Goal: Book appointment/travel/reservation

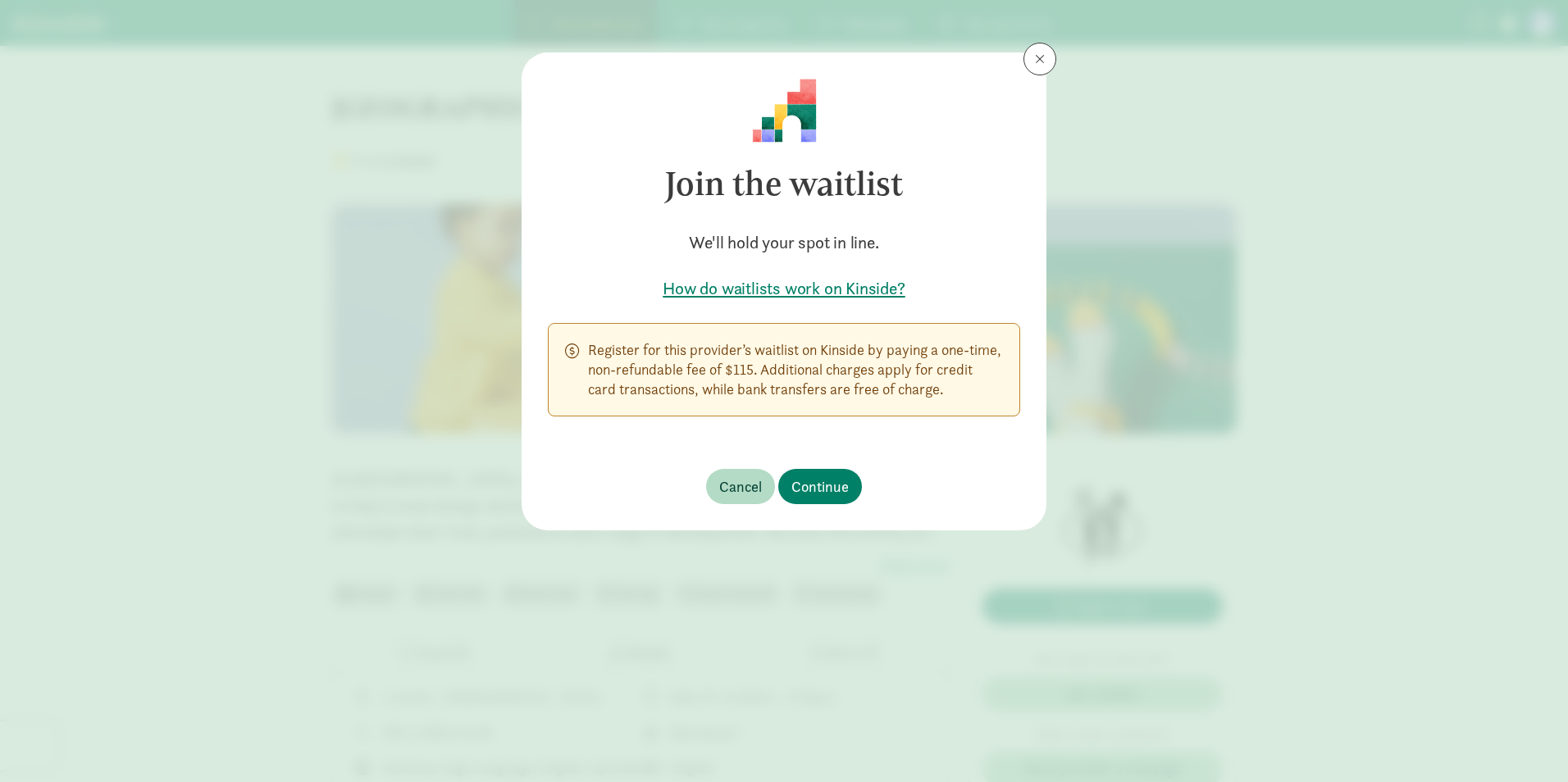
drag, startPoint x: 688, startPoint y: 348, endPoint x: 689, endPoint y: 360, distance: 12.0
click at [689, 360] on p "Register for this provider’s waitlist on Kinside by paying a one-time, non-refu…" at bounding box center [795, 370] width 415 height 59
click at [730, 494] on span "Cancel" at bounding box center [740, 486] width 43 height 22
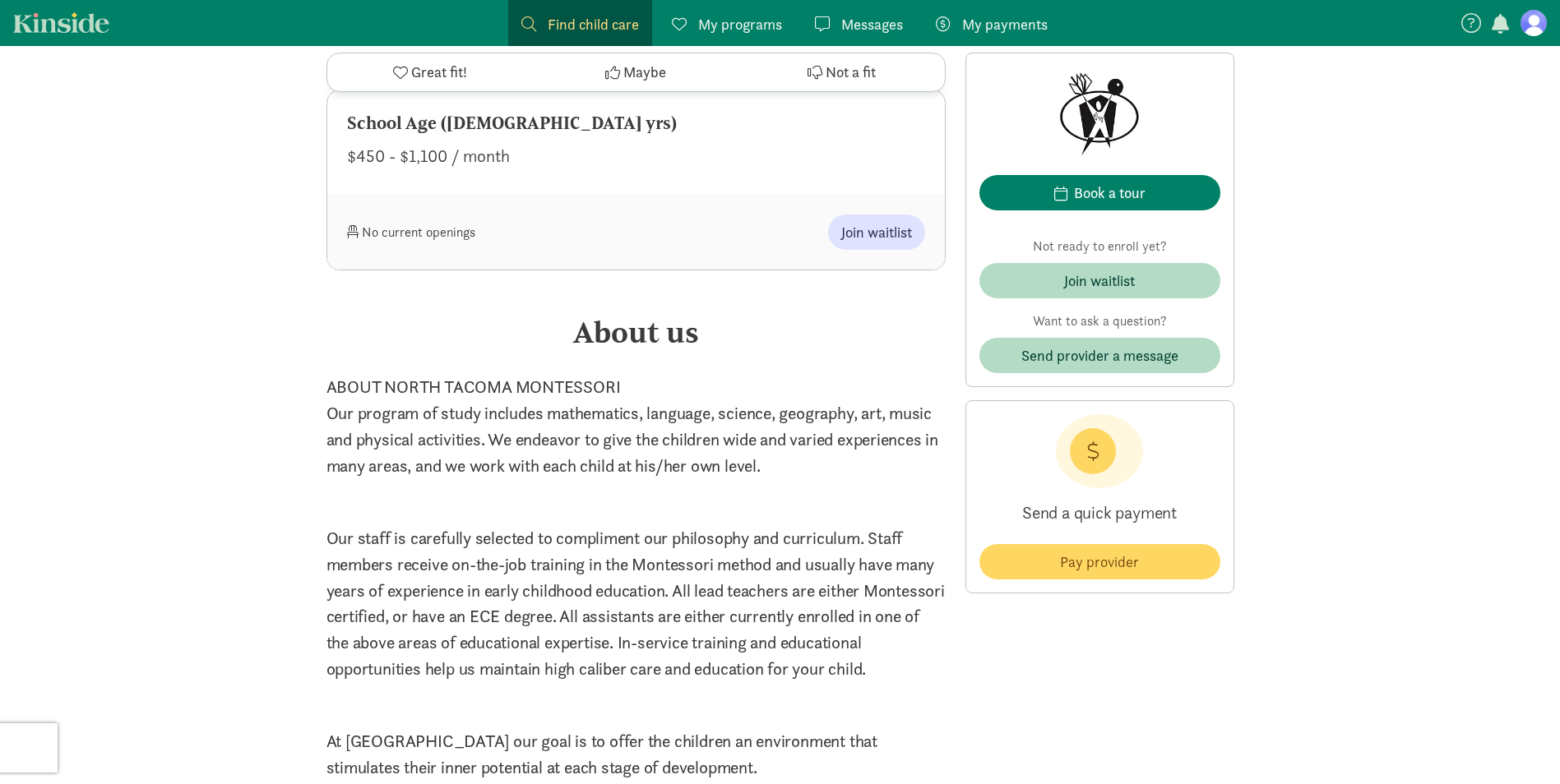
scroll to position [1644, 0]
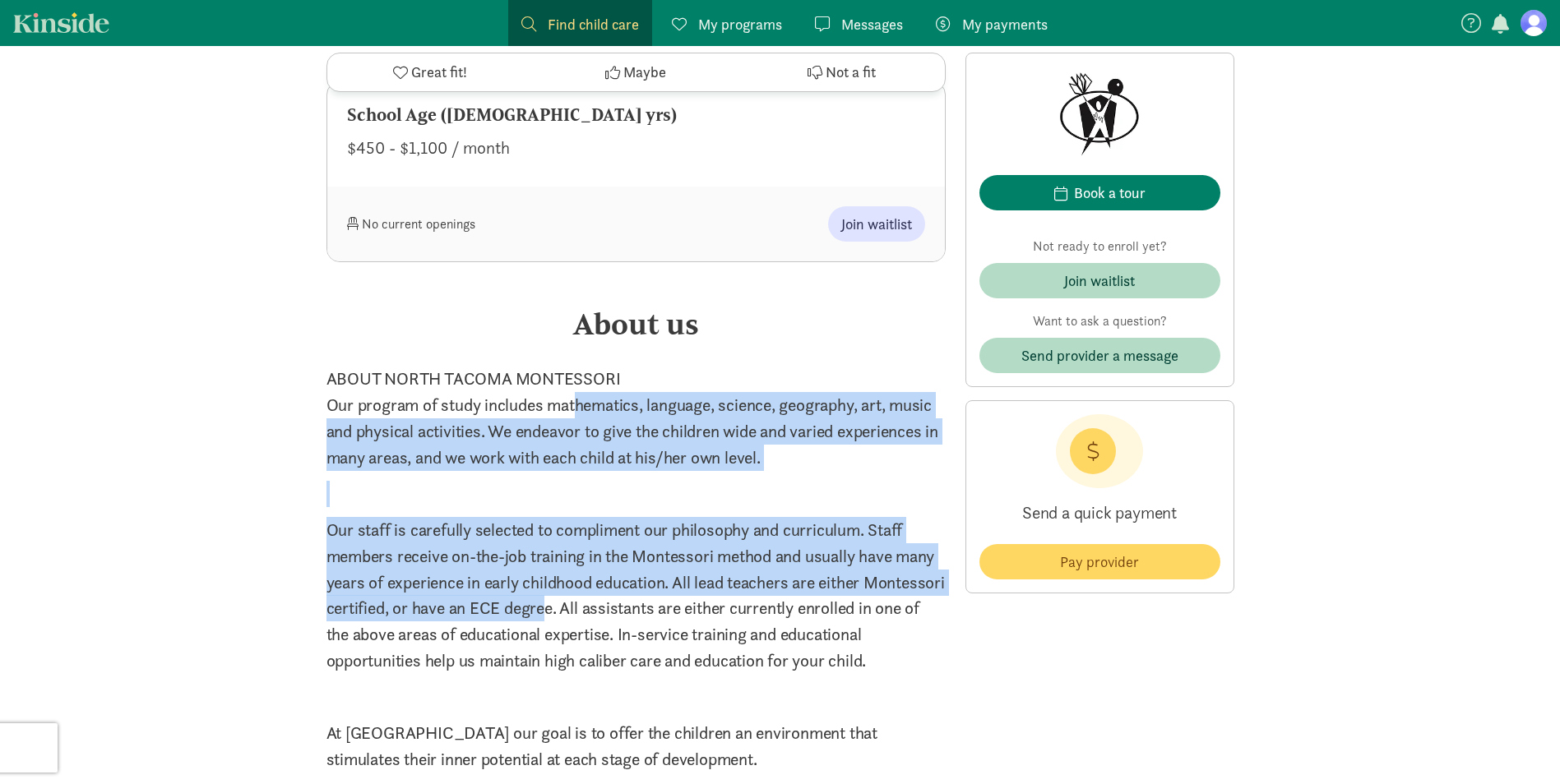
drag, startPoint x: 579, startPoint y: 419, endPoint x: 629, endPoint y: 644, distance: 230.5
click at [629, 644] on div "ABOUT NORTH TACOMA MONTESSORI Our program of study includes mathematics, langua…" at bounding box center [636, 569] width 619 height 407
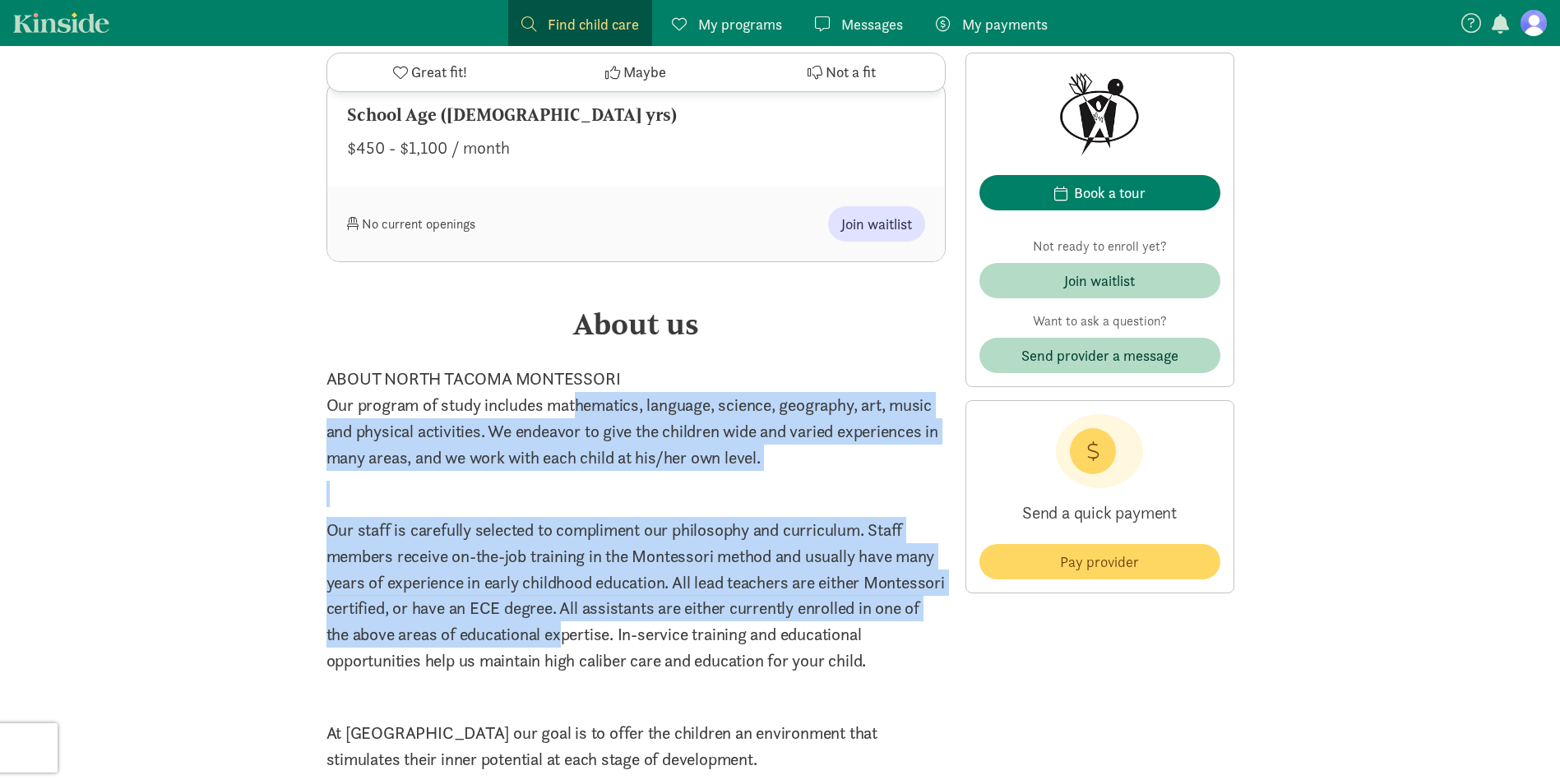
click at [629, 646] on p "Our staff is carefully selected to compliment our philosophy and curriculum. St…" at bounding box center [636, 595] width 619 height 157
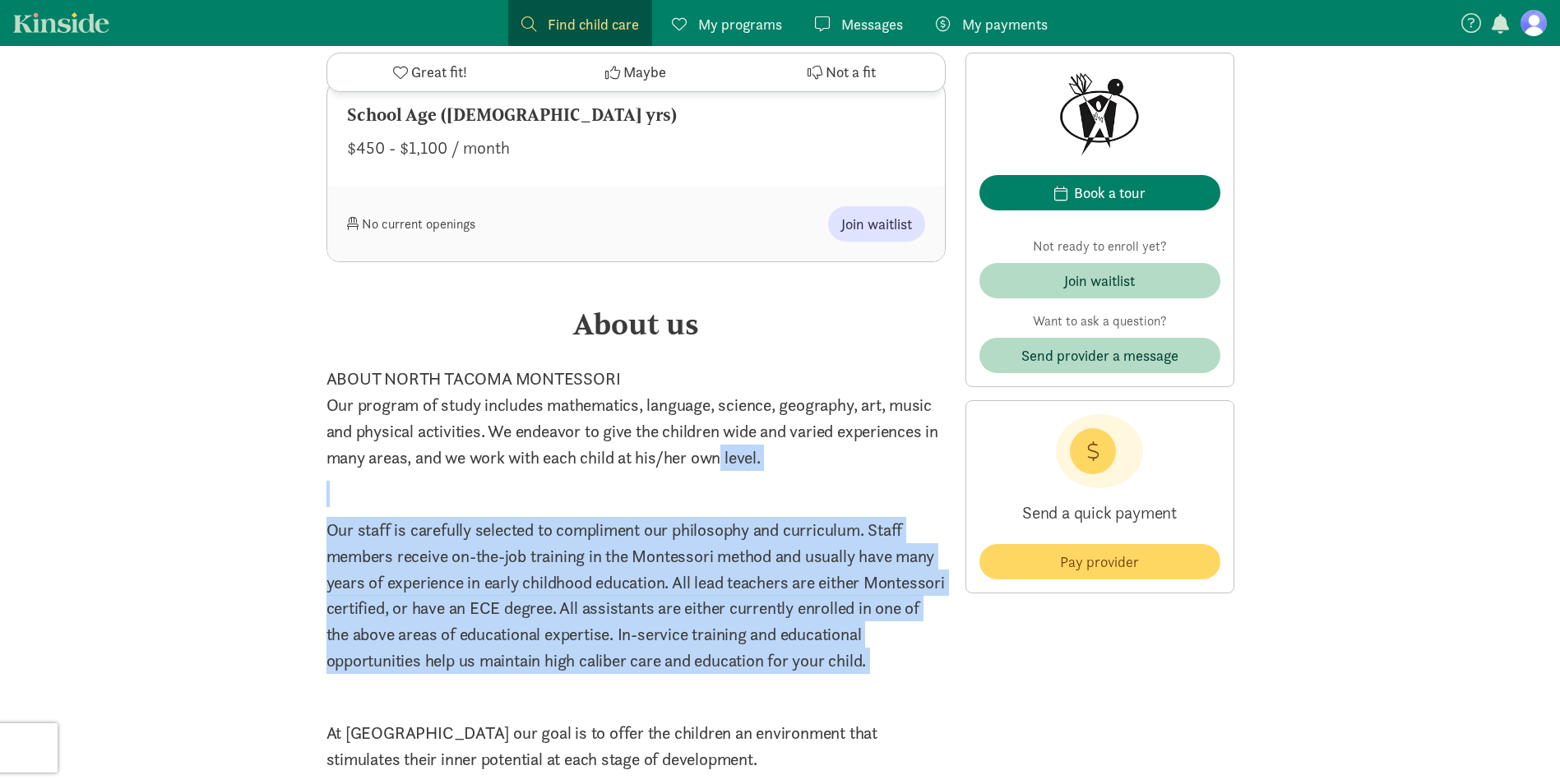
drag, startPoint x: 674, startPoint y: 712, endPoint x: 725, endPoint y: 477, distance: 240.5
click at [725, 477] on div "ABOUT NORTH TACOMA MONTESSORI Our program of study includes mathematics, langua…" at bounding box center [636, 569] width 619 height 407
click at [725, 471] on p "Our program of study includes mathematics, language, science, geography, art, m…" at bounding box center [636, 432] width 619 height 79
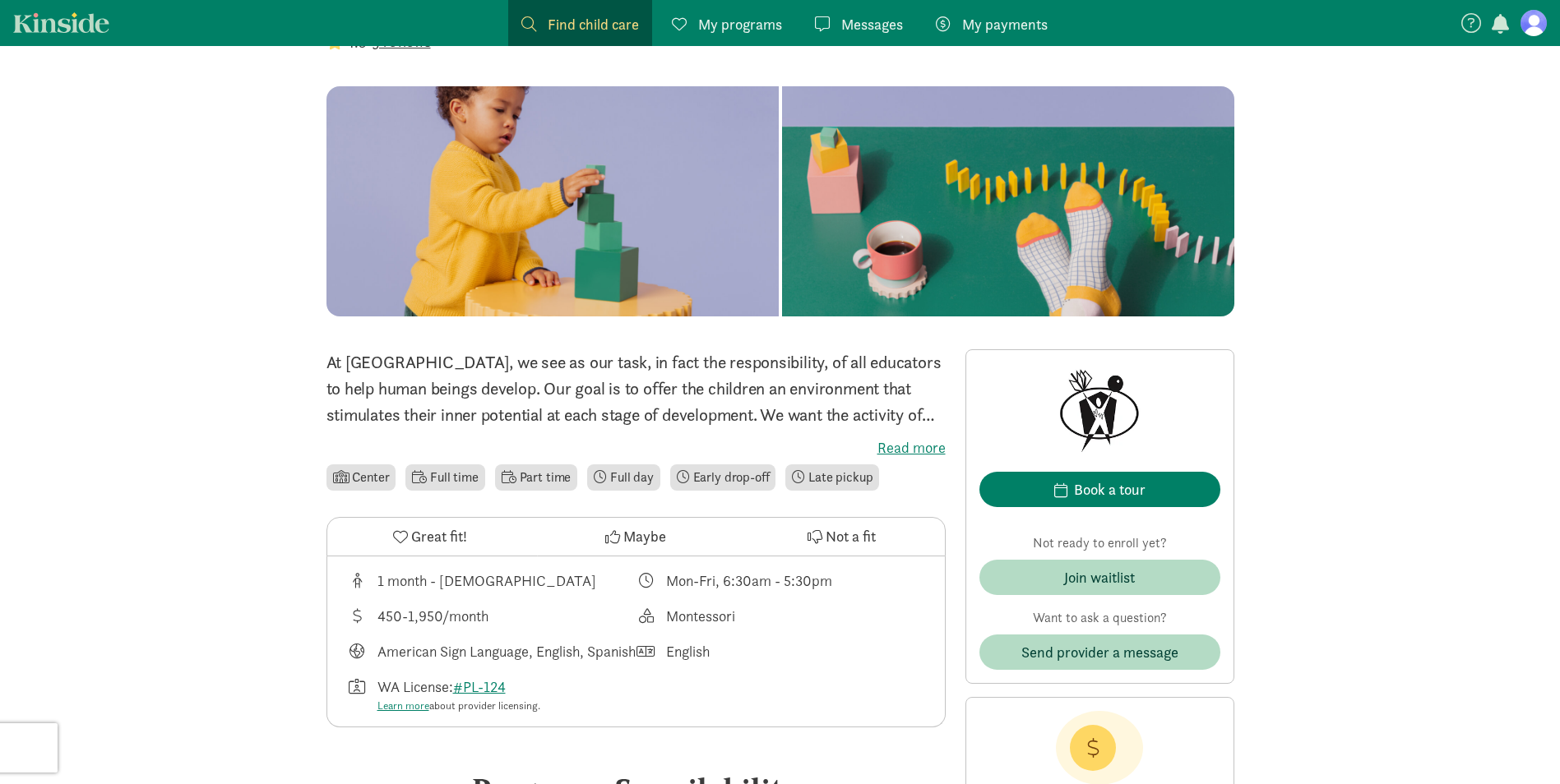
scroll to position [82, 0]
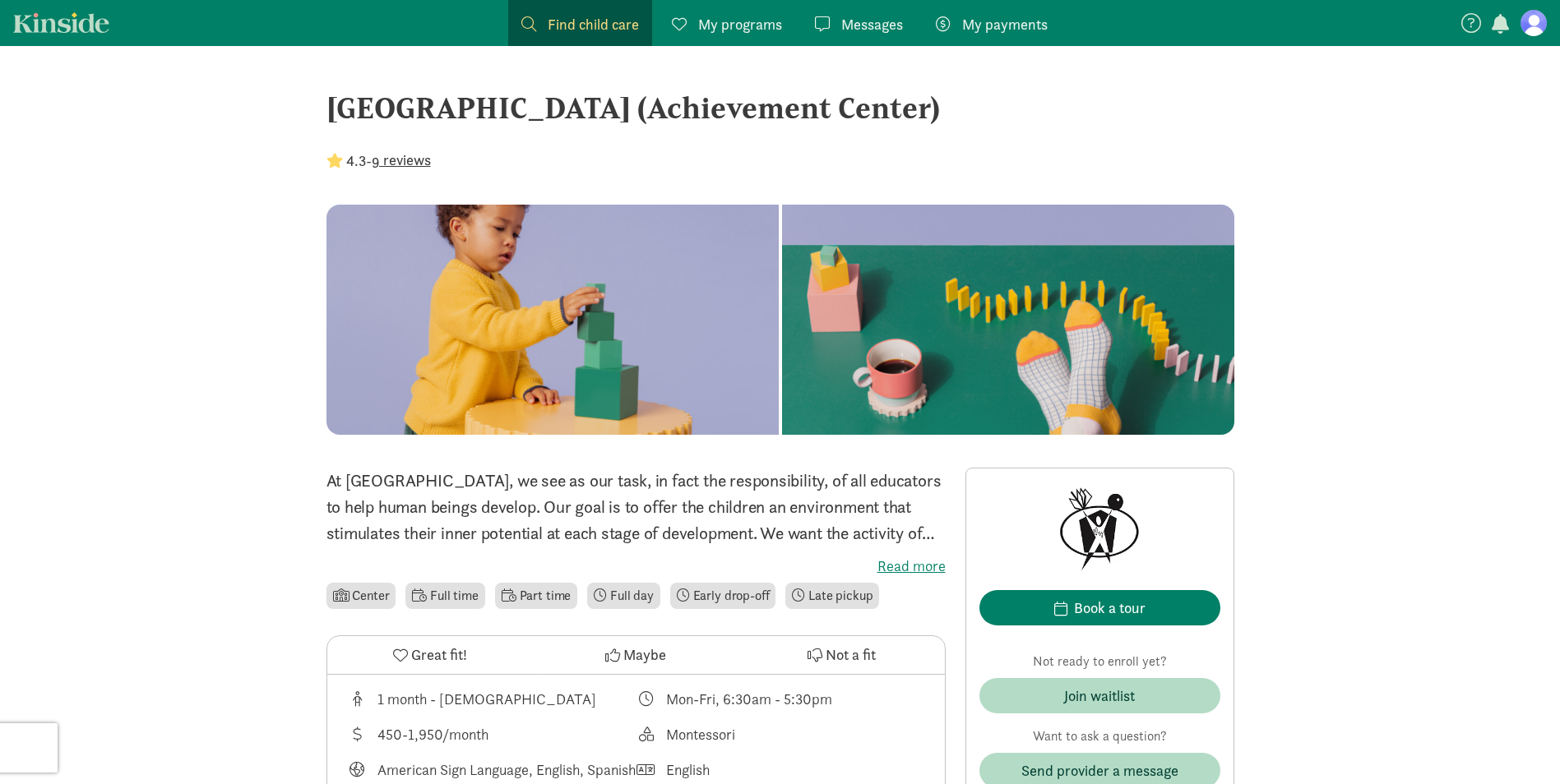
click at [736, 34] on span "My programs" at bounding box center [740, 24] width 83 height 22
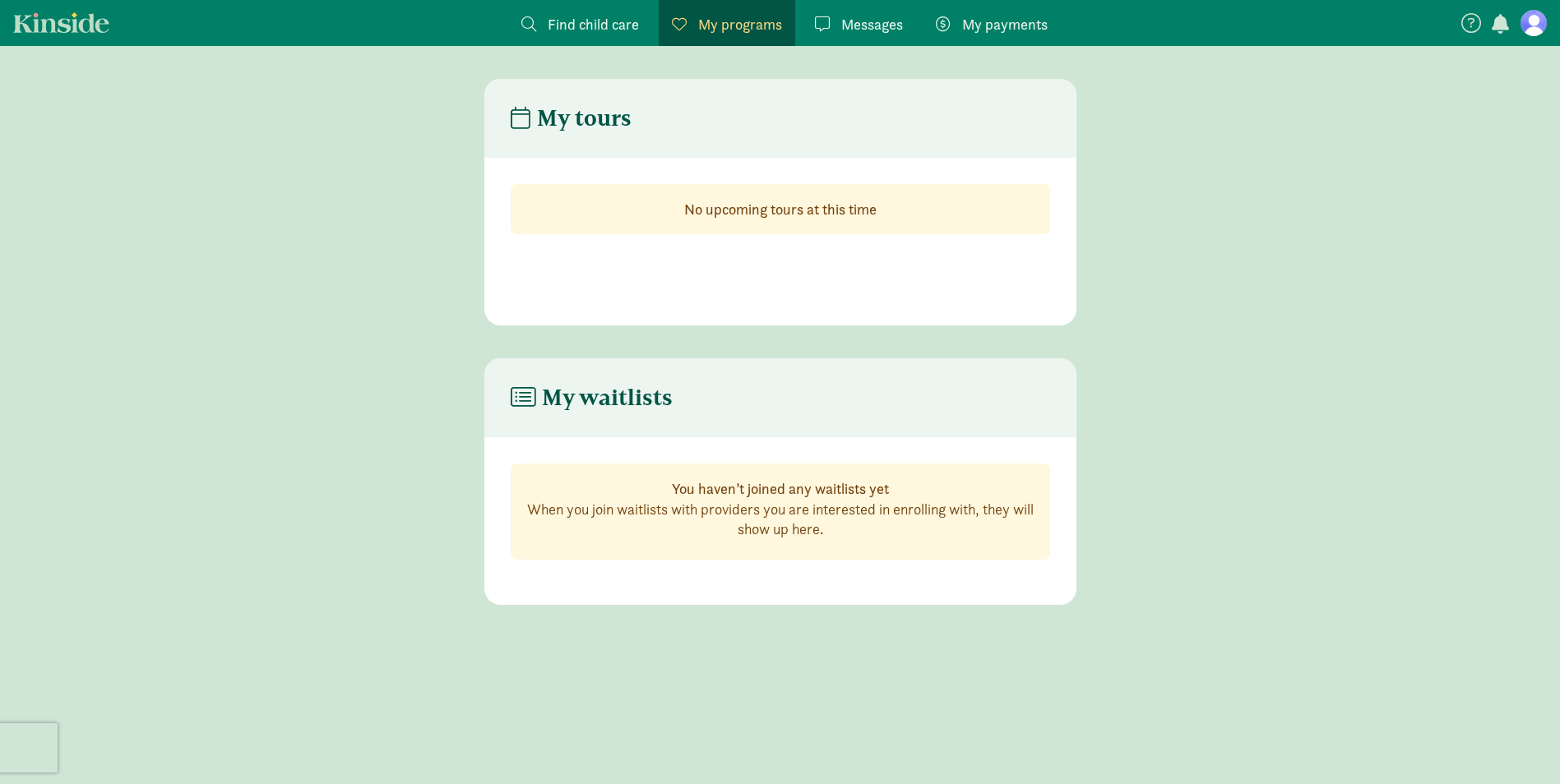
click at [862, 35] on link "Messages Messages" at bounding box center [859, 23] width 115 height 46
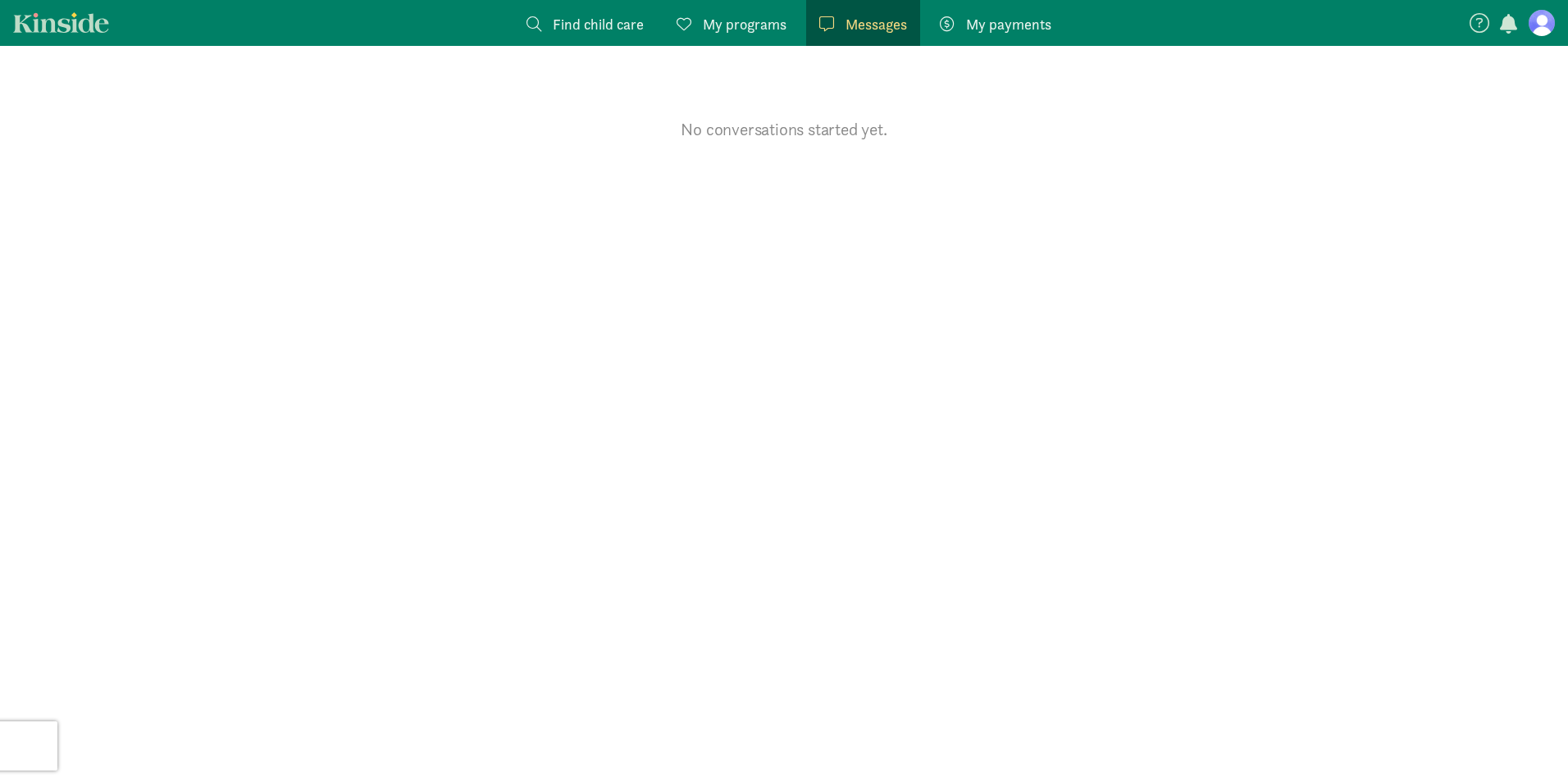
click at [630, 18] on span "Find child care" at bounding box center [598, 24] width 91 height 22
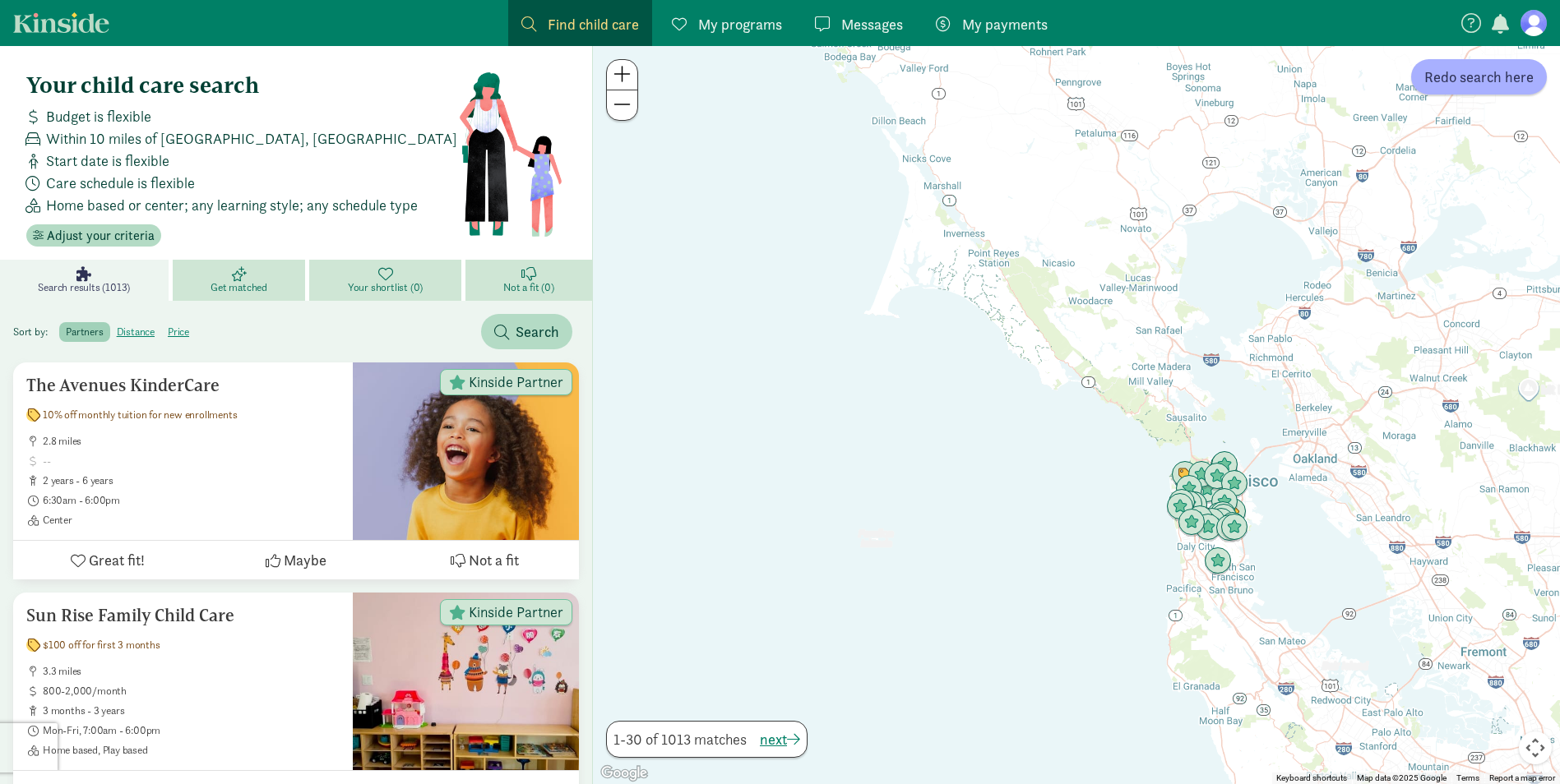
click at [1281, 576] on div at bounding box center [1076, 416] width 967 height 738
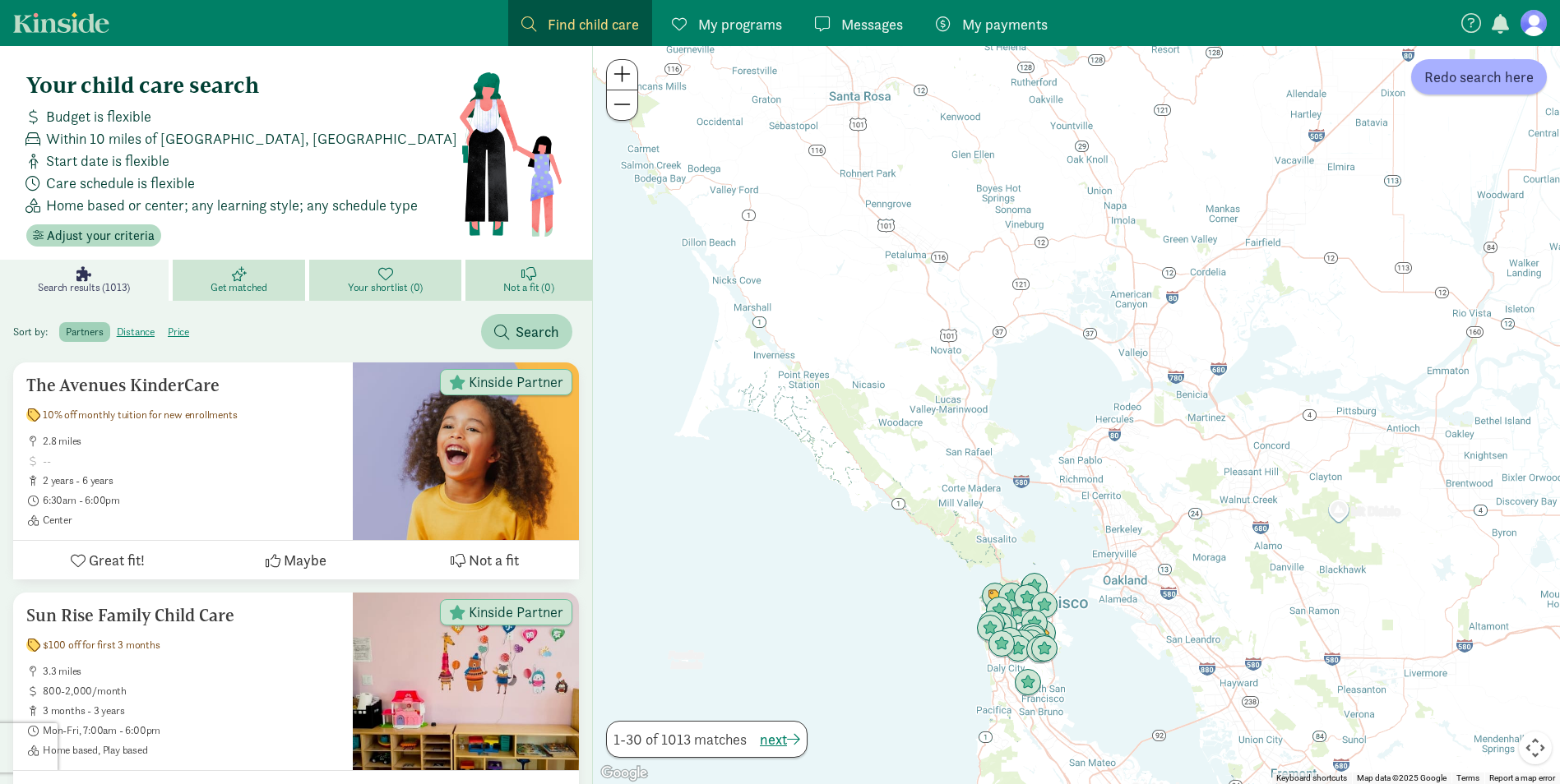
drag, startPoint x: 1220, startPoint y: 599, endPoint x: 1045, endPoint y: 729, distance: 218.0
click at [1045, 729] on div at bounding box center [1076, 416] width 967 height 738
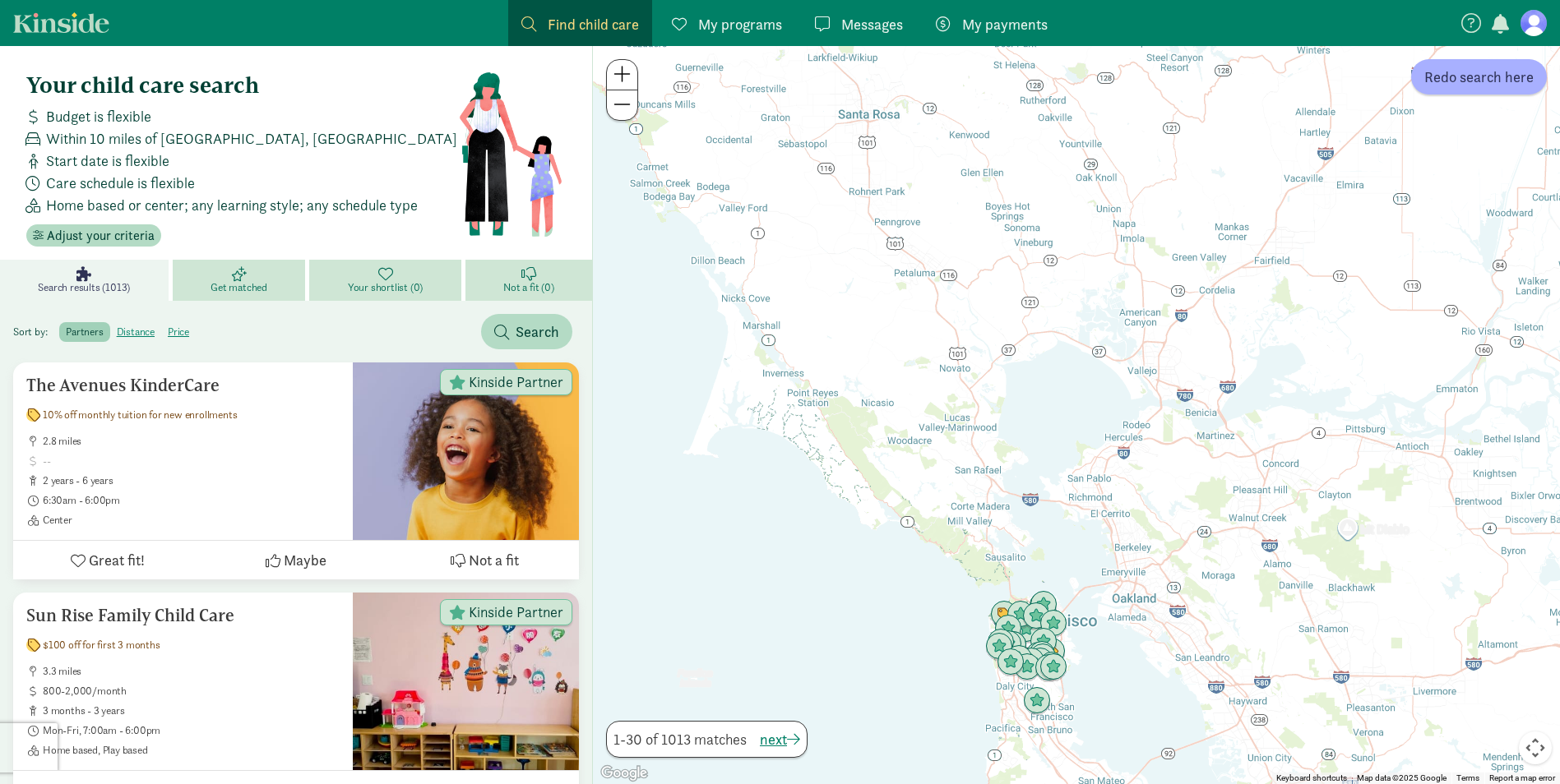
click at [709, 25] on span "My programs" at bounding box center [740, 24] width 83 height 22
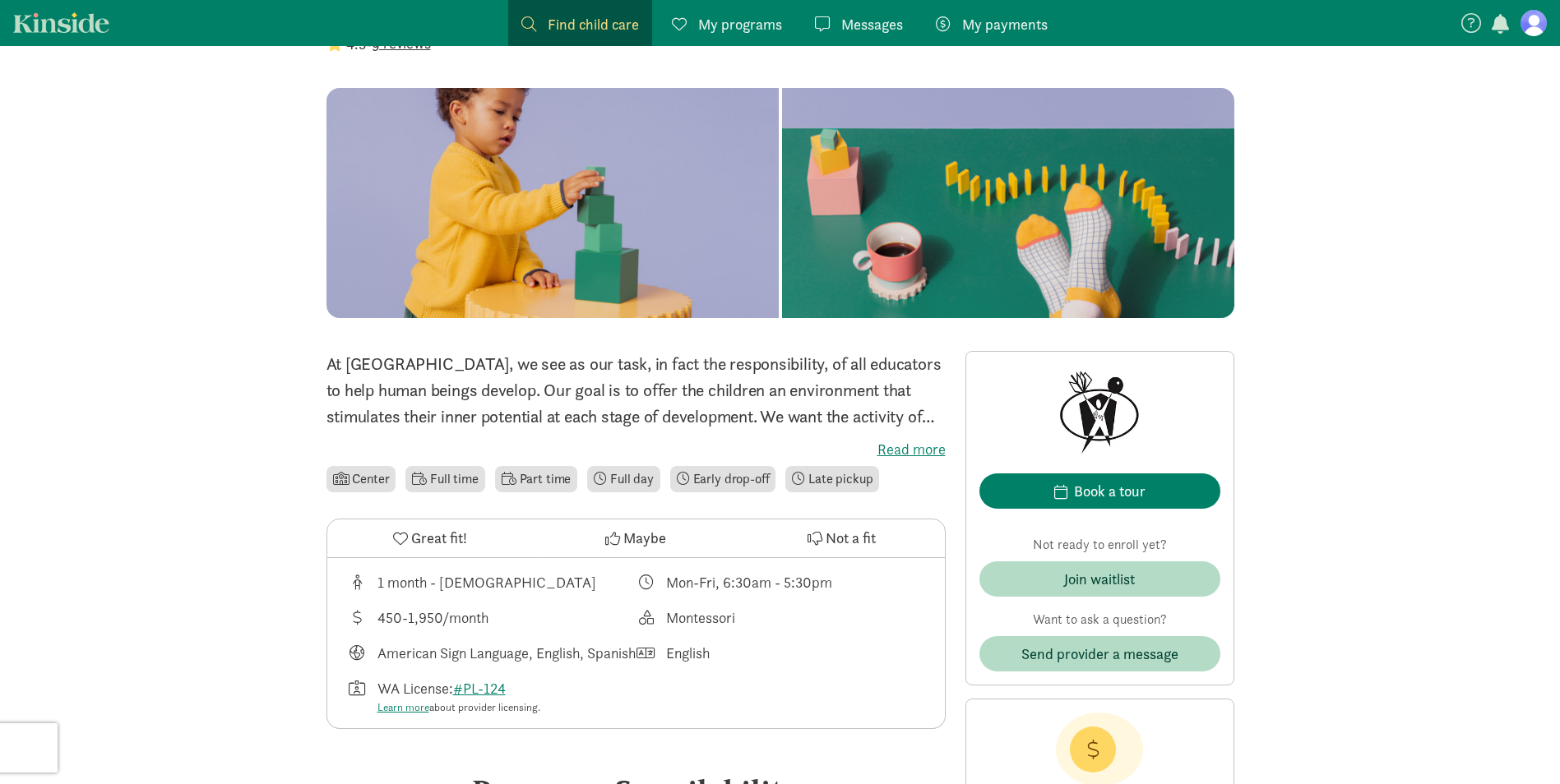
scroll to position [329, 0]
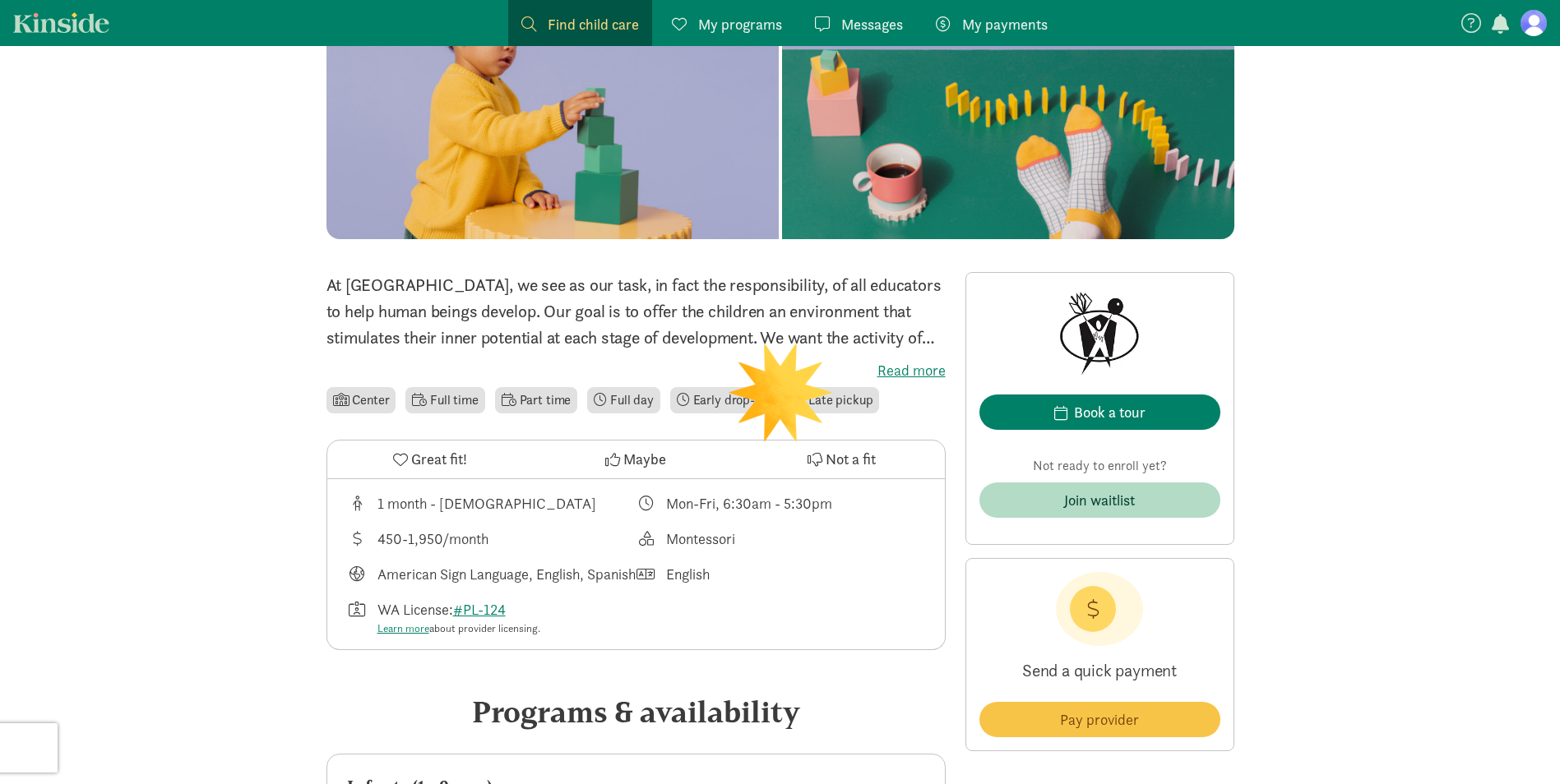
scroll to position [246, 0]
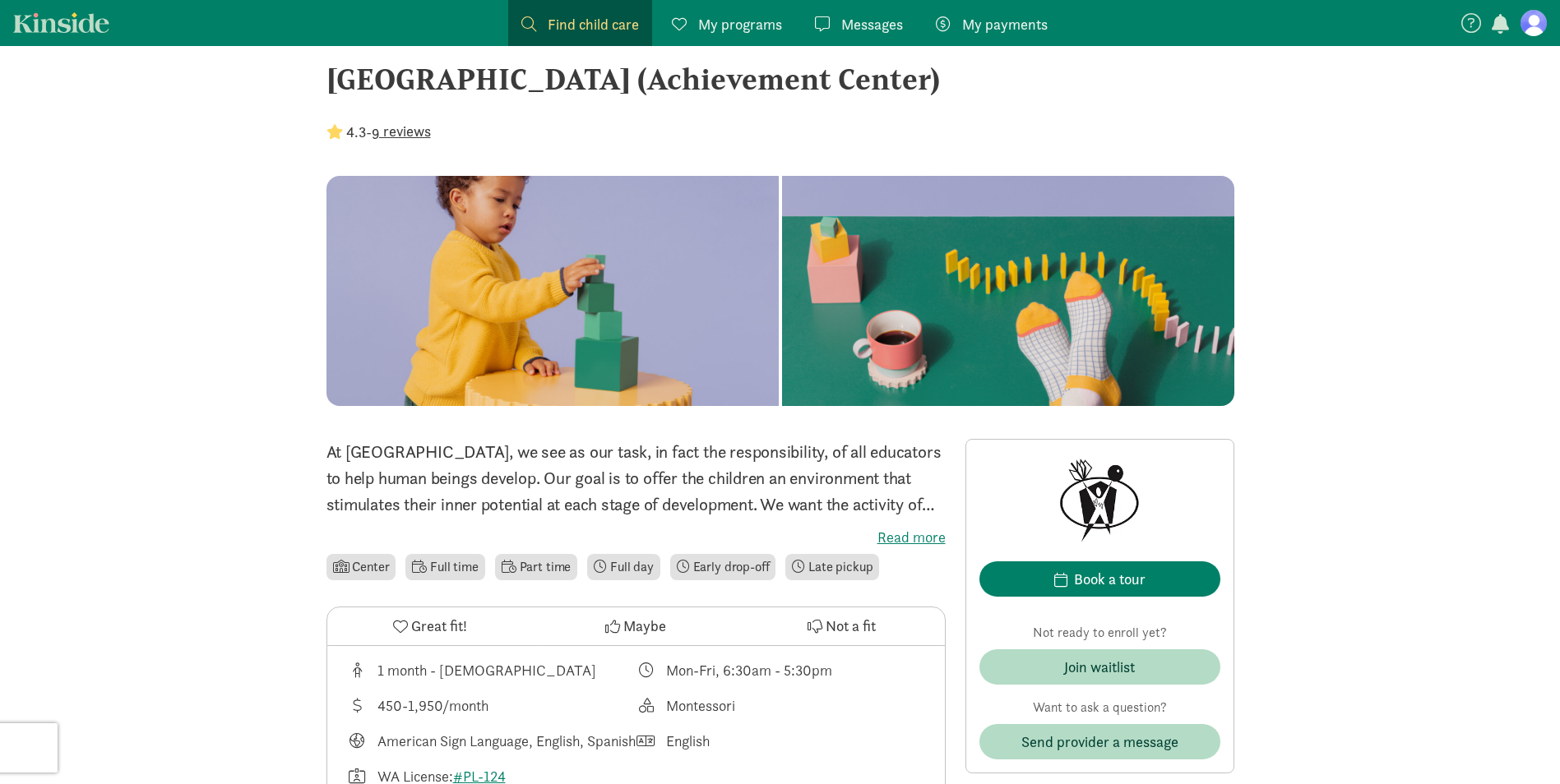
scroll to position [0, 0]
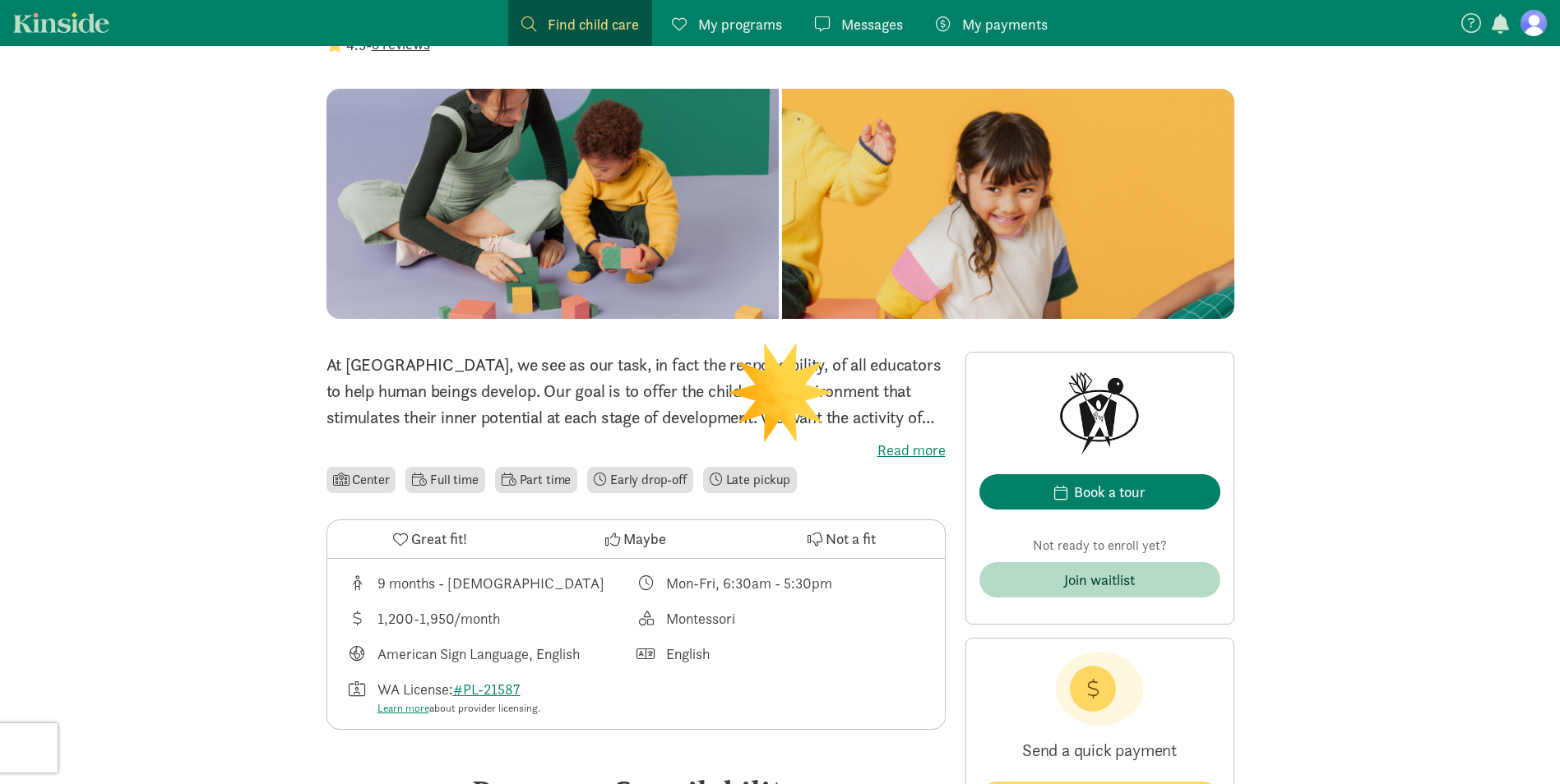
scroll to position [164, 0]
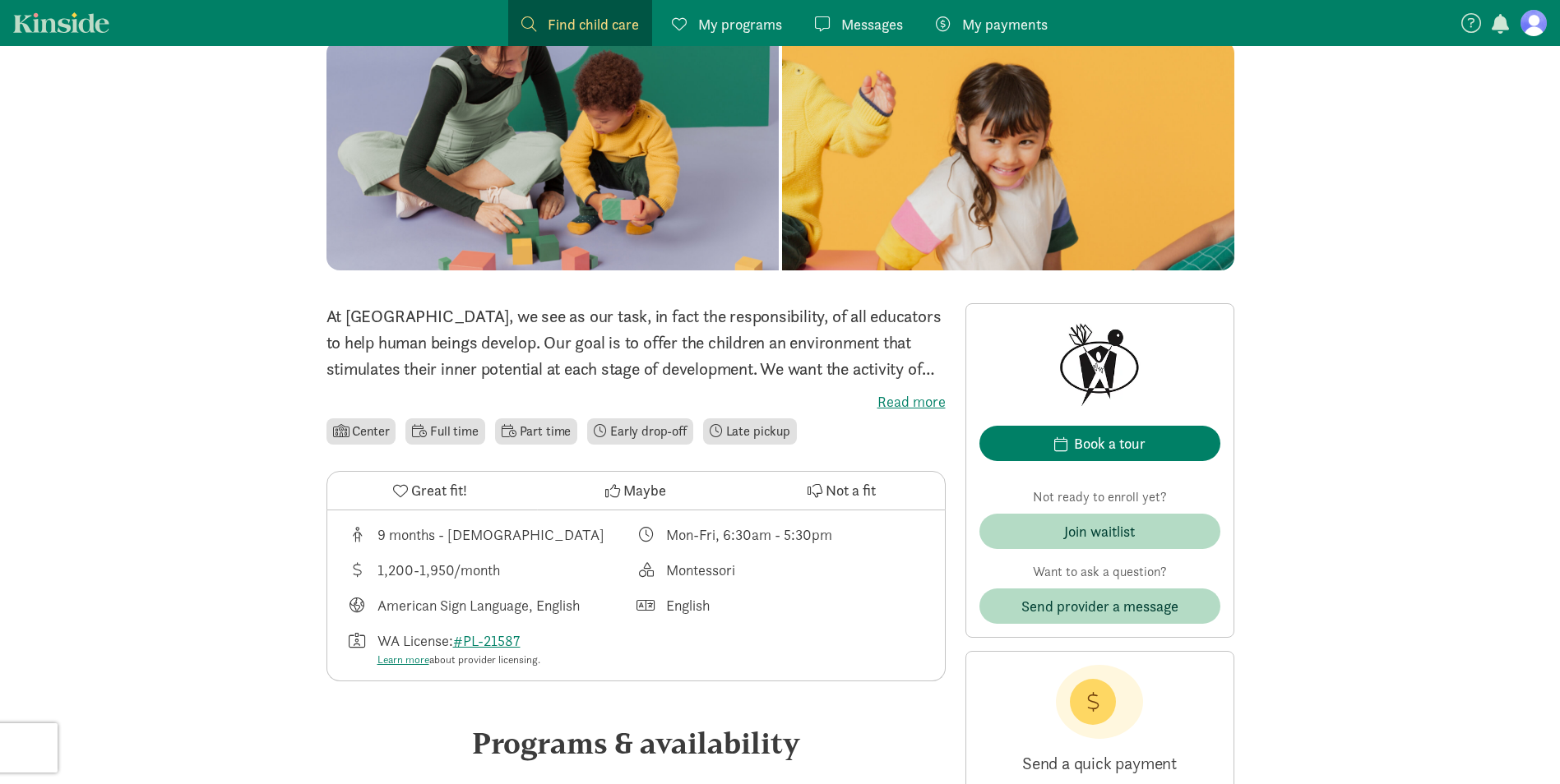
click at [1159, 443] on span "Book a tour" at bounding box center [1100, 443] width 214 height 22
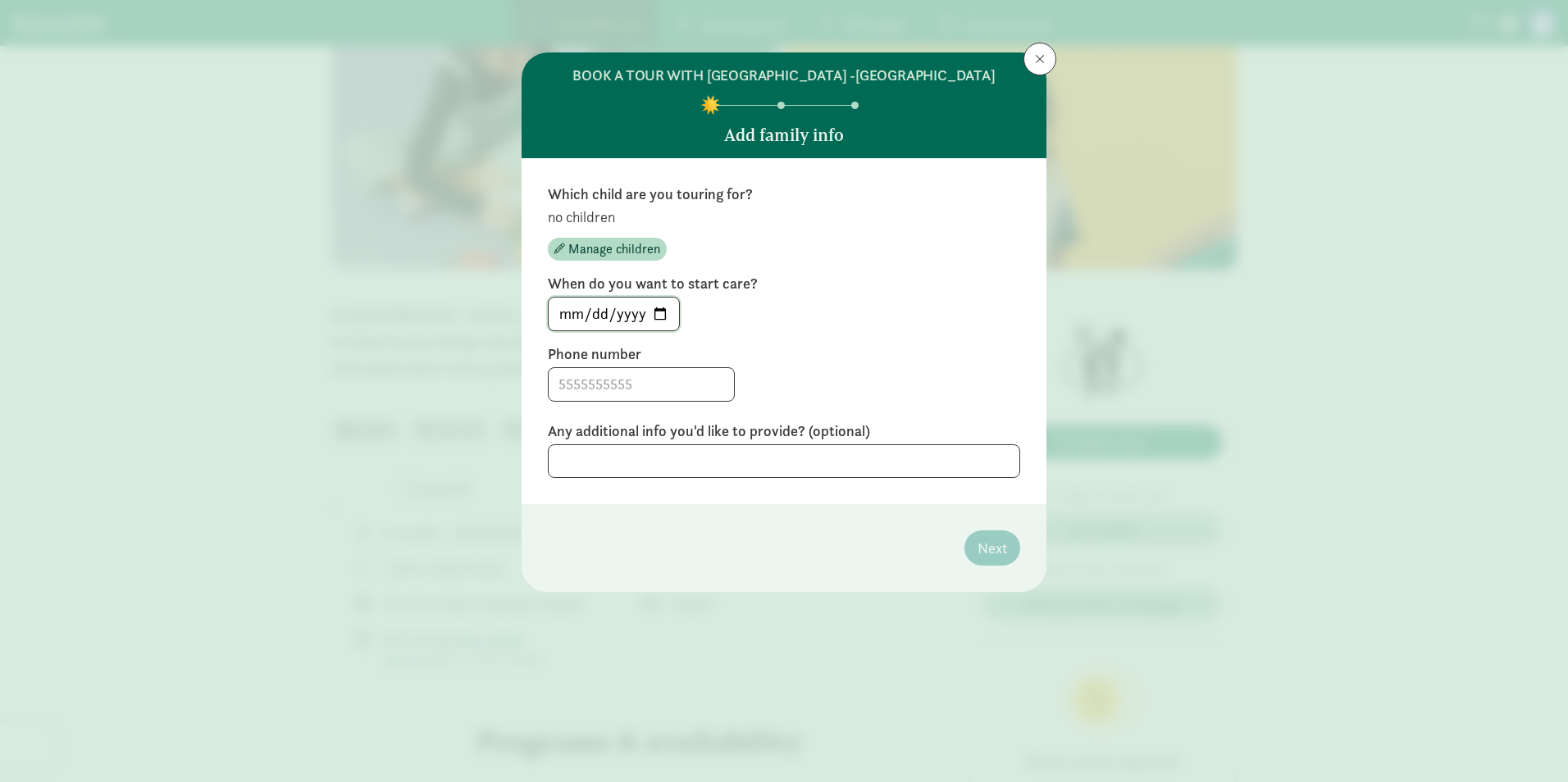
click at [660, 308] on input "2025-08-17" at bounding box center [613, 314] width 130 height 33
type input "2026-03-09"
click at [877, 289] on label "When do you want to start care?" at bounding box center [784, 283] width 473 height 19
click at [628, 389] on input at bounding box center [641, 384] width 185 height 33
type input "3467727129"
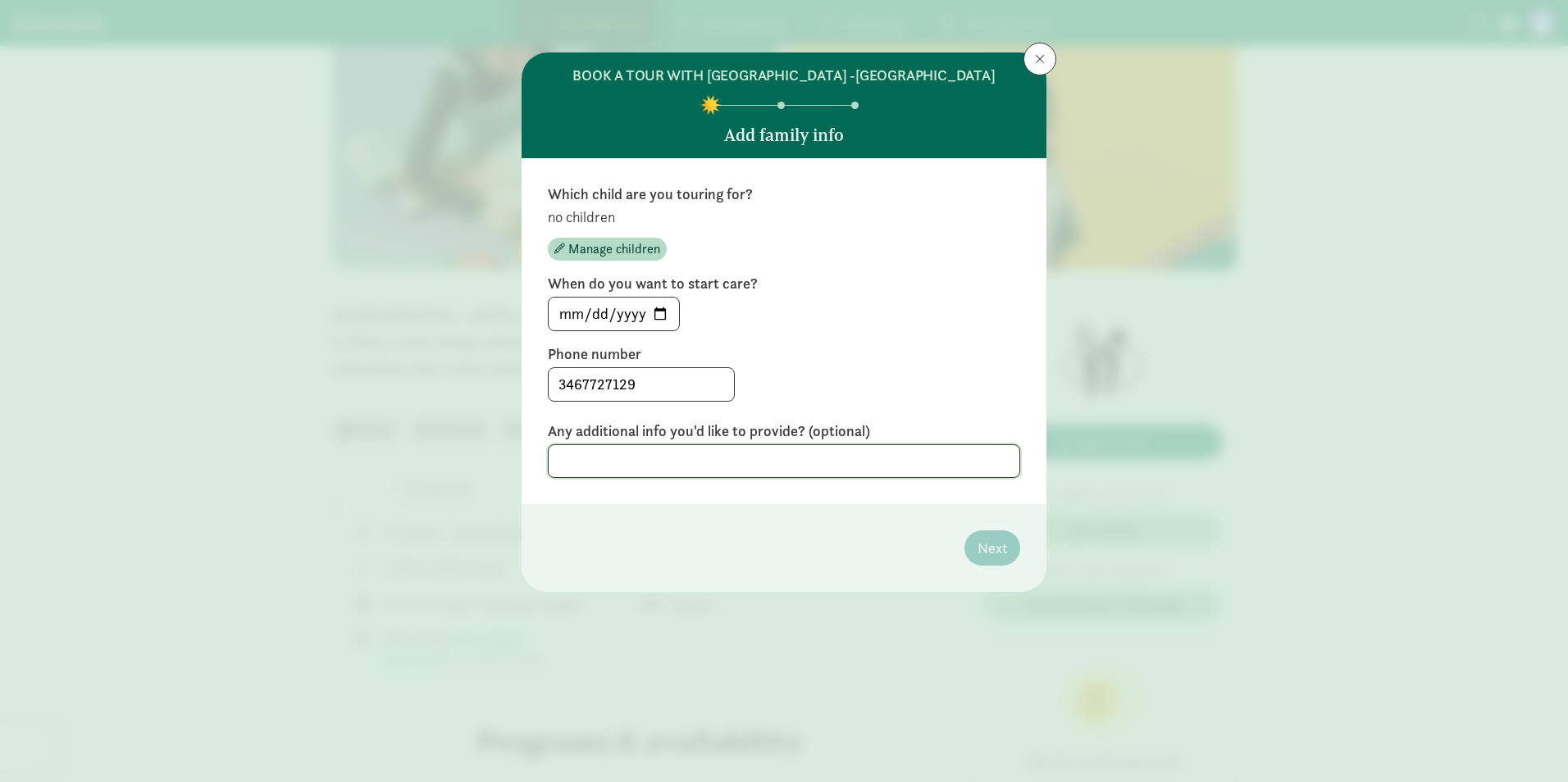
click at [940, 466] on textarea at bounding box center [784, 461] width 473 height 34
click at [958, 395] on div "3467727129" at bounding box center [784, 384] width 473 height 34
click at [886, 461] on textarea at bounding box center [784, 461] width 473 height 34
type textarea "n"
type textarea "n/a"
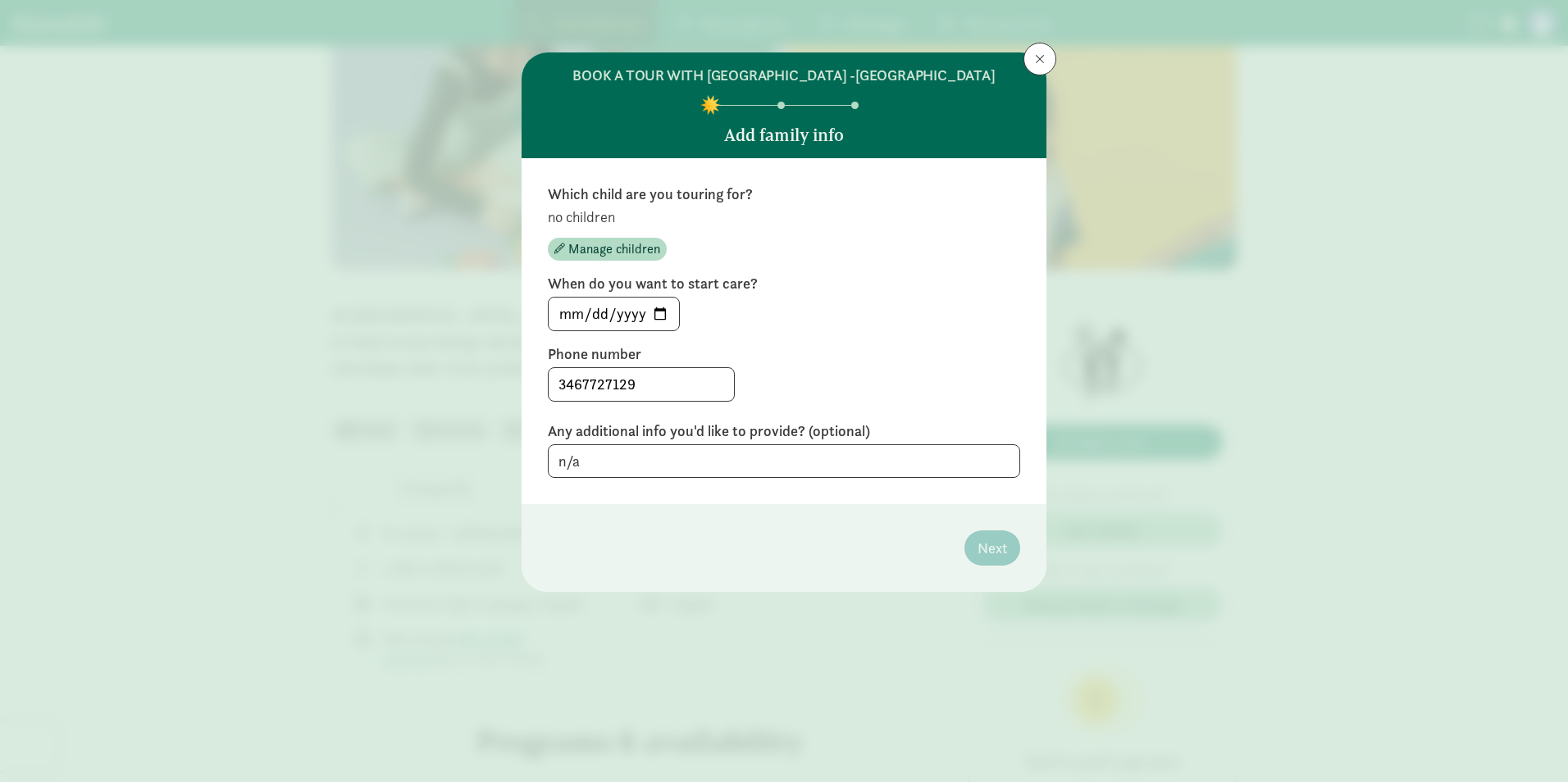
click at [919, 338] on div "Which child are you touring for? no children Manage children When do you want t…" at bounding box center [784, 330] width 473 height 293
click at [791, 489] on div "Which child are you touring for? no children Manage children When do you want t…" at bounding box center [784, 330] width 525 height 346
click at [639, 252] on span "Manage children" at bounding box center [614, 249] width 92 height 19
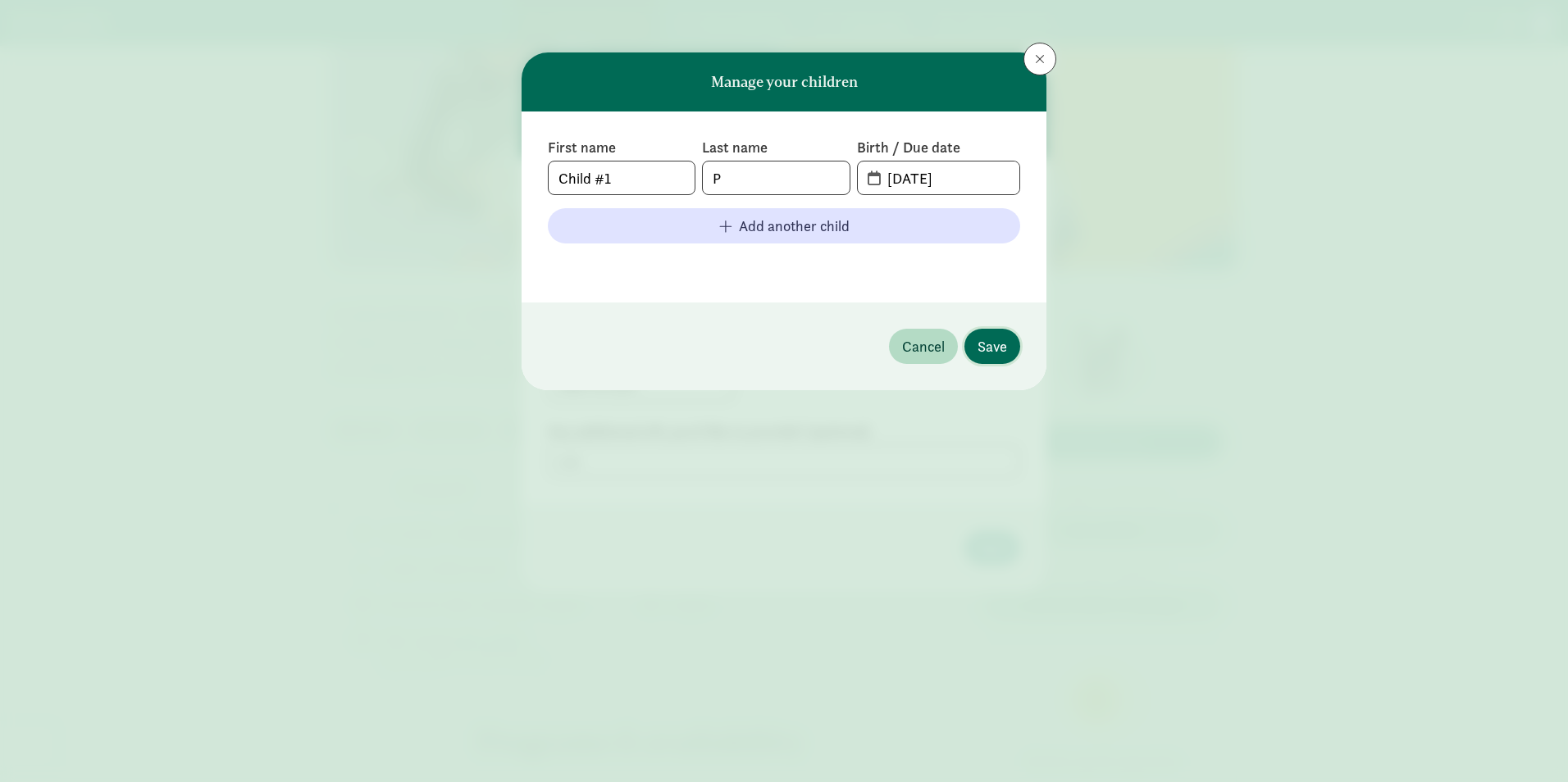
click at [999, 348] on span "Save" at bounding box center [992, 346] width 29 height 22
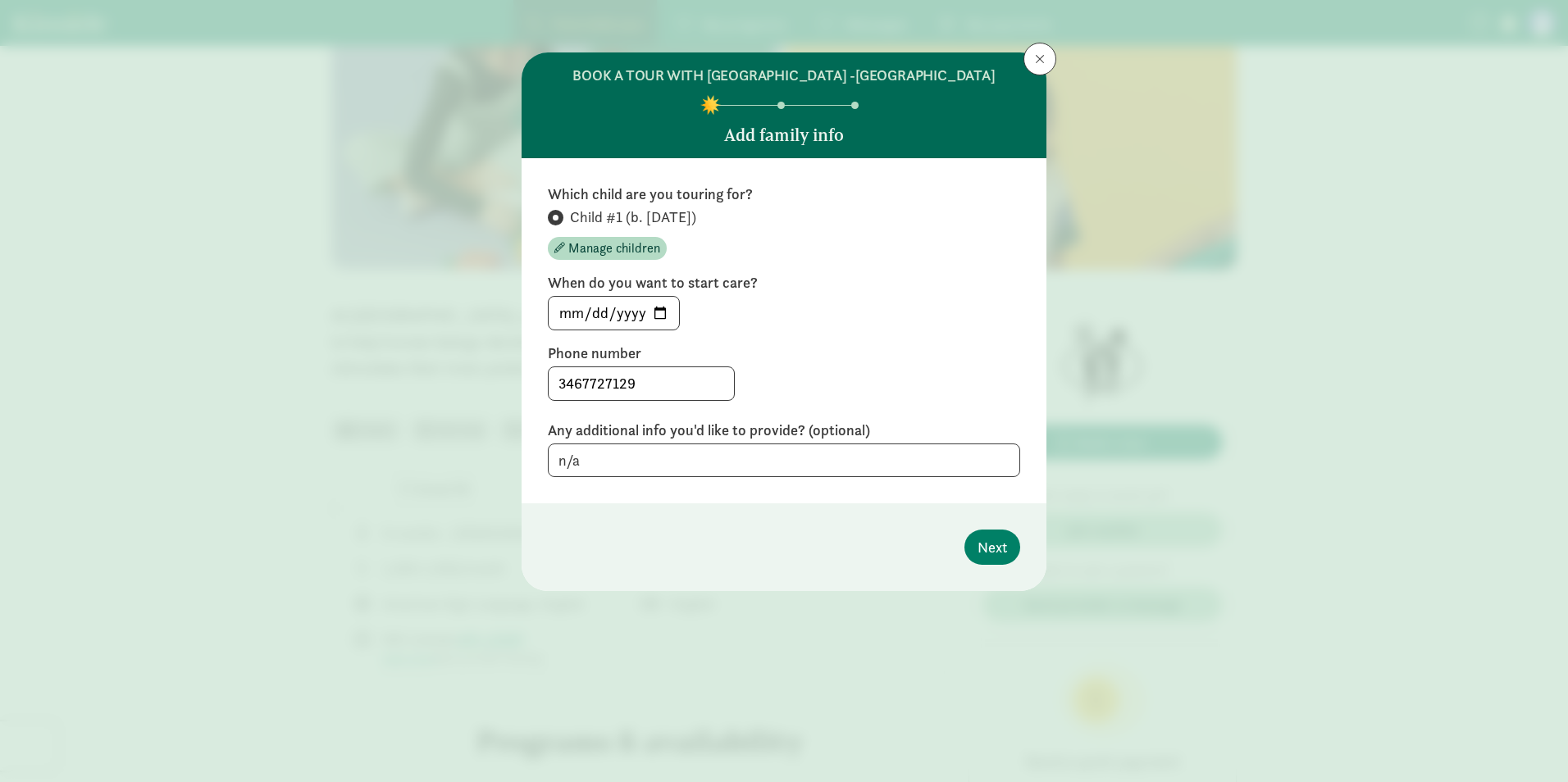
click at [639, 212] on span "Child #1 (b. August 2025)" at bounding box center [633, 217] width 126 height 19
click at [559, 213] on input "Child #1 (b. August 2025)" at bounding box center [553, 218] width 11 height 11
click at [612, 247] on span "Manage children" at bounding box center [614, 248] width 92 height 19
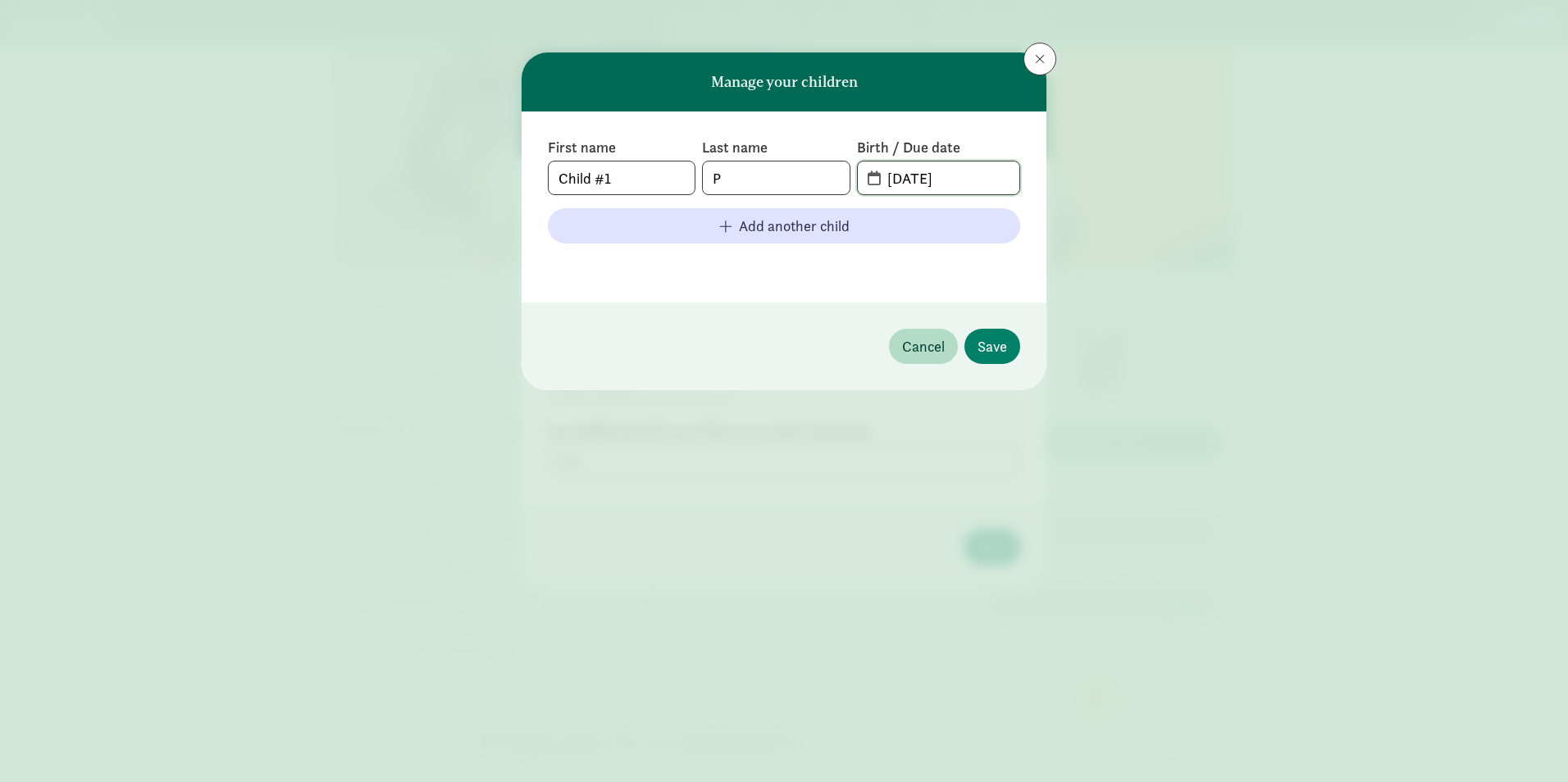
click at [967, 171] on input "08-16-2025" at bounding box center [948, 177] width 142 height 33
click at [981, 174] on input "08-16-2025" at bounding box center [948, 177] width 142 height 33
click at [900, 180] on input "08-16-2025" at bounding box center [948, 177] width 142 height 33
click at [873, 182] on span "08-16-2025" at bounding box center [939, 177] width 162 height 33
click at [899, 178] on input "08-16-2025" at bounding box center [948, 177] width 142 height 33
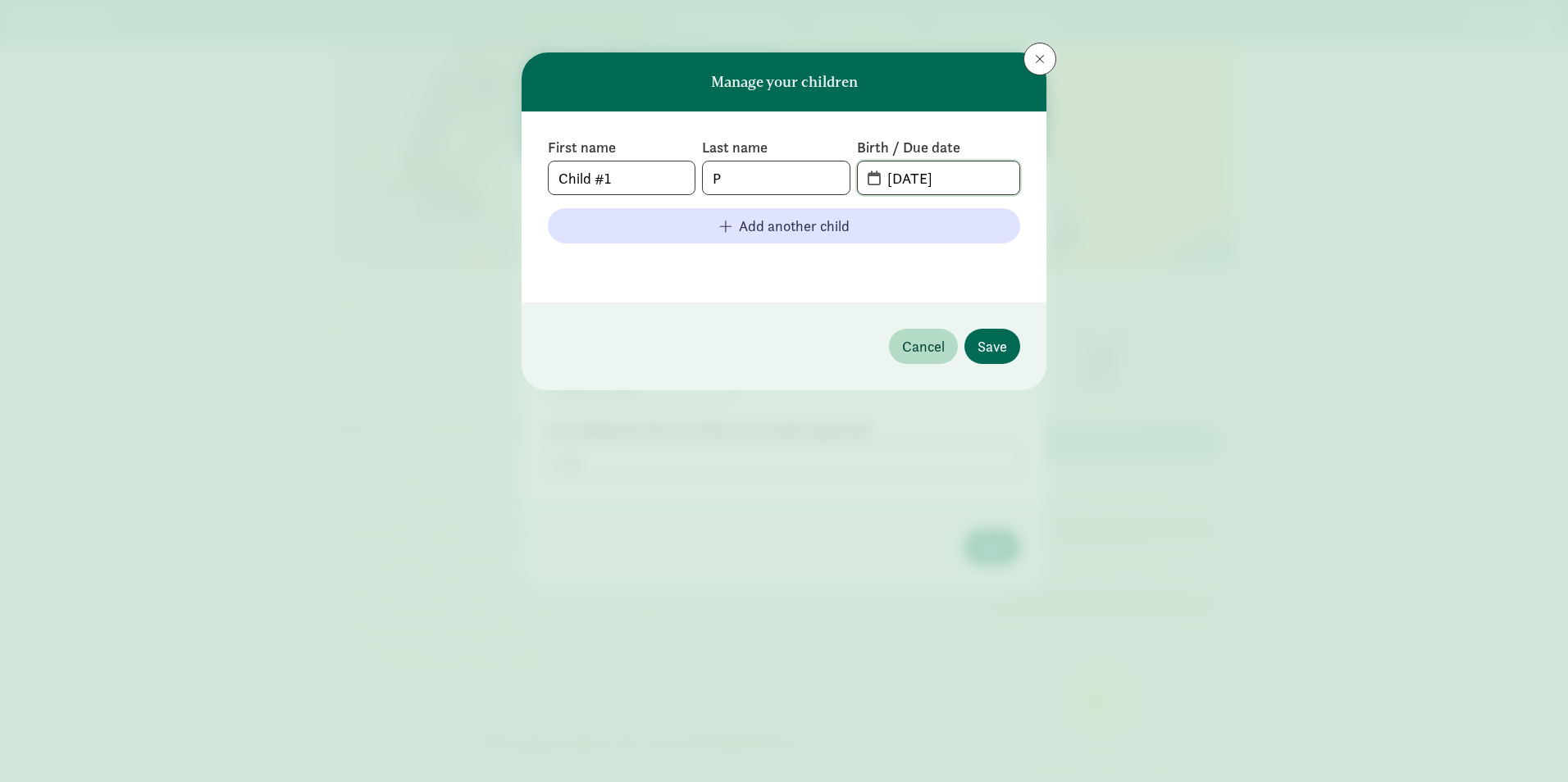
type input "11-09-2025"
click at [978, 344] on span "Save" at bounding box center [992, 346] width 29 height 22
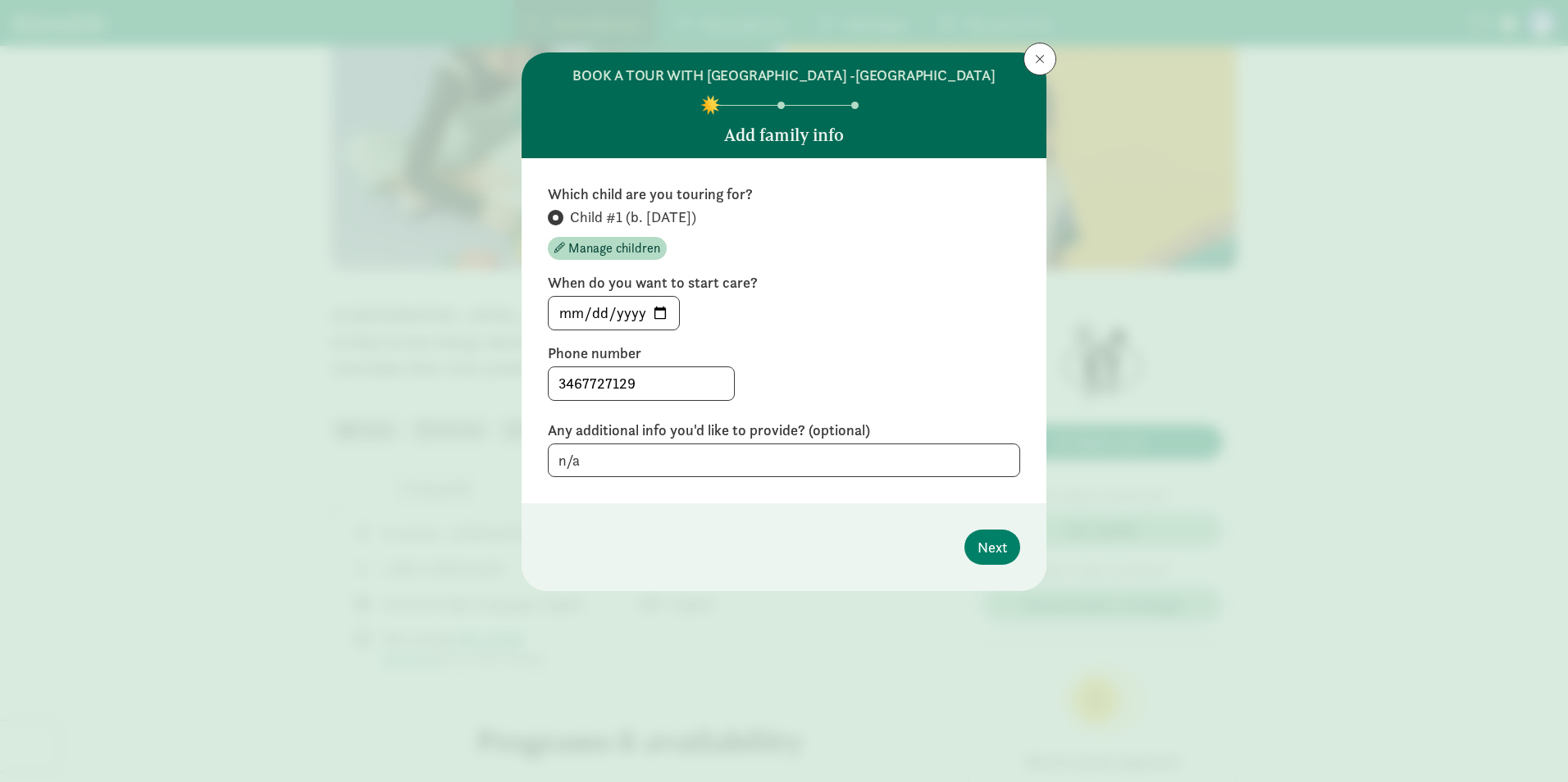
click at [899, 501] on div "Which child are you touring for? Child #1 (b. November 2025) Manage children Wh…" at bounding box center [784, 330] width 525 height 345
drag, startPoint x: 974, startPoint y: 539, endPoint x: 929, endPoint y: 240, distance: 302.4
click at [929, 240] on div "BOOK A TOUR WITH NORTH TACOMA MONTESSORI CENTER -RUSTON Add family info Which c…" at bounding box center [784, 321] width 525 height 539
click at [646, 213] on span "Child #1 (b. November 2025)" at bounding box center [633, 217] width 126 height 19
click at [559, 213] on input "Child #1 (b. November 2025)" at bounding box center [553, 218] width 11 height 11
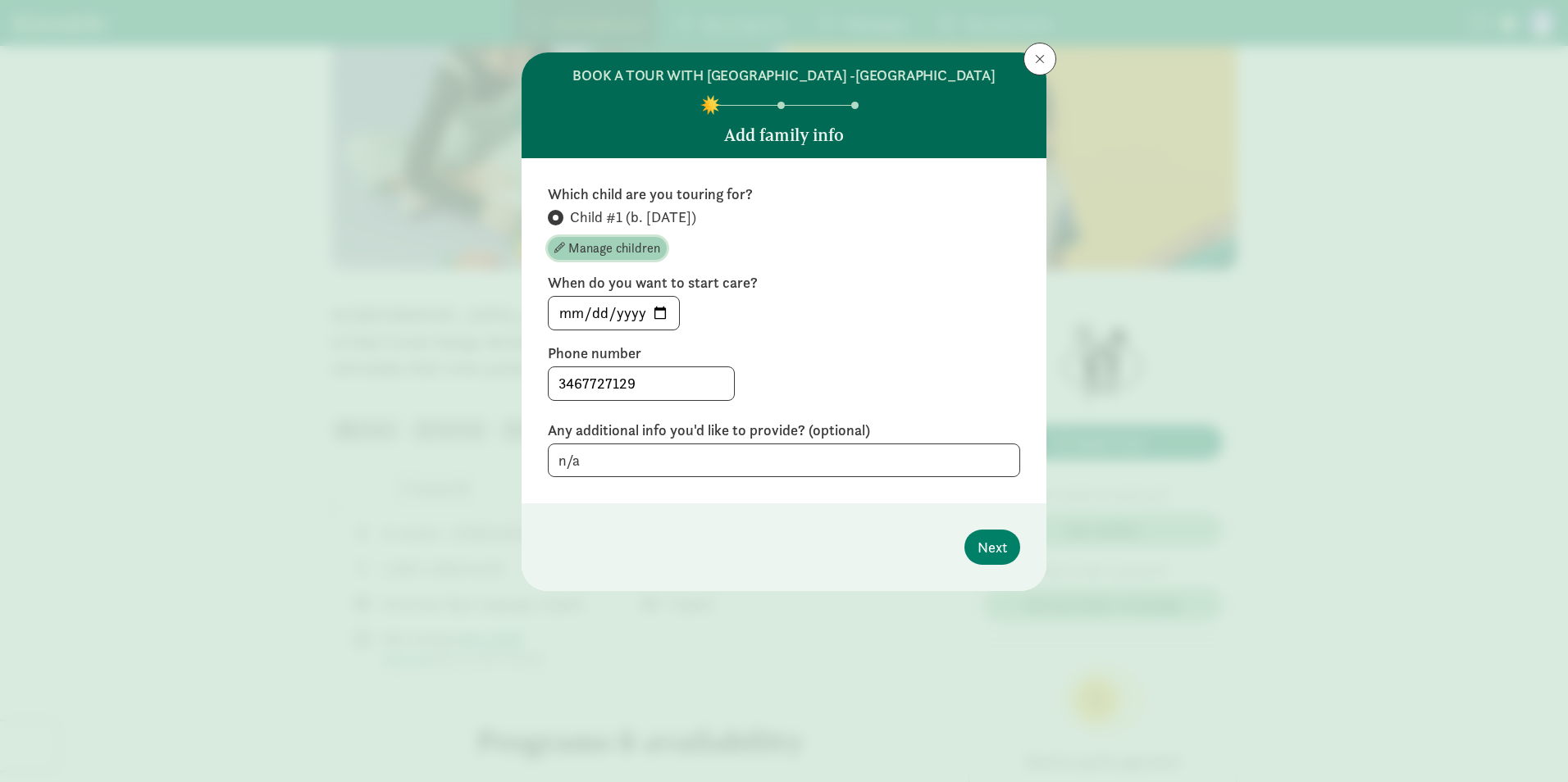
click at [620, 248] on span "Manage children" at bounding box center [614, 248] width 92 height 19
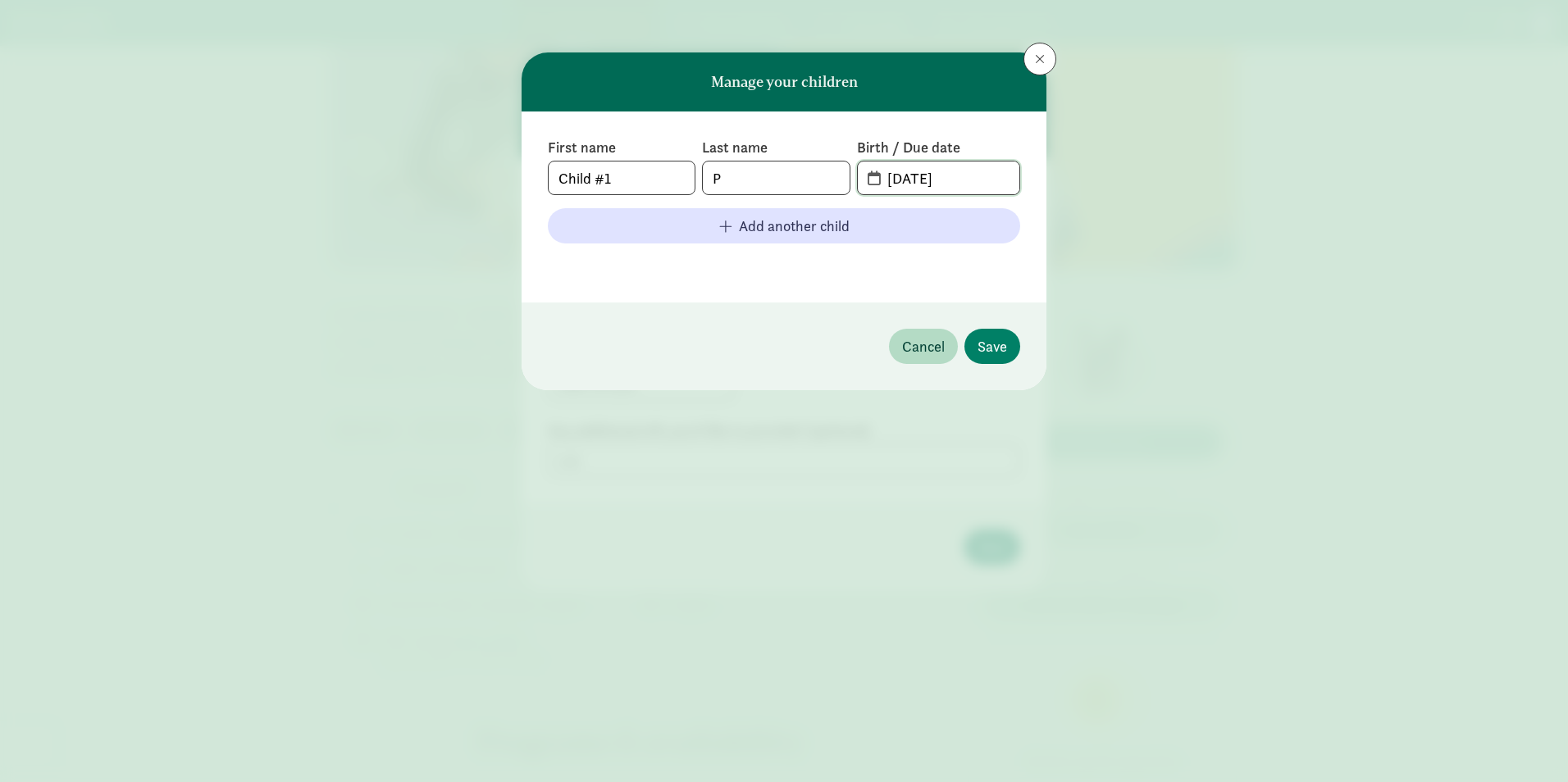
click at [894, 187] on input "11-09-2025" at bounding box center [948, 177] width 142 height 33
type input "10-09-2025"
click at [955, 123] on div "First name Child #1 Last name P Birth / Due date 10-09-2025 Add another child" at bounding box center [784, 207] width 525 height 191
click at [995, 341] on span "Save" at bounding box center [992, 346] width 29 height 22
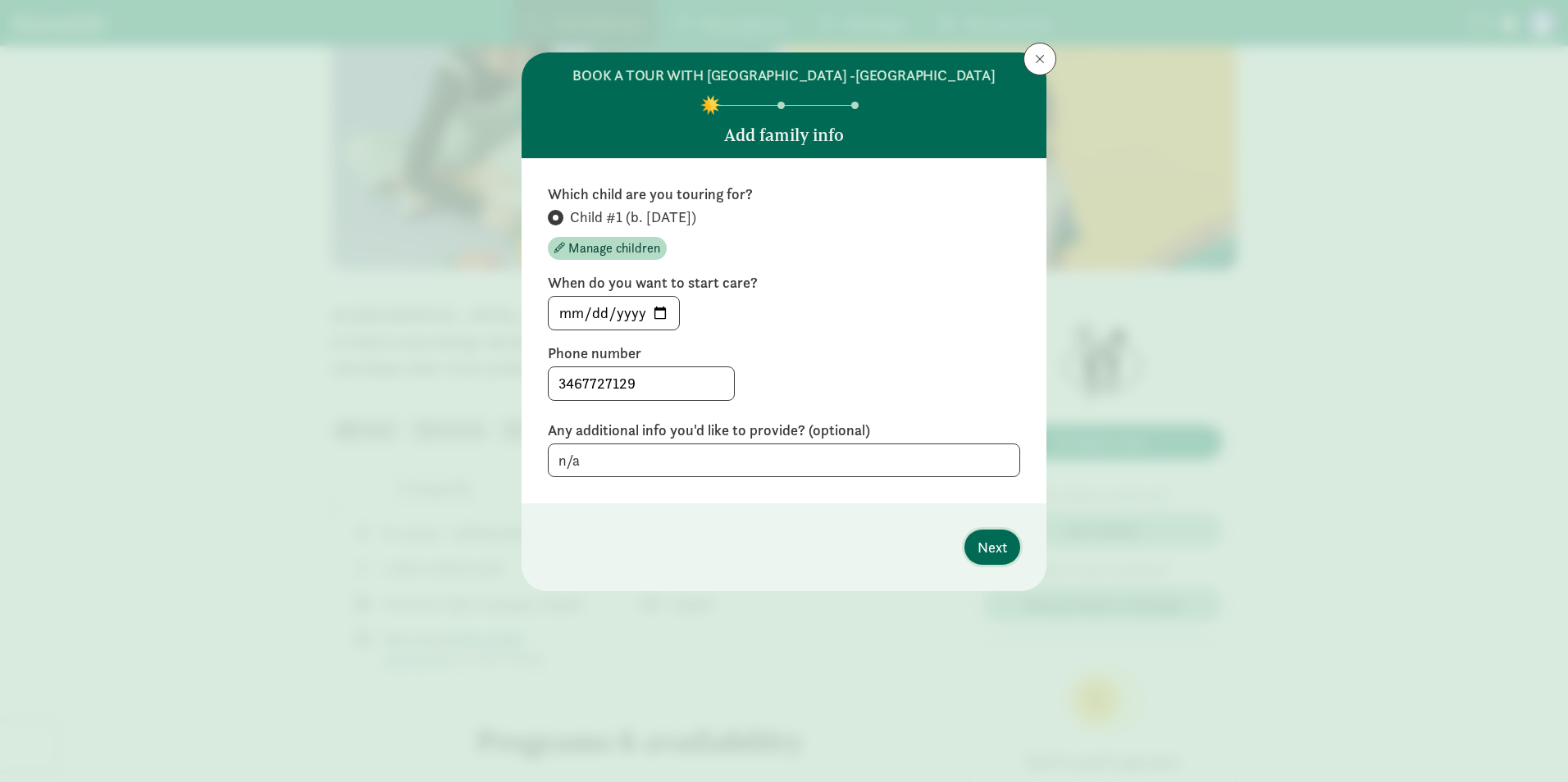
click at [979, 543] on span "Next" at bounding box center [992, 547] width 29 height 22
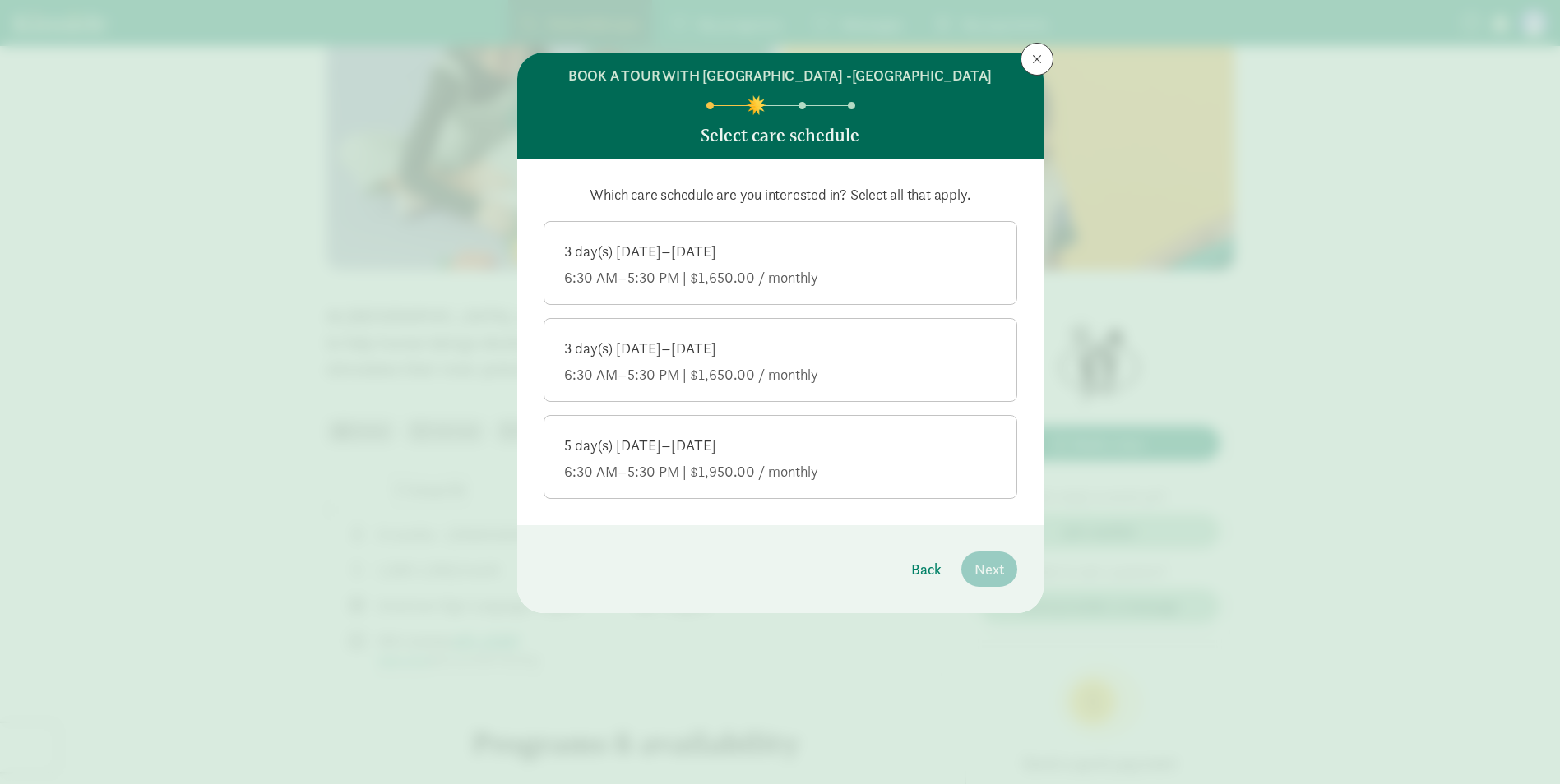
click at [850, 453] on div "5 day(s) [DATE]–[DATE]" at bounding box center [780, 445] width 433 height 19
click at [0, 0] on input "5 day(s) [DATE]–[DATE] 6:30 AM–5:30 PM | $1,950.00 / monthly" at bounding box center [0, 0] width 0 height 0
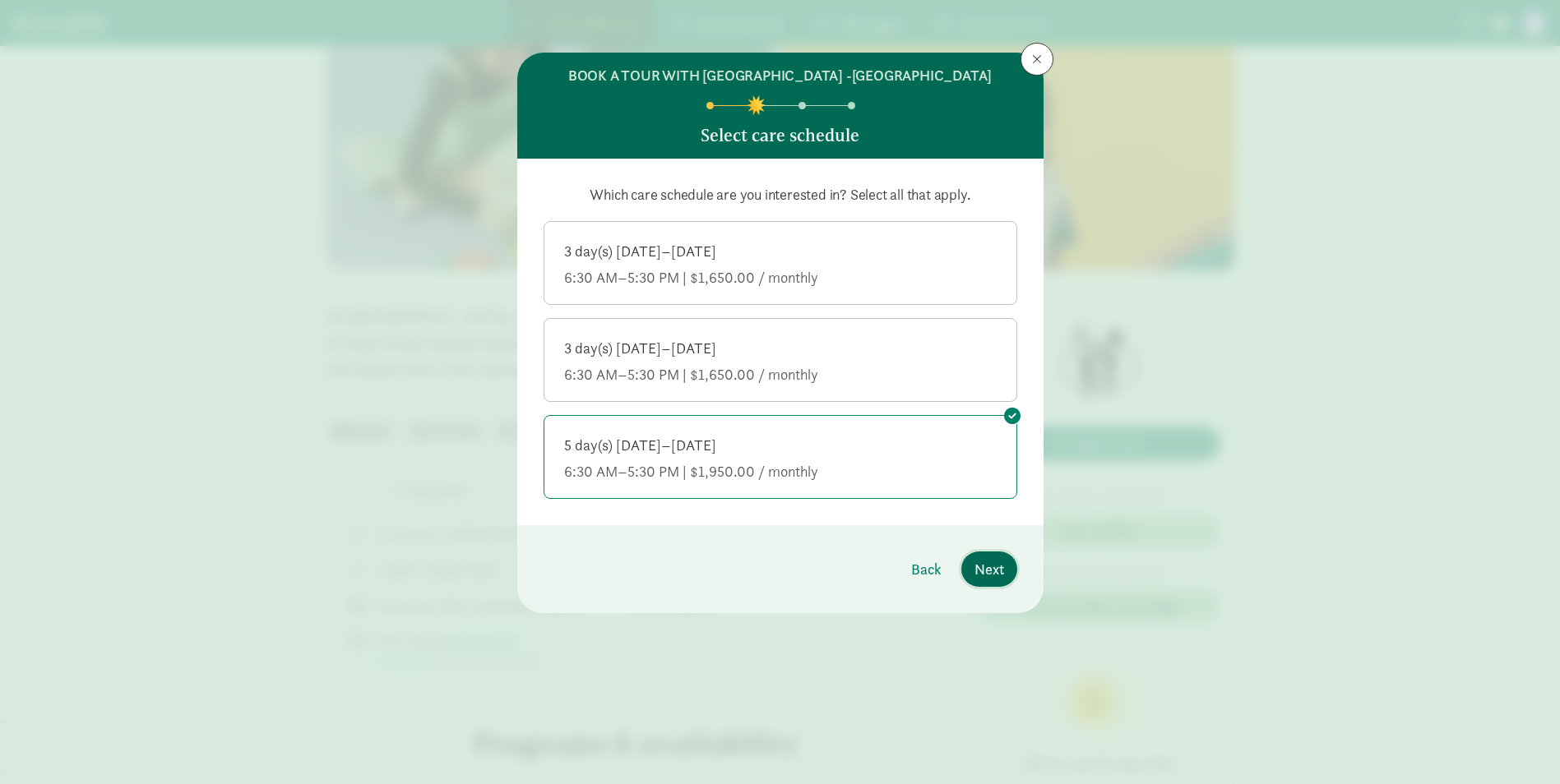
click at [981, 569] on span "Next" at bounding box center [988, 569] width 30 height 22
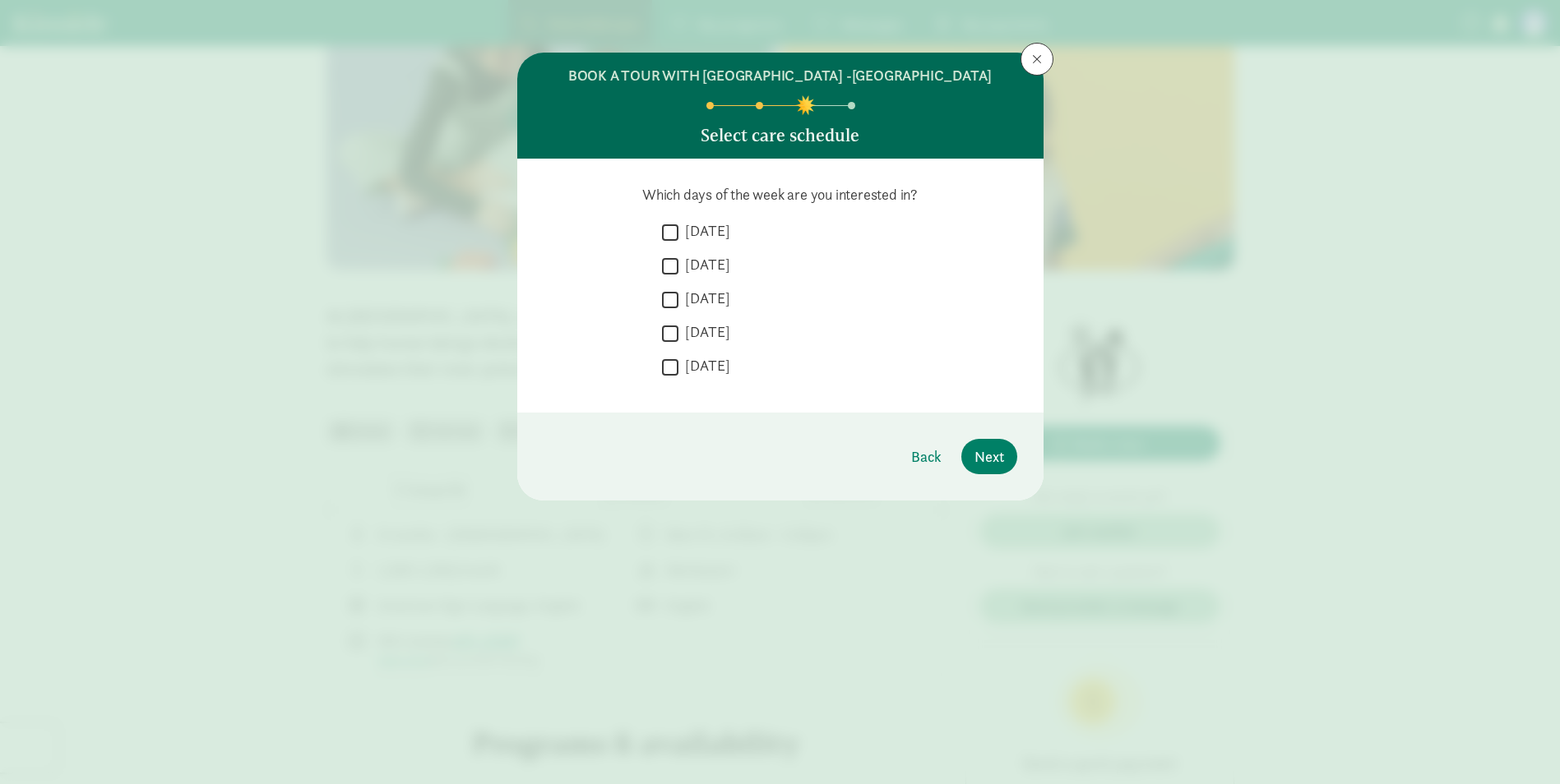
click at [673, 230] on input "[DATE]" at bounding box center [670, 232] width 16 height 22
checkbox input "true"
click at [663, 258] on input "[DATE]" at bounding box center [670, 266] width 16 height 22
checkbox input "true"
click at [671, 295] on input "[DATE]" at bounding box center [670, 299] width 16 height 22
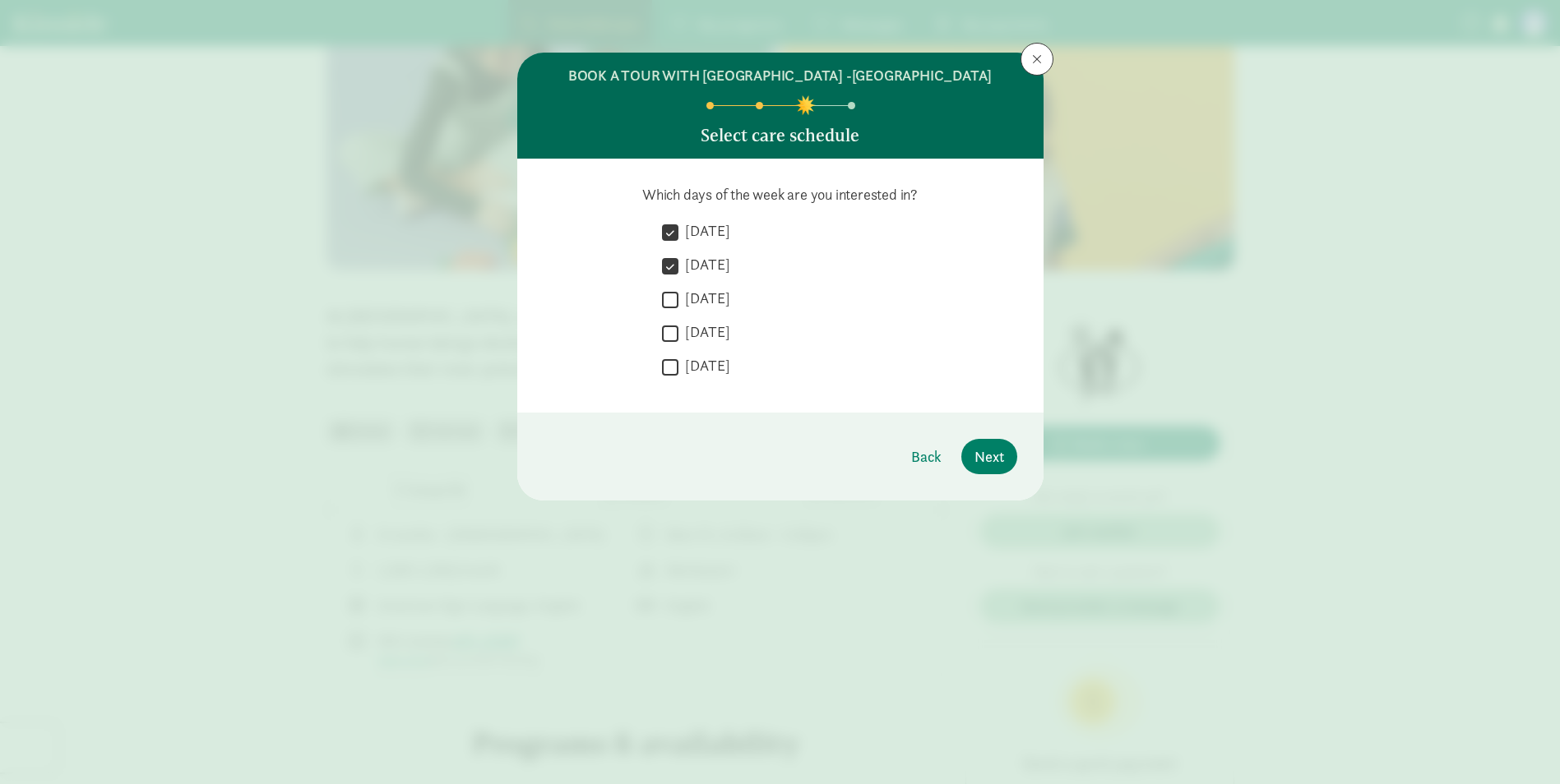
checkbox input "true"
click at [662, 329] on input "[DATE]" at bounding box center [670, 333] width 16 height 22
checkbox input "true"
click at [661, 368] on div " Monday  Tuesday  Wednesday  Thursday  Friday" at bounding box center [780, 303] width 474 height 165
click at [671, 369] on input "[DATE]" at bounding box center [670, 367] width 16 height 22
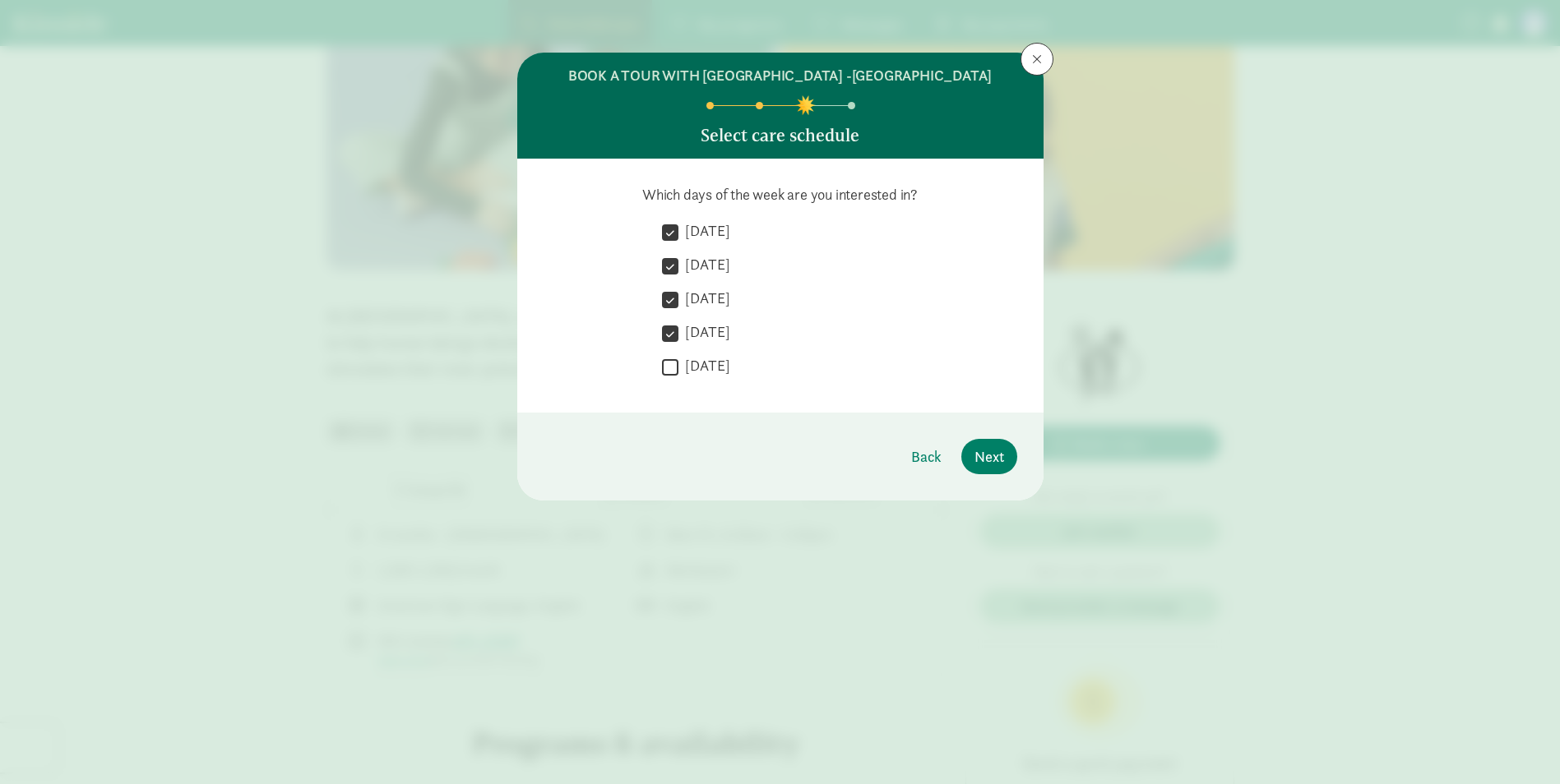
checkbox input "true"
click at [996, 446] on span "Next" at bounding box center [988, 456] width 30 height 22
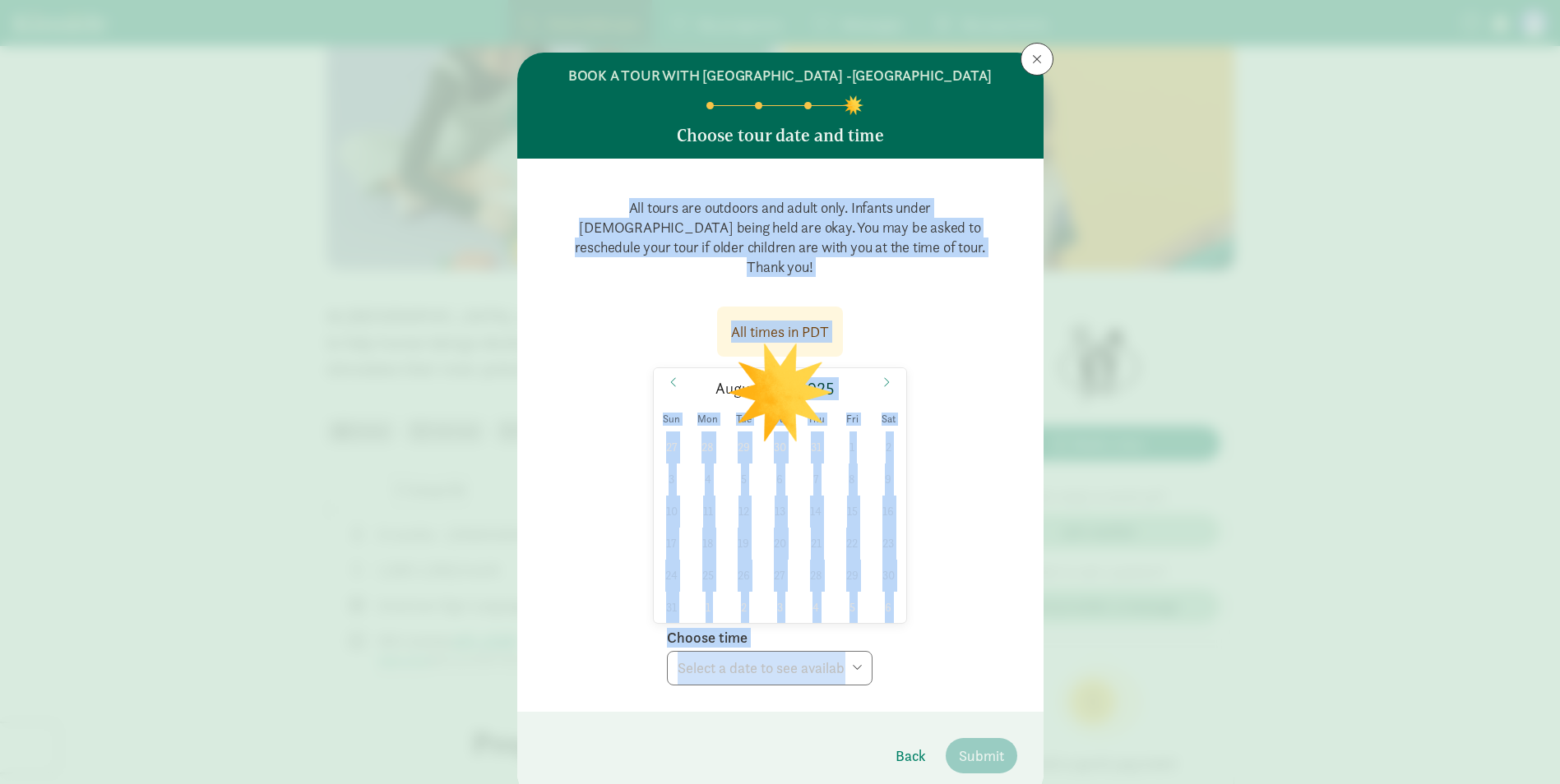
click at [995, 411] on div "All times in PDT [DATE] Sun Mon Tue Wed Thu Fri Sat 27 28 29 30 31 1 2 3 4 5 6 …" at bounding box center [780, 491] width 474 height 389
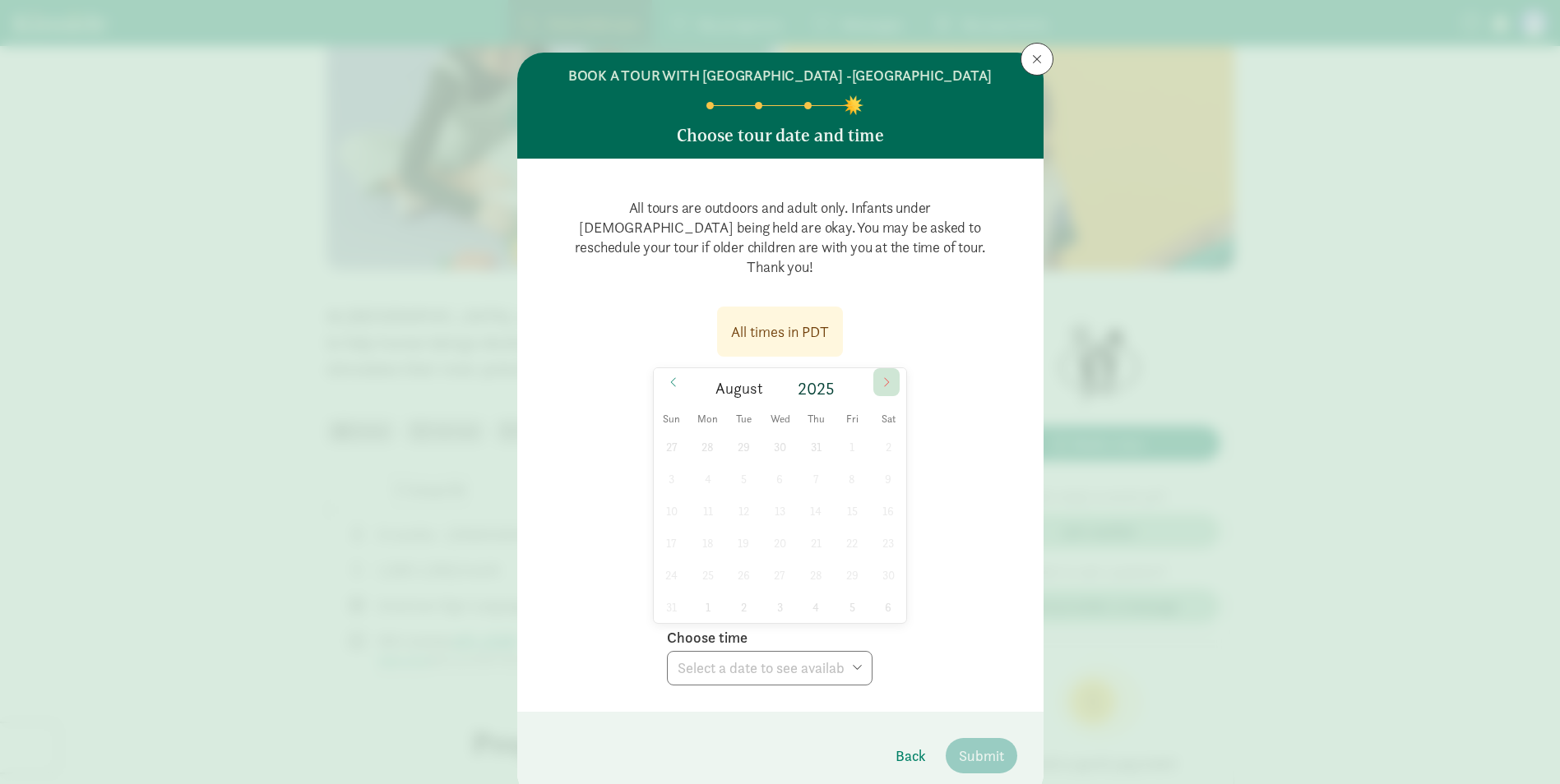
click at [875, 368] on span at bounding box center [885, 382] width 26 height 28
click at [964, 360] on div "All times in PDT September 2025 Sun Mon Tue Wed Thu Fri Sat 31 1 2 3 4 5 6 7 8 …" at bounding box center [780, 491] width 474 height 389
click at [874, 368] on span at bounding box center [885, 382] width 26 height 28
click at [881, 377] on icon at bounding box center [886, 383] width 10 height 12
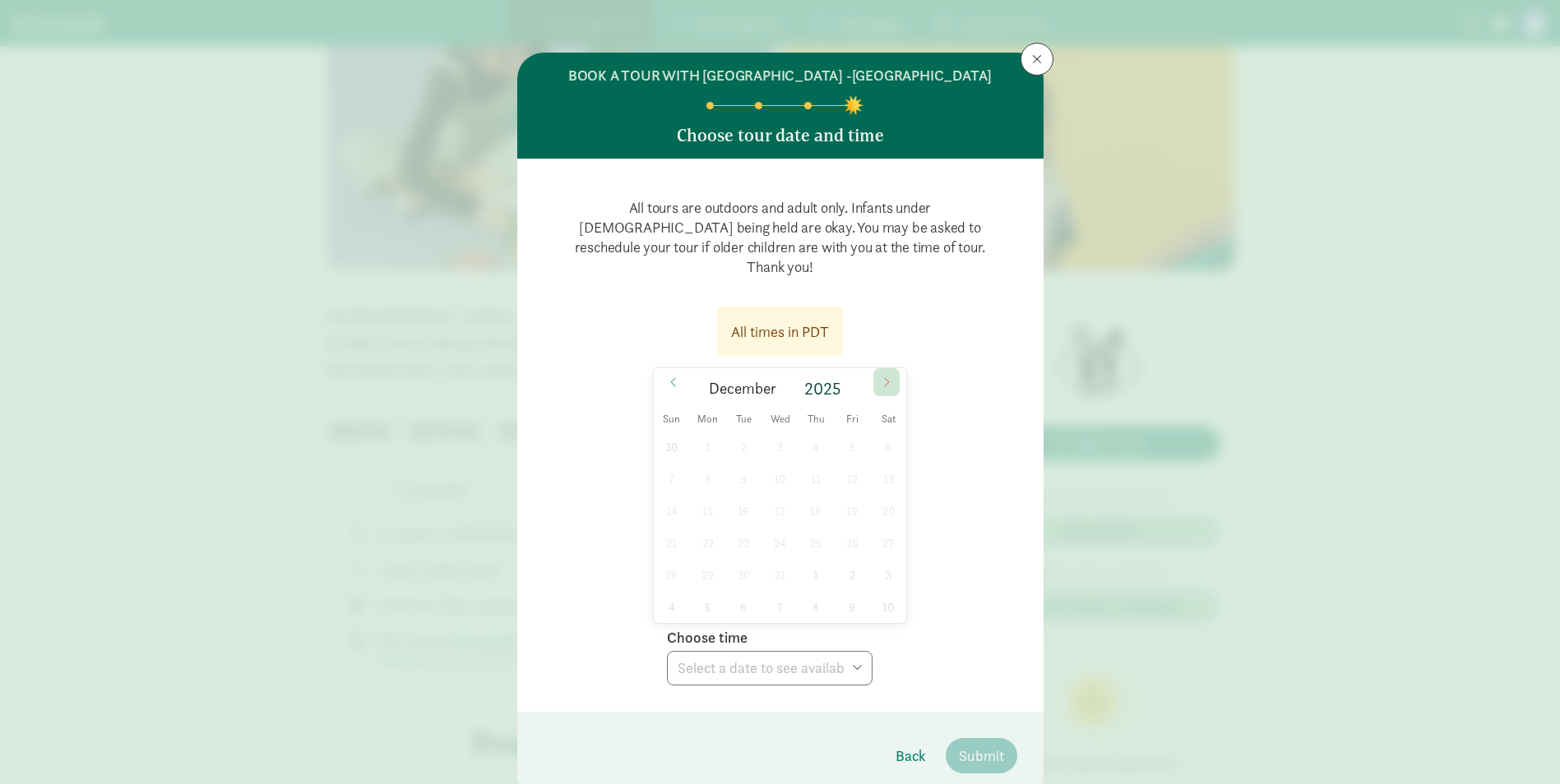
click at [881, 377] on icon at bounding box center [886, 383] width 10 height 12
type input "2026"
click at [881, 377] on icon at bounding box center [886, 383] width 10 height 12
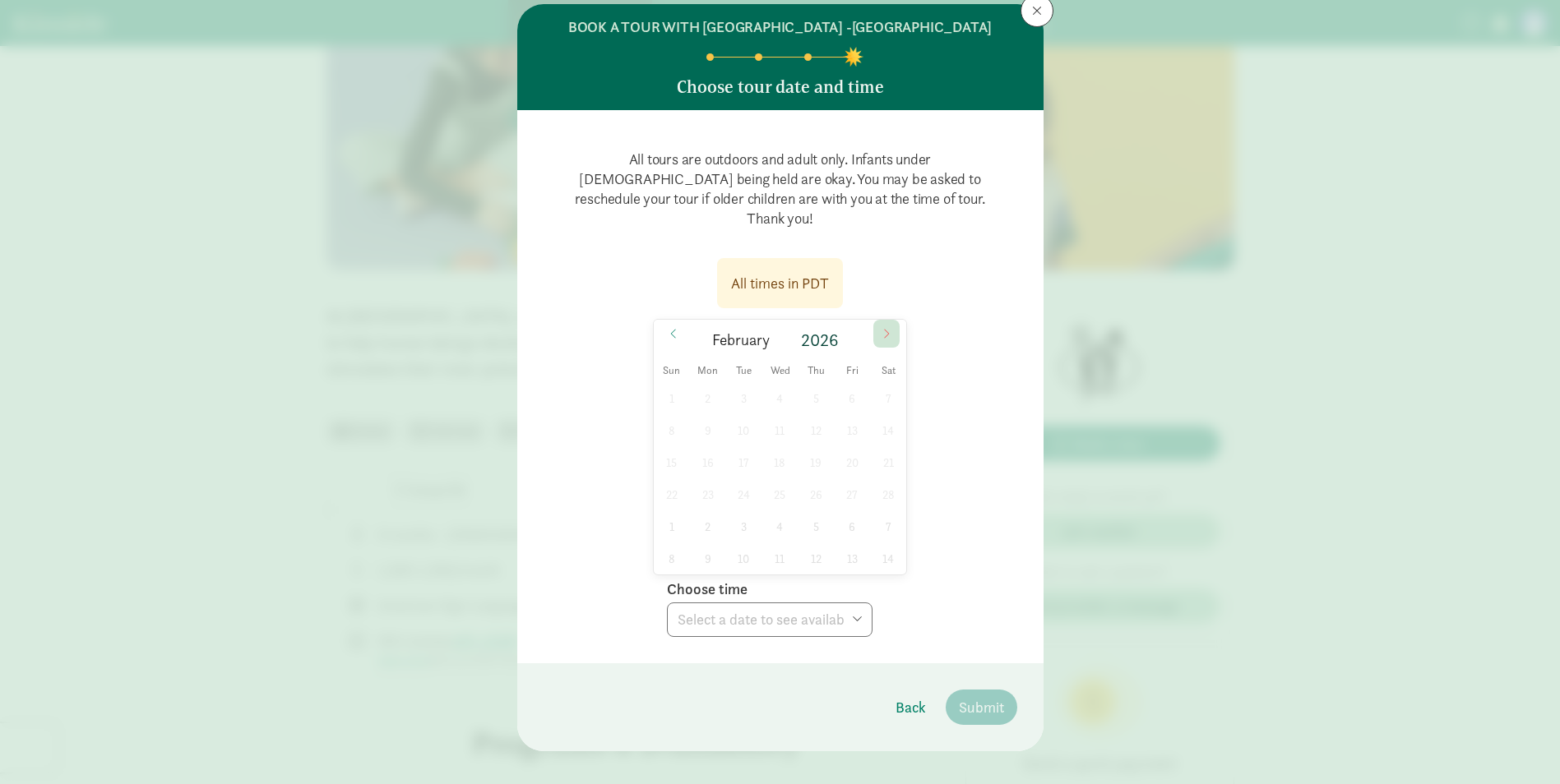
click at [887, 320] on span at bounding box center [885, 333] width 26 height 28
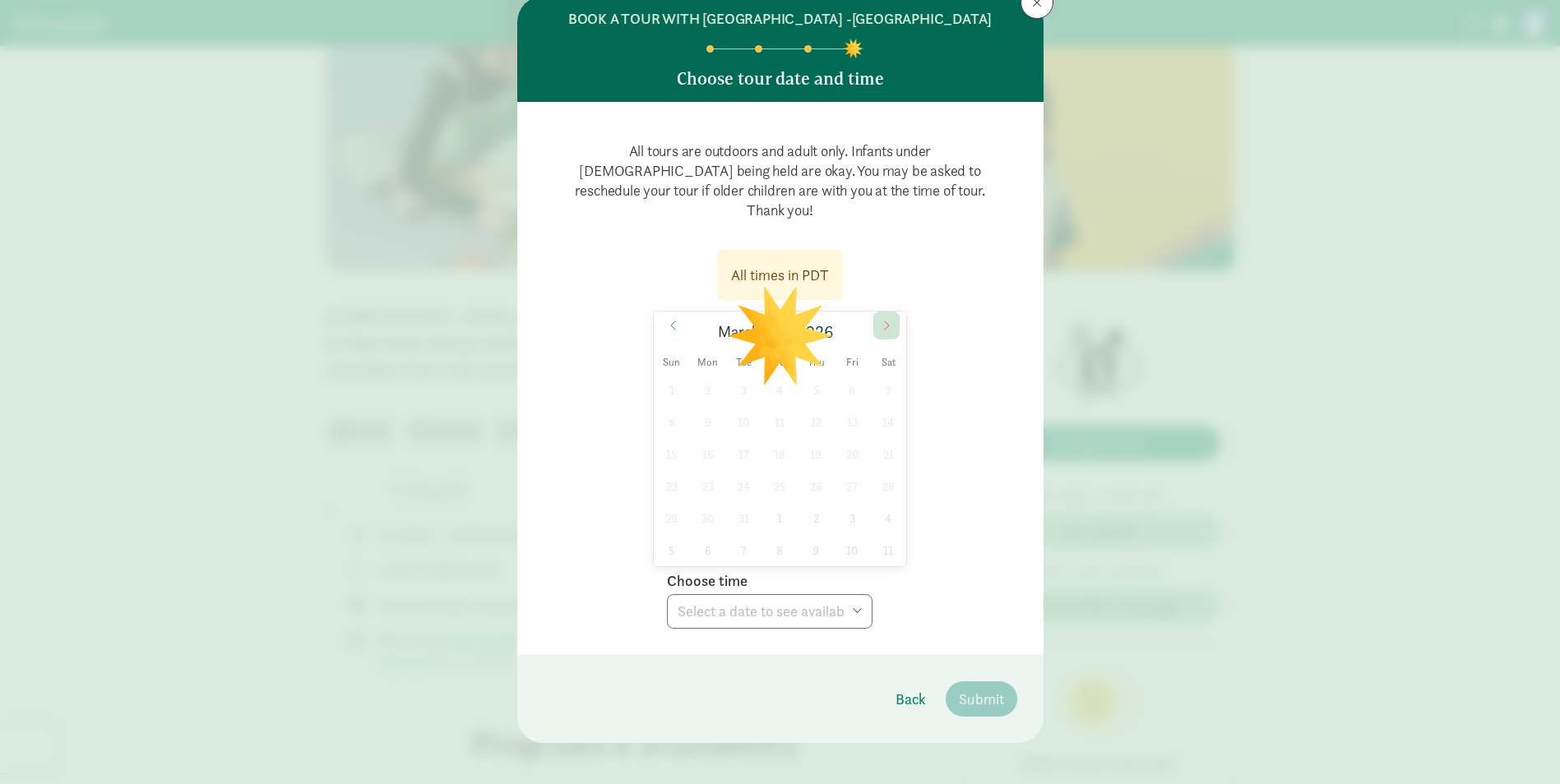
scroll to position [56, 0]
click at [887, 320] on icon at bounding box center [886, 325] width 10 height 12
click at [885, 320] on icon at bounding box center [886, 325] width 10 height 12
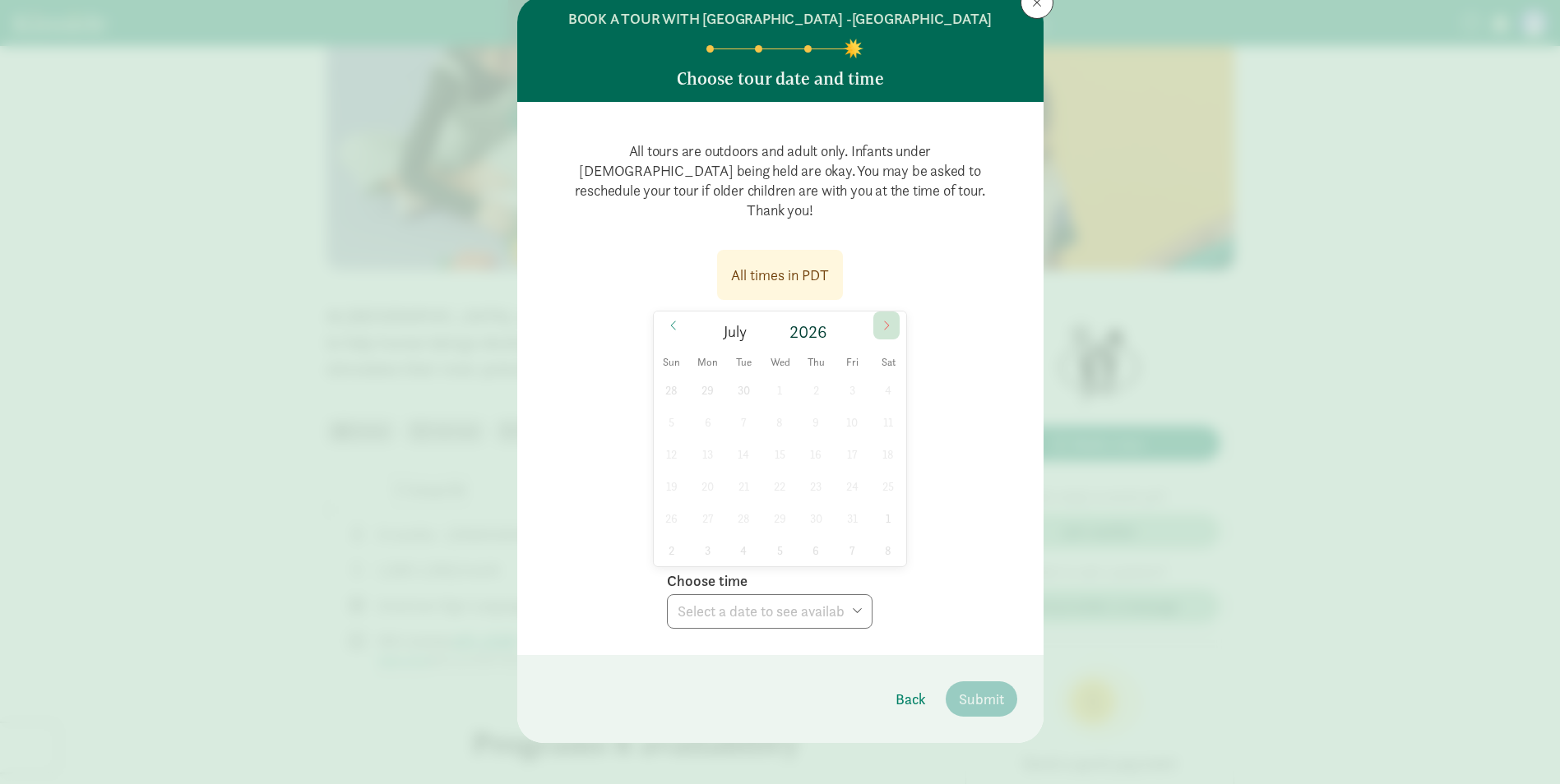
click at [885, 320] on icon at bounding box center [886, 325] width 10 height 12
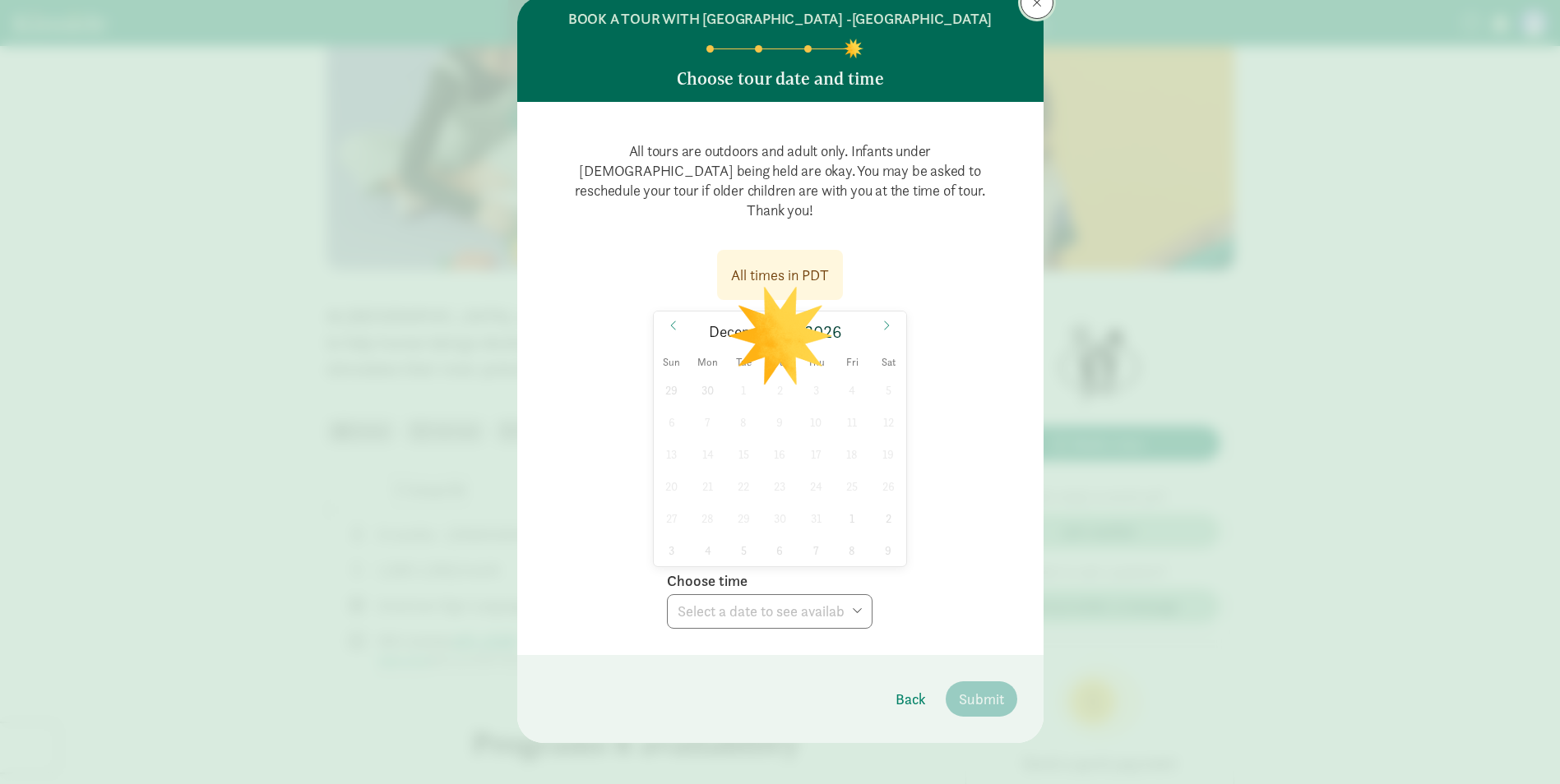
click at [1030, 16] on button at bounding box center [1036, 2] width 33 height 33
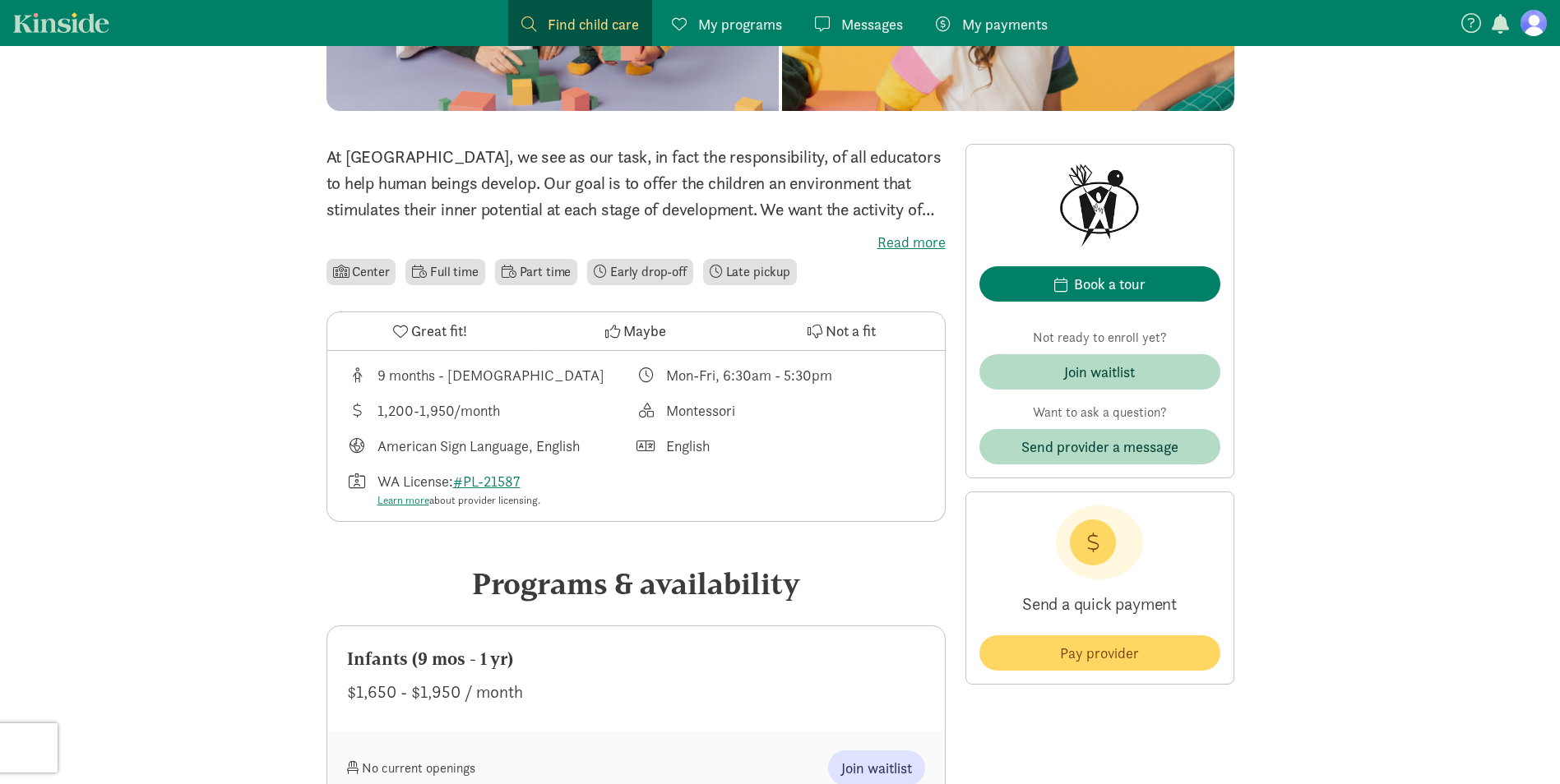
scroll to position [329, 0]
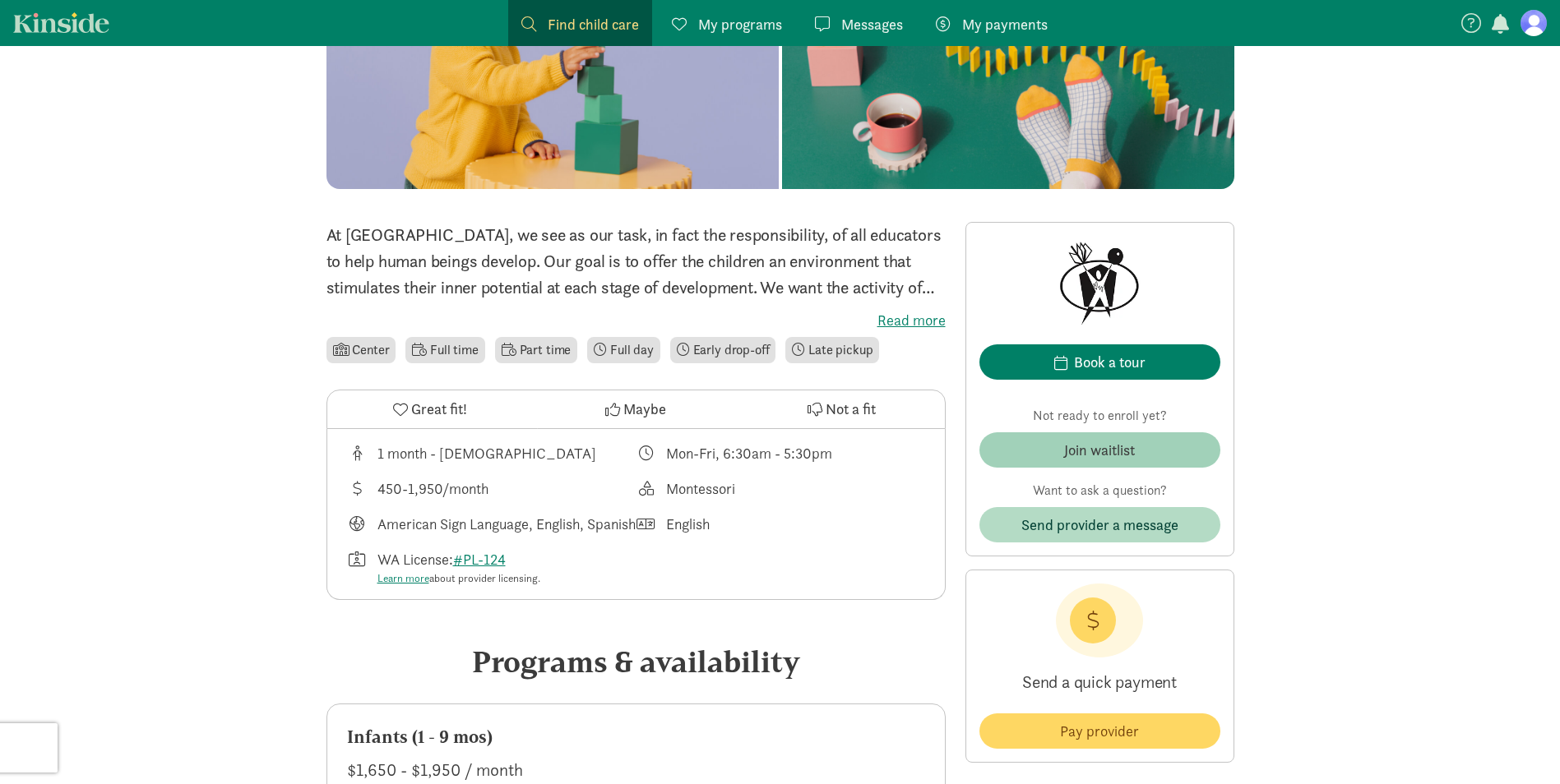
scroll to position [246, 0]
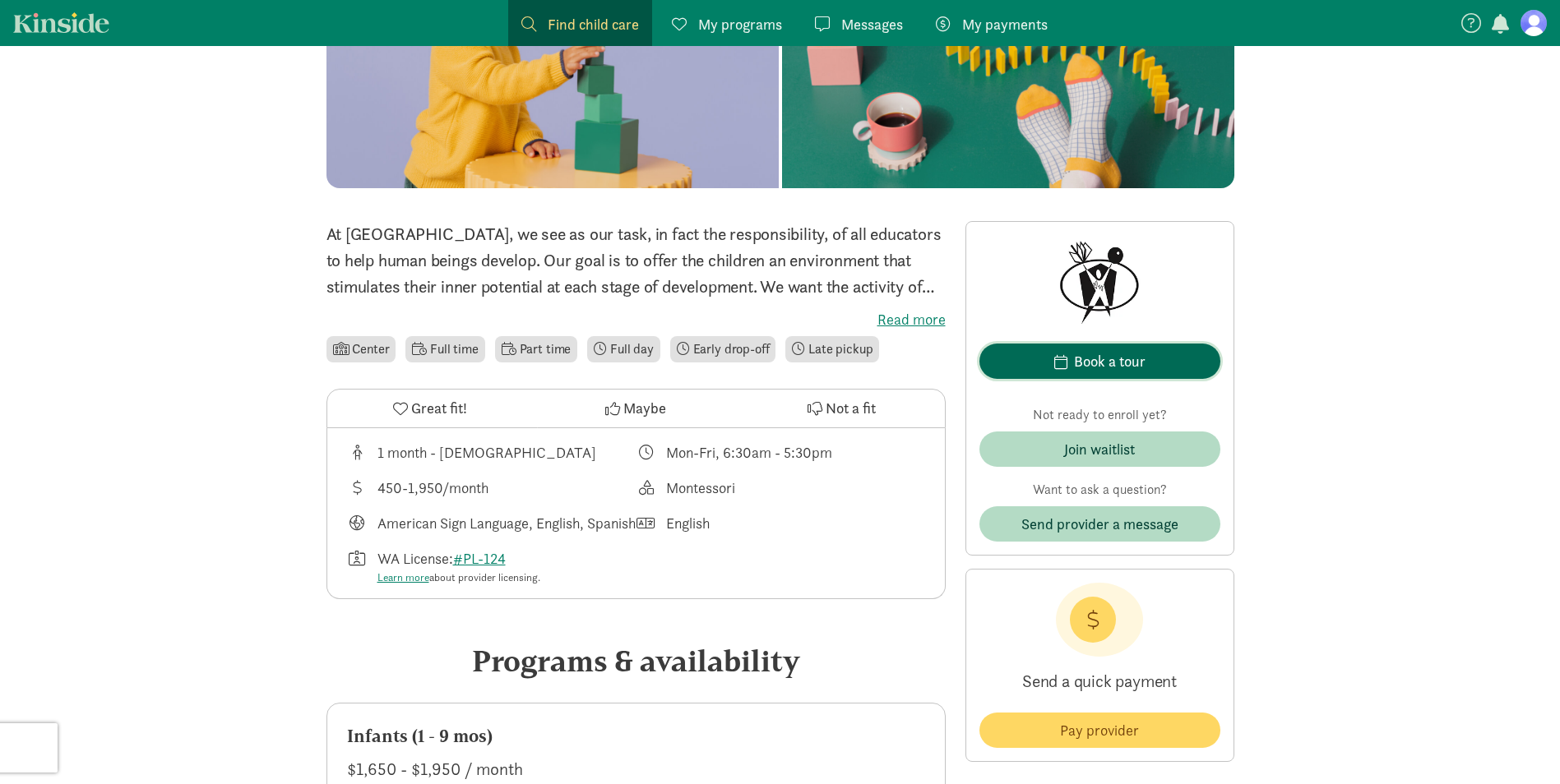
click at [1119, 350] on div "Book a tour" at bounding box center [1109, 361] width 72 height 22
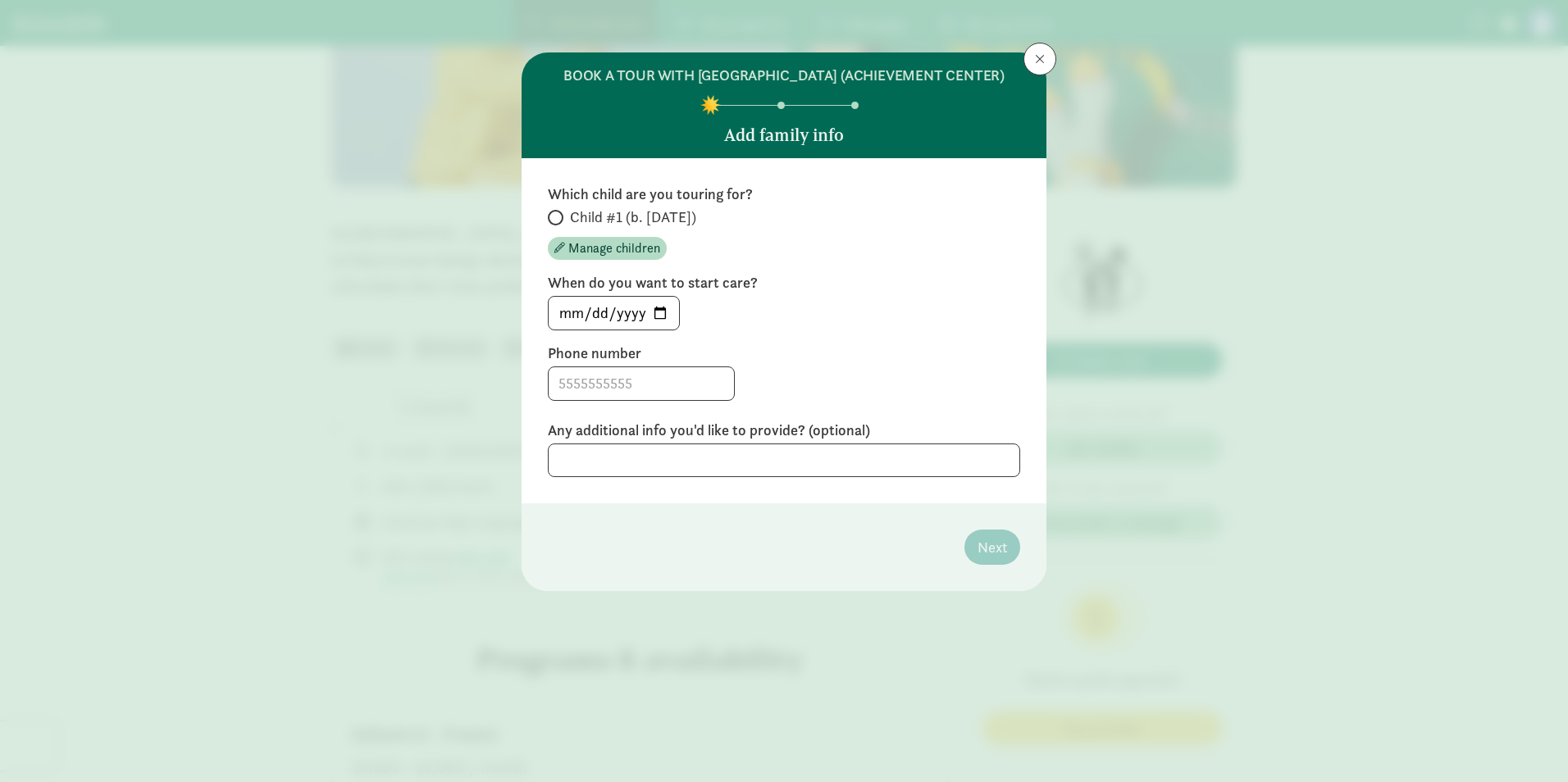
click at [561, 225] on span at bounding box center [555, 218] width 16 height 16
click at [559, 223] on input "Child #1 (b. [DATE])" at bounding box center [553, 218] width 11 height 11
radio input "true"
click at [661, 328] on input "[DATE]" at bounding box center [613, 313] width 130 height 33
type input "[DATE]"
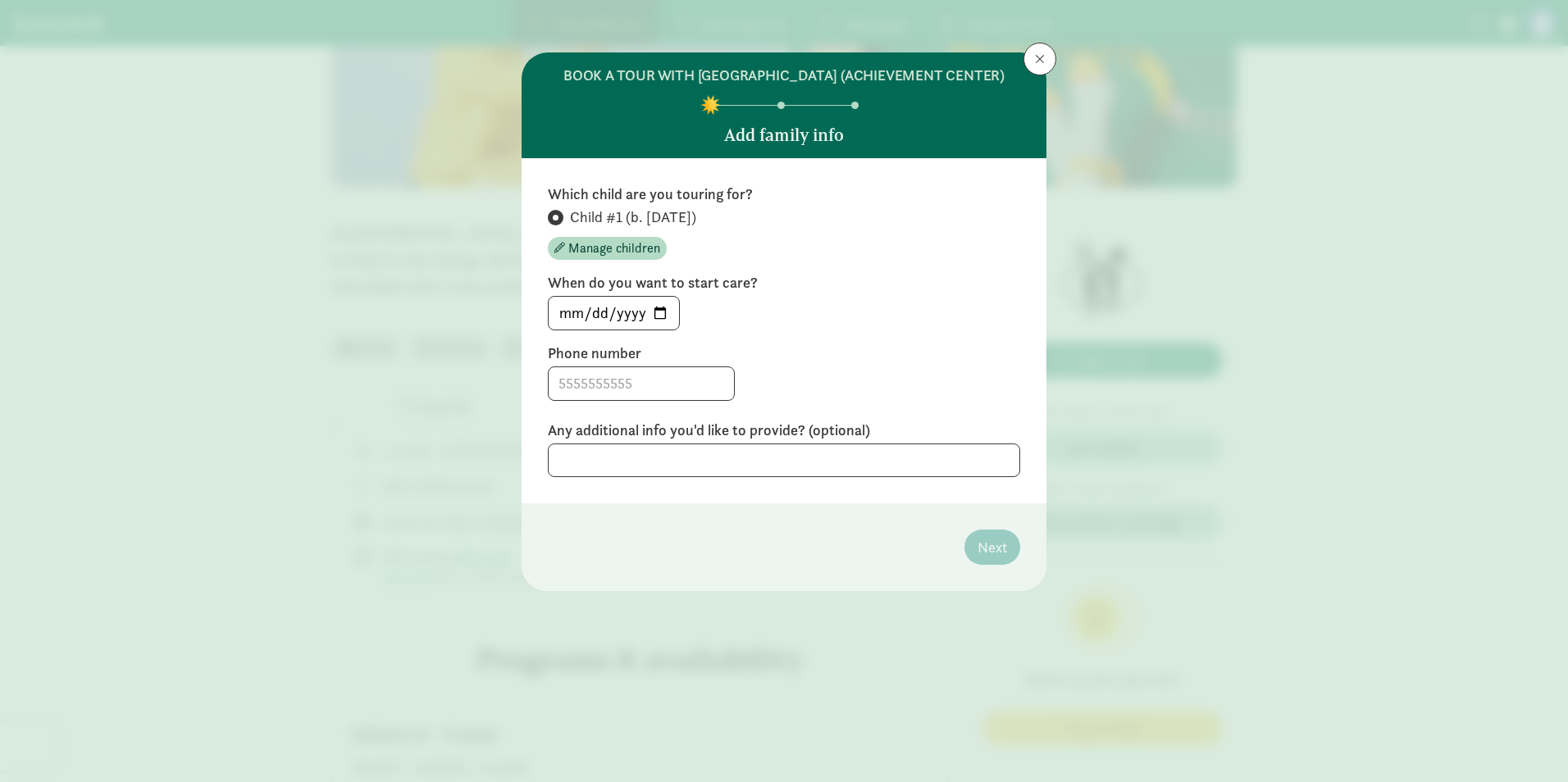
click at [733, 363] on label "Phone number" at bounding box center [784, 353] width 473 height 19
click at [665, 397] on input at bounding box center [641, 383] width 185 height 33
type input "3467727129"
click at [840, 477] on textarea at bounding box center [784, 460] width 473 height 34
click at [970, 564] on button "Next" at bounding box center [993, 547] width 56 height 35
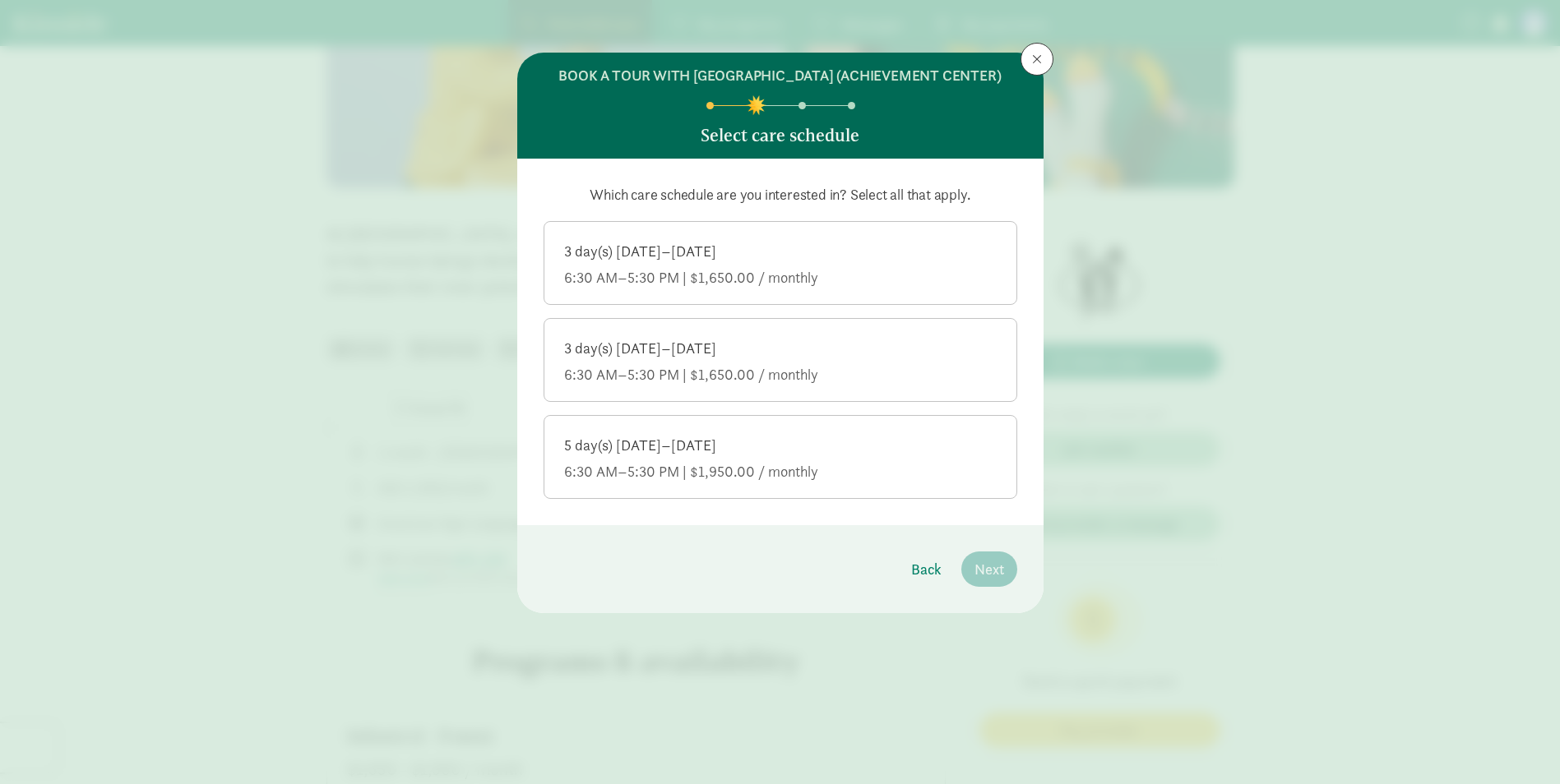
click at [814, 455] on div "5 day(s) [DATE]–[DATE]" at bounding box center [780, 445] width 433 height 19
click at [0, 0] on input "5 day(s) [DATE]–[DATE] 6:30 AM–5:30 PM | $1,950.00 / monthly" at bounding box center [0, 0] width 0 height 0
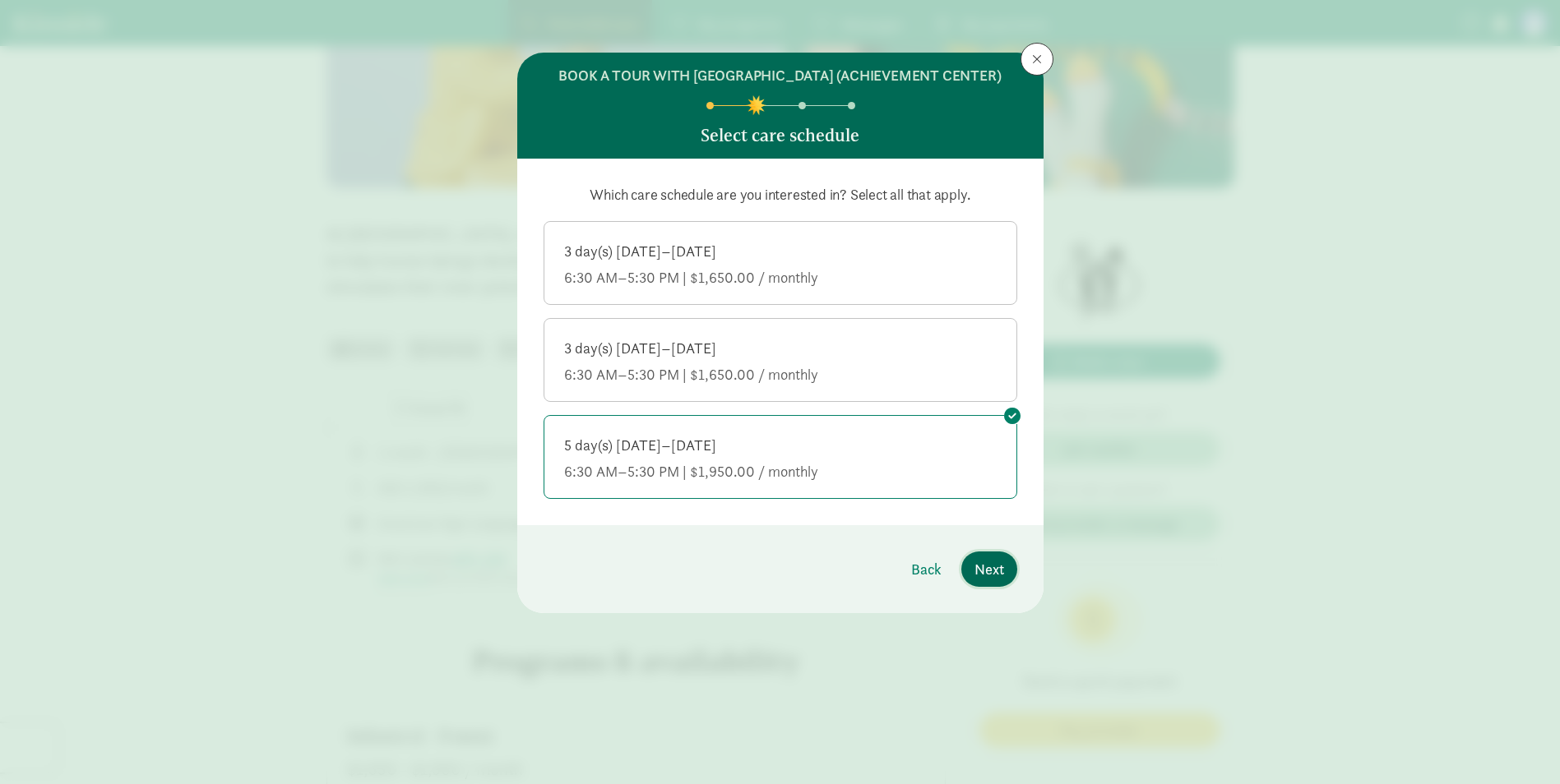
click at [985, 574] on button "Next" at bounding box center [989, 569] width 56 height 35
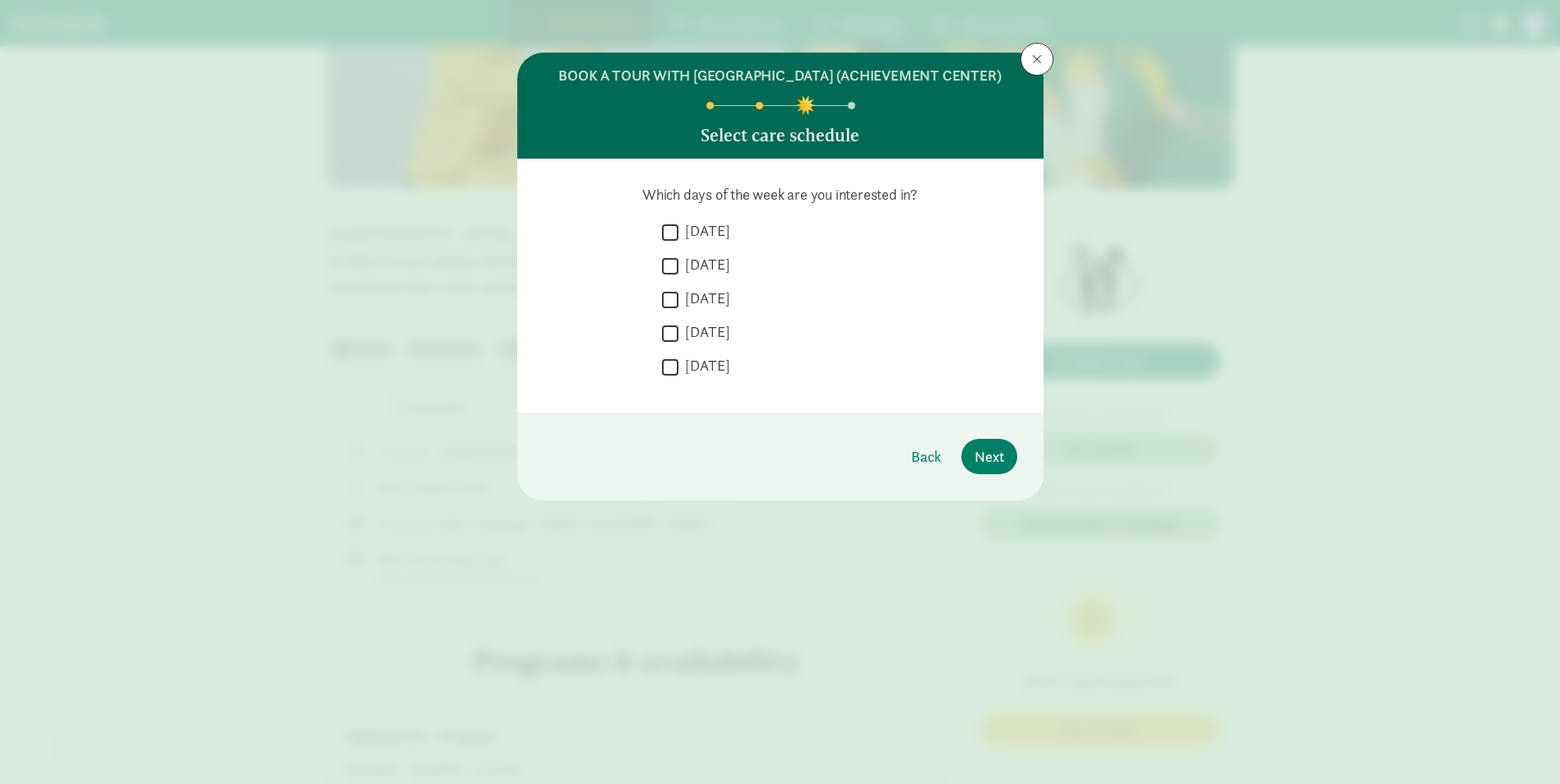
click at [669, 244] on input "[DATE]" at bounding box center [670, 232] width 16 height 22
checkbox input "true"
click at [679, 275] on label "[DATE]" at bounding box center [703, 264] width 51 height 19
click at [678, 277] on input "[DATE]" at bounding box center [670, 266] width 16 height 22
checkbox input "true"
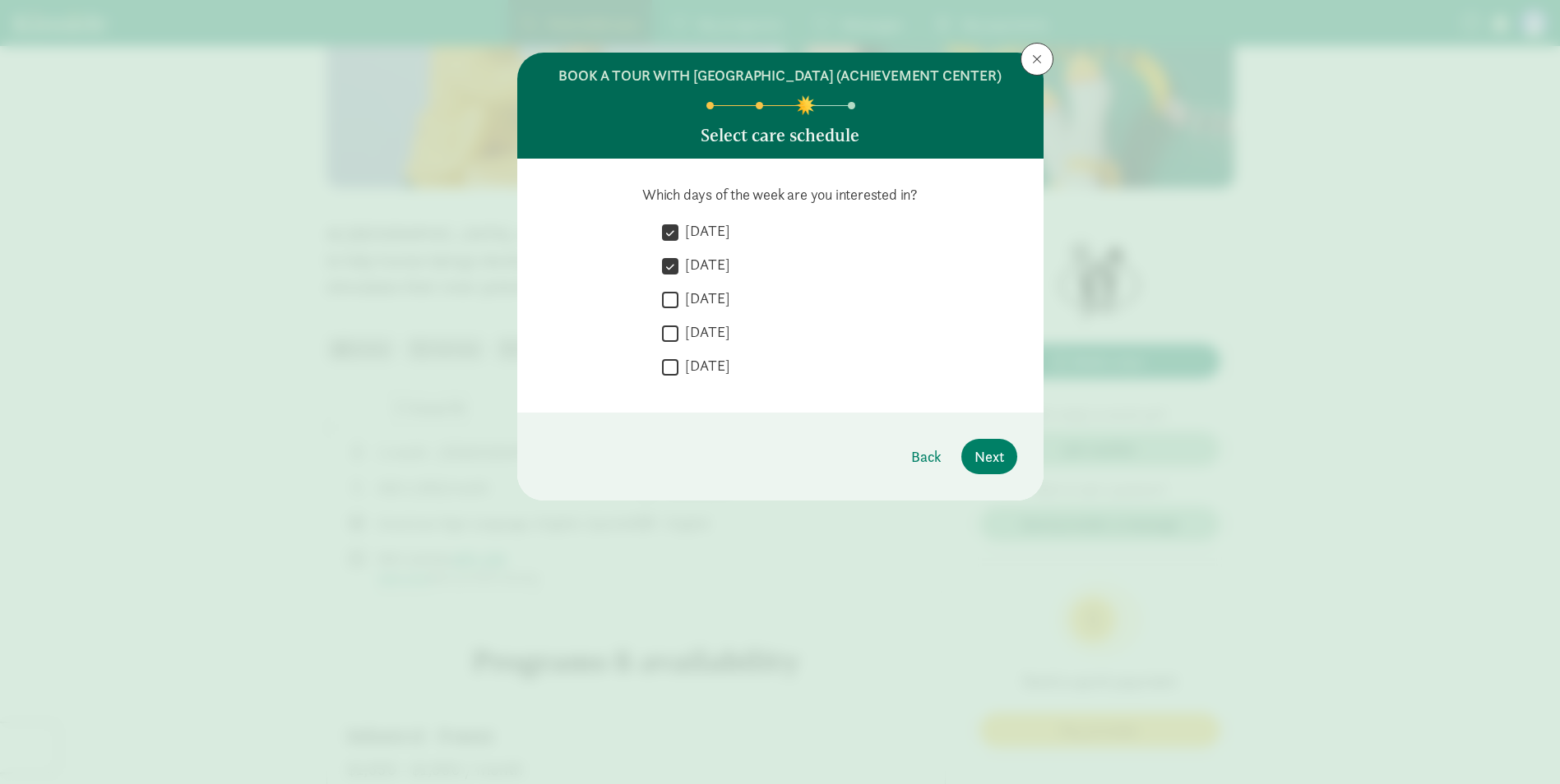
click at [670, 311] on input "[DATE]" at bounding box center [670, 299] width 16 height 22
checkbox input "true"
click at [668, 345] on input "[DATE]" at bounding box center [670, 333] width 16 height 22
checkbox input "true"
click at [671, 409] on div "Which days of the week are you interested in?  Monday  Tuesday  Wednesday  …" at bounding box center [780, 285] width 526 height 254
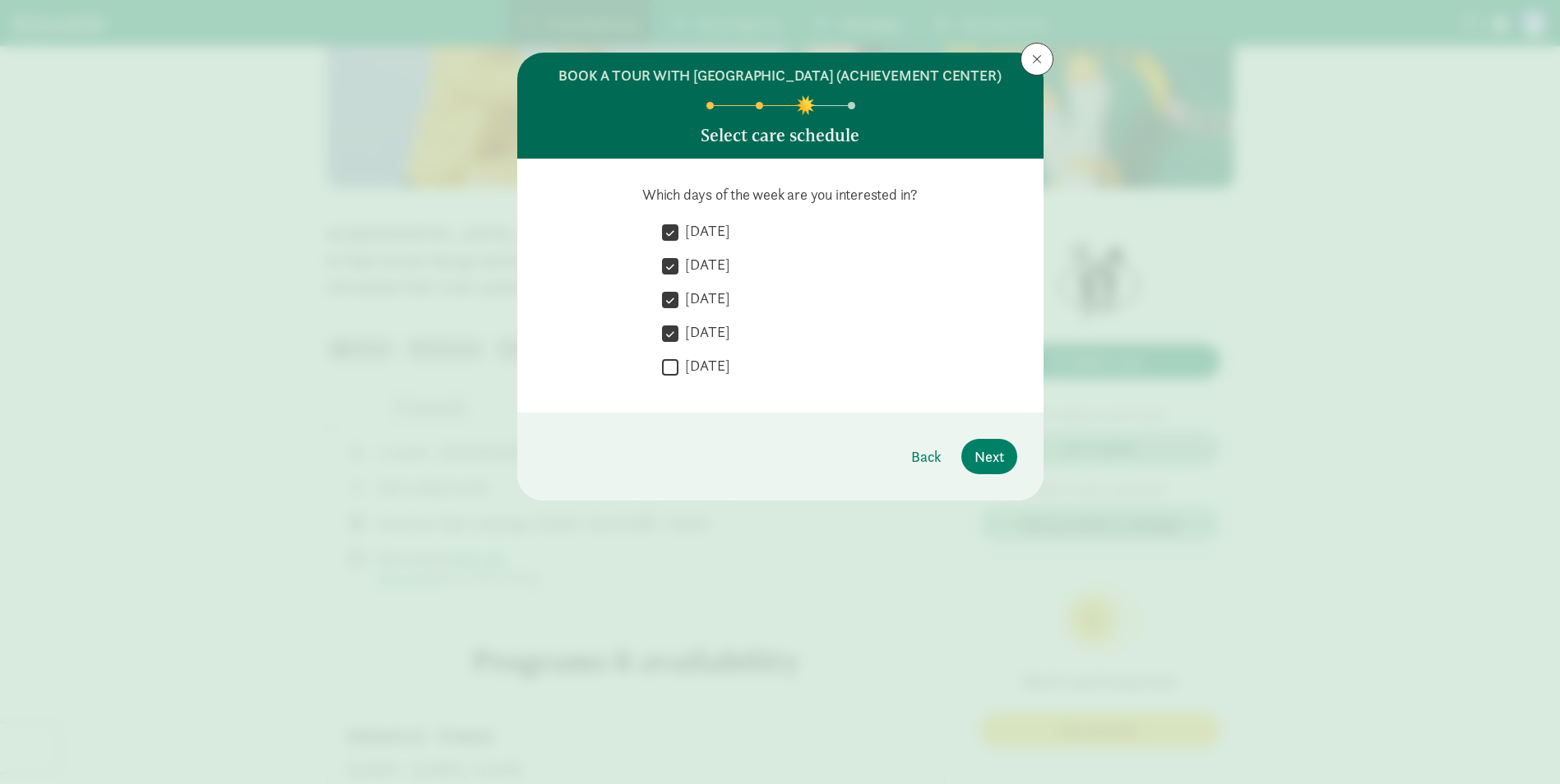
click at [672, 378] on input "[DATE]" at bounding box center [670, 367] width 16 height 22
checkbox input "true"
click at [988, 468] on span "Next" at bounding box center [988, 456] width 30 height 22
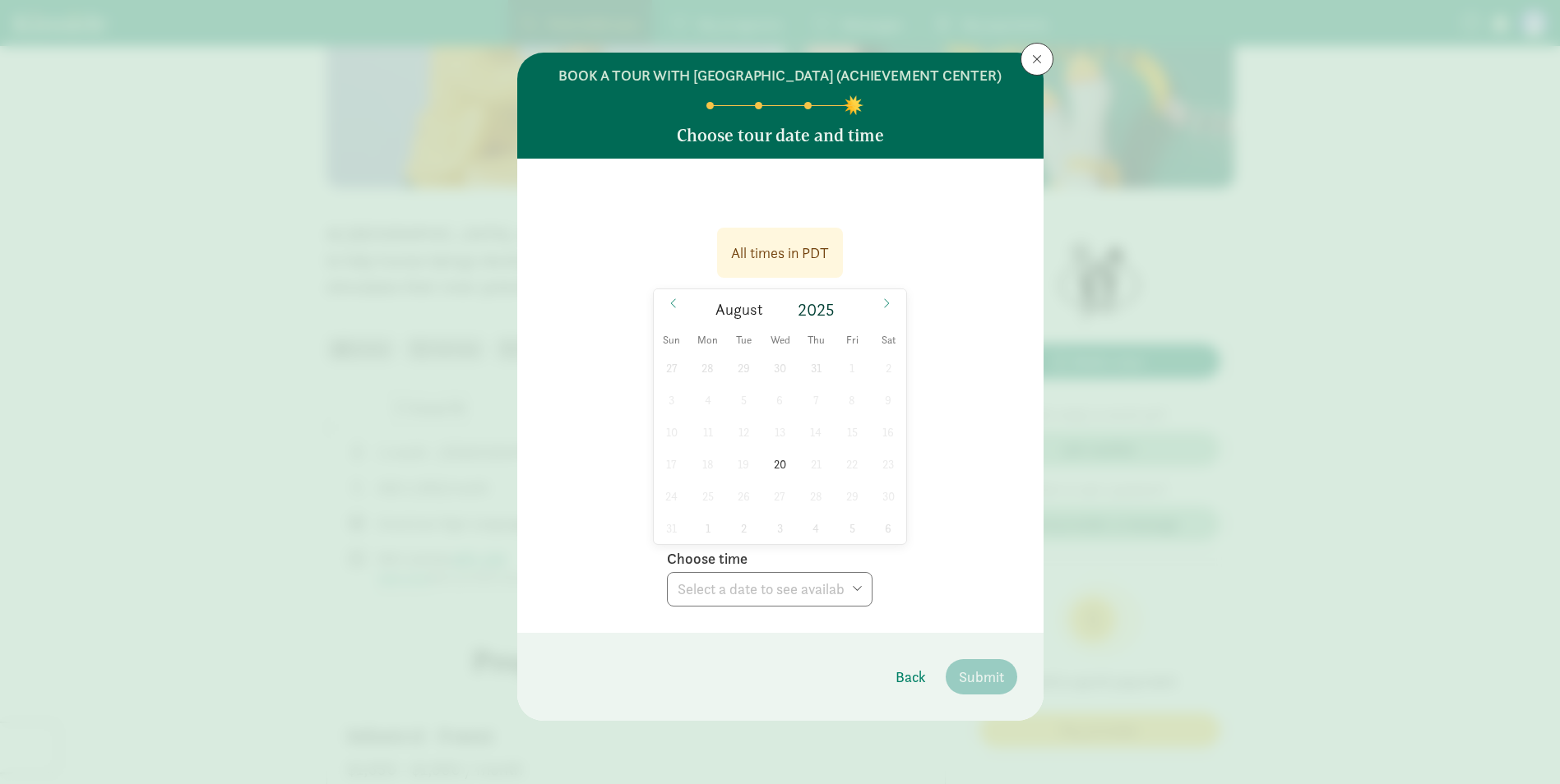
click at [932, 497] on div "All times in PDT August 2025 Sun Mon Tue Wed Thu Fri Sat 27 28 29 30 31 1 2 3 4…" at bounding box center [780, 411] width 474 height 389
click at [787, 480] on span "20" at bounding box center [780, 464] width 32 height 32
click at [847, 607] on select "Choose time 10:00 AM (open house)" at bounding box center [770, 589] width 206 height 35
select select "2025-08-20T10:00:00.000-07:00"
click at [667, 592] on select "Choose time 10:00 AM (open house)" at bounding box center [770, 589] width 206 height 35
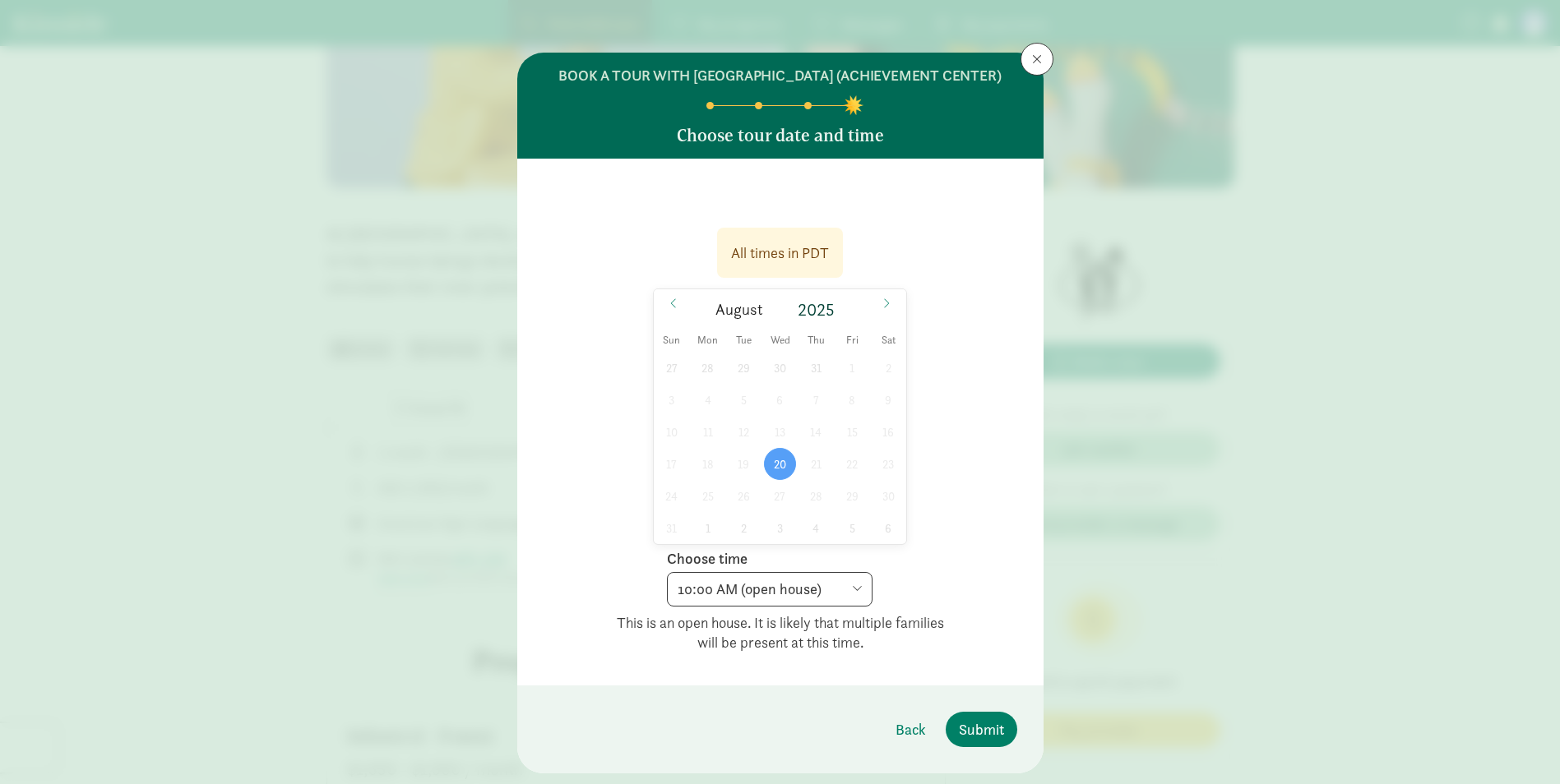
click at [923, 572] on div "All times in PDT 08/20/2025 August 2025 Sun Mon Tue Wed Thu Fri Sat 27 28 29 30…" at bounding box center [780, 438] width 474 height 442
click at [966, 740] on span "Submit" at bounding box center [982, 729] width 46 height 22
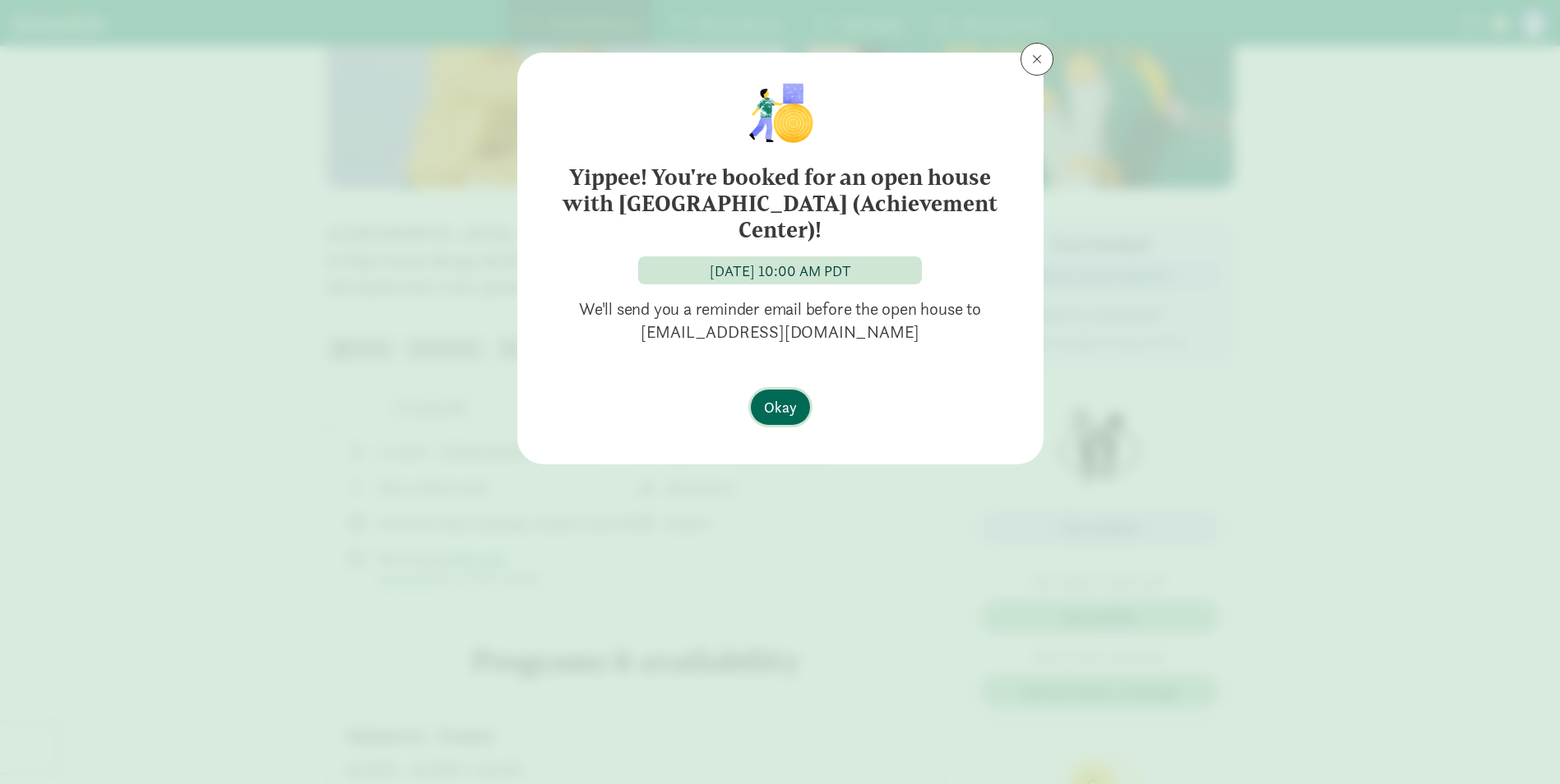
click at [789, 407] on span "Okay" at bounding box center [780, 407] width 33 height 22
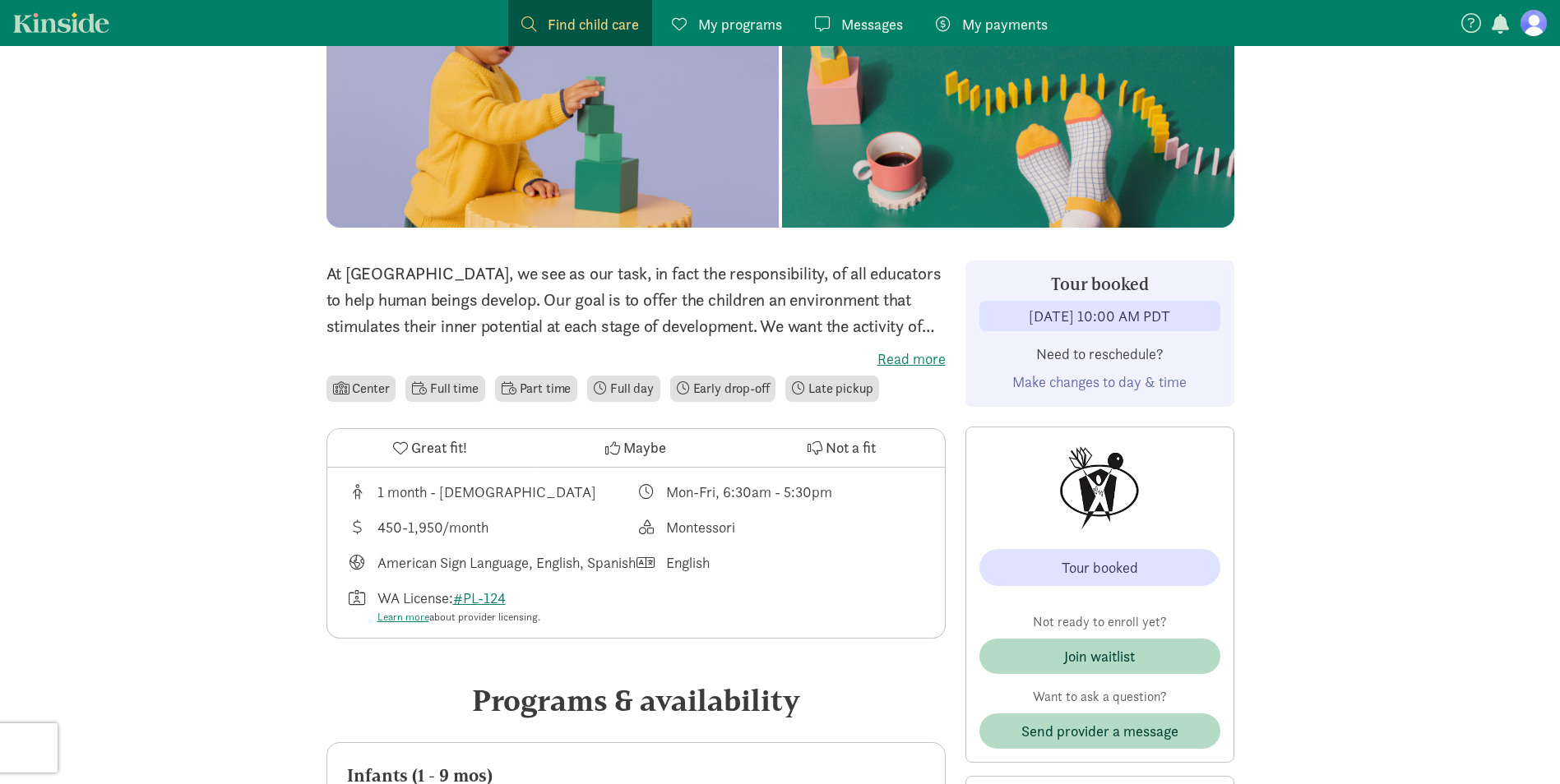
scroll to position [329, 0]
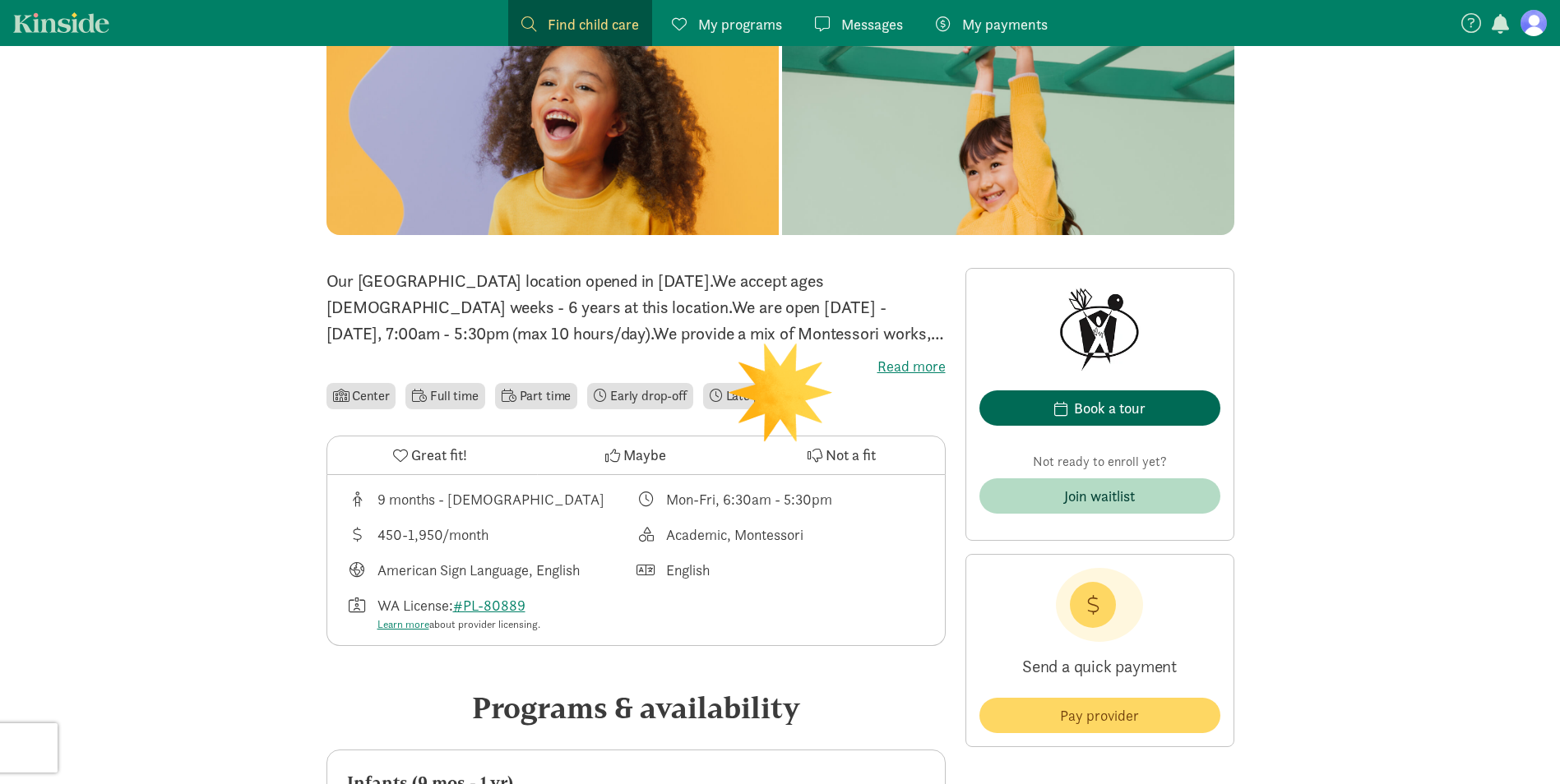
scroll to position [164, 0]
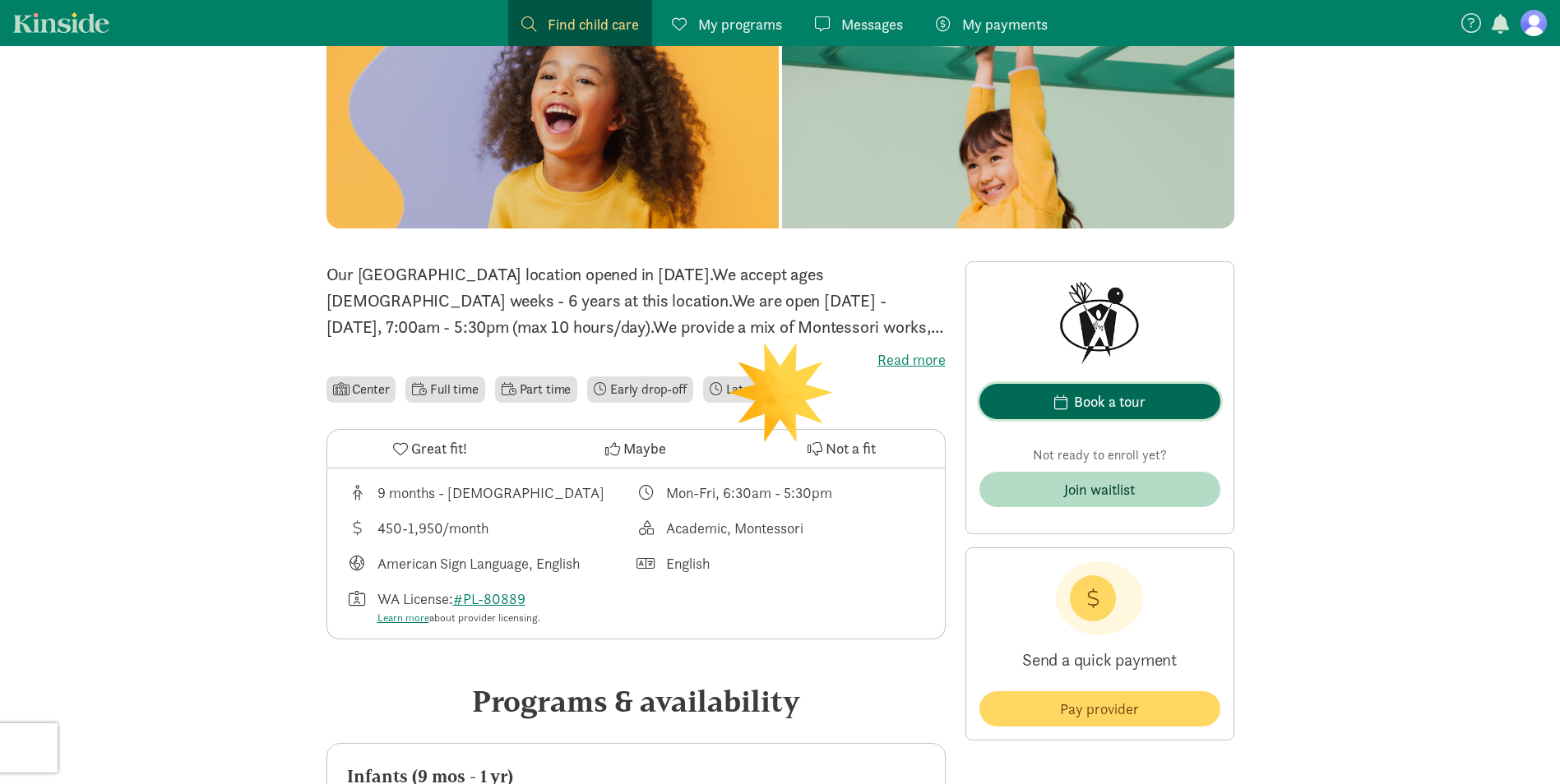
click at [1083, 400] on div "Book a tour" at bounding box center [1109, 401] width 72 height 22
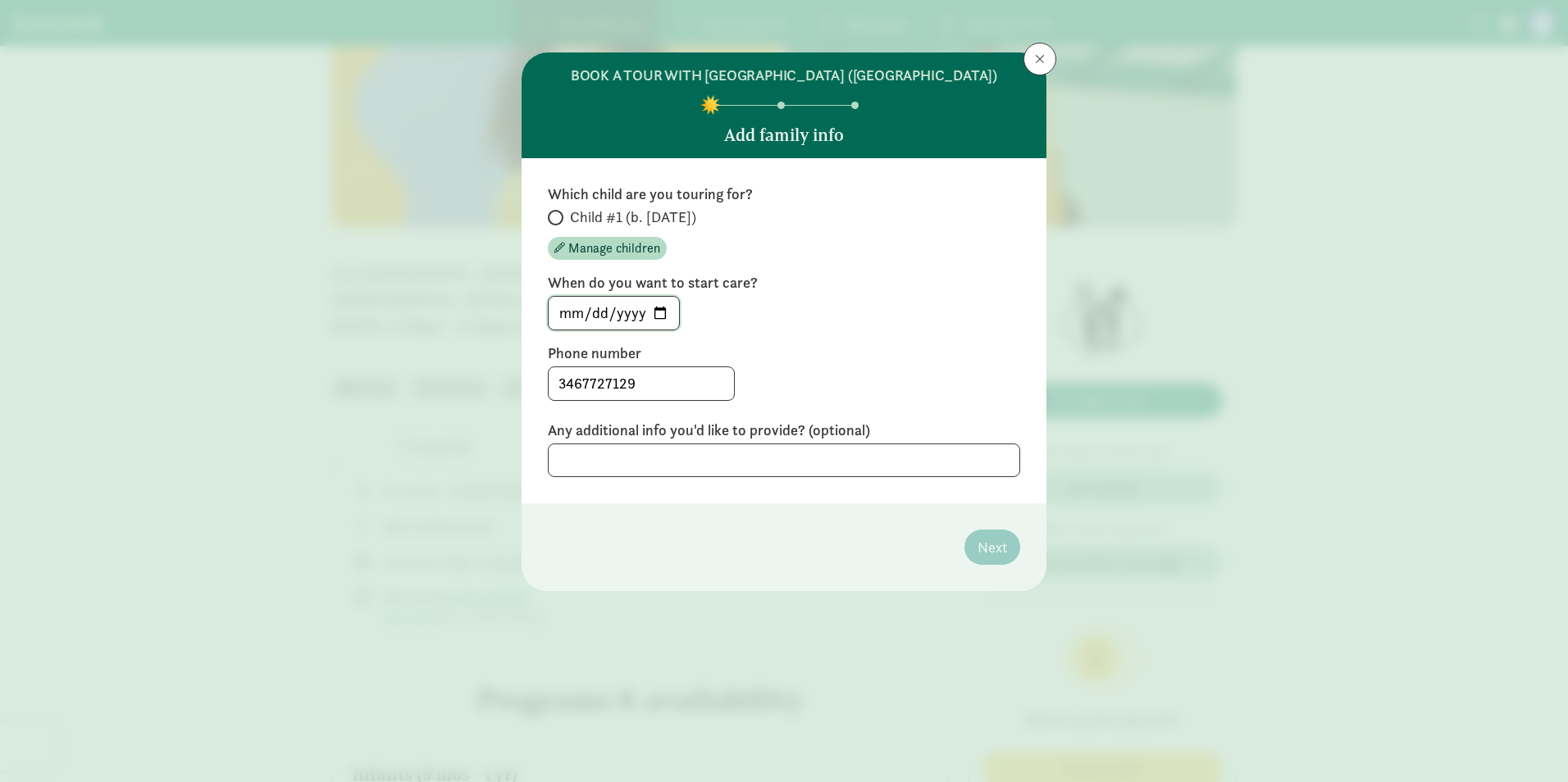
click at [663, 329] on input "[DATE]" at bounding box center [613, 313] width 130 height 33
type input "2026-03-09"
click at [615, 227] on span "Child #1 (b. [DATE])" at bounding box center [633, 217] width 126 height 19
click at [559, 223] on input "Child #1 (b. [DATE])" at bounding box center [553, 218] width 11 height 11
radio input "true"
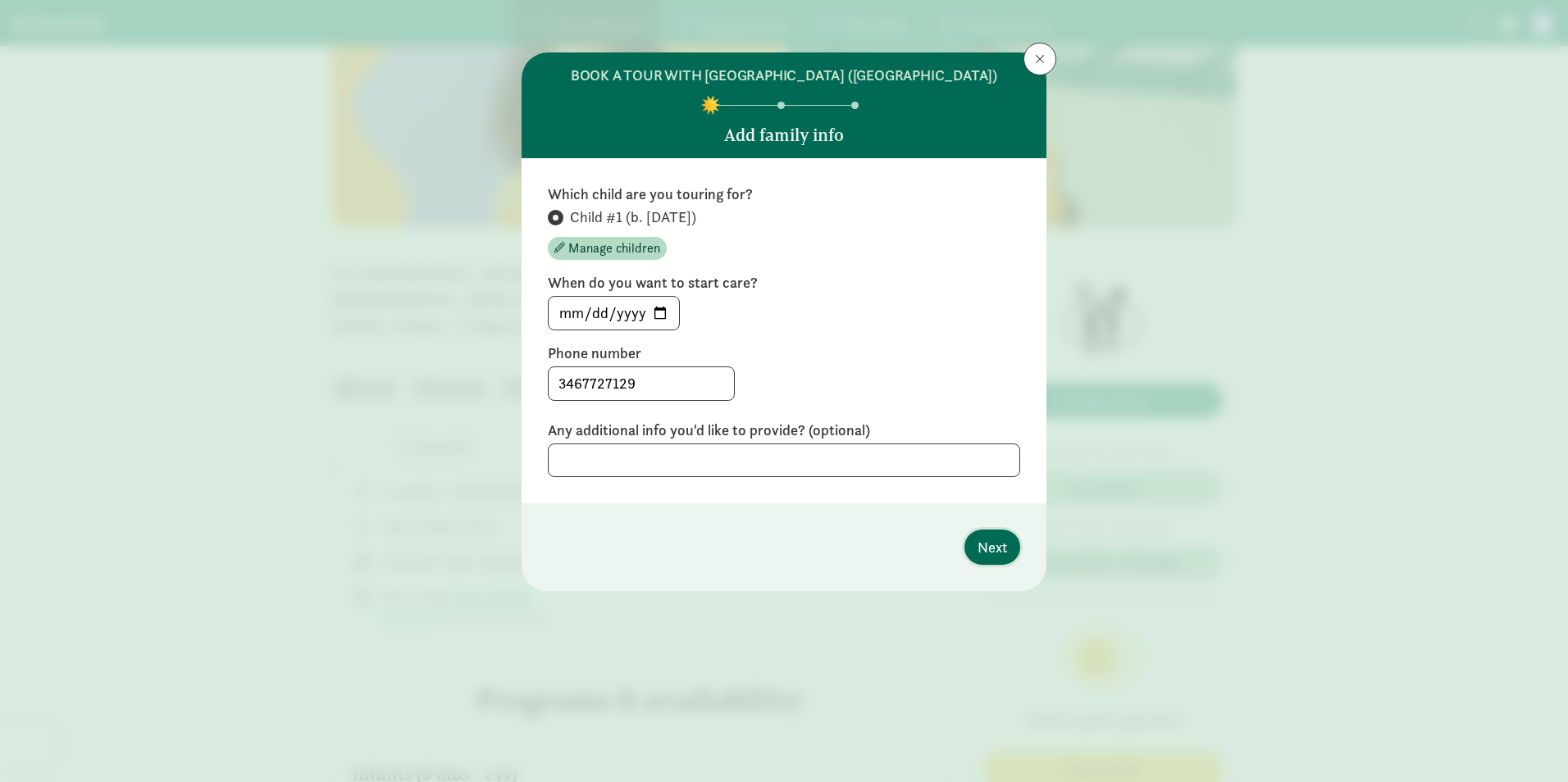
click at [993, 557] on span "Next" at bounding box center [992, 547] width 29 height 22
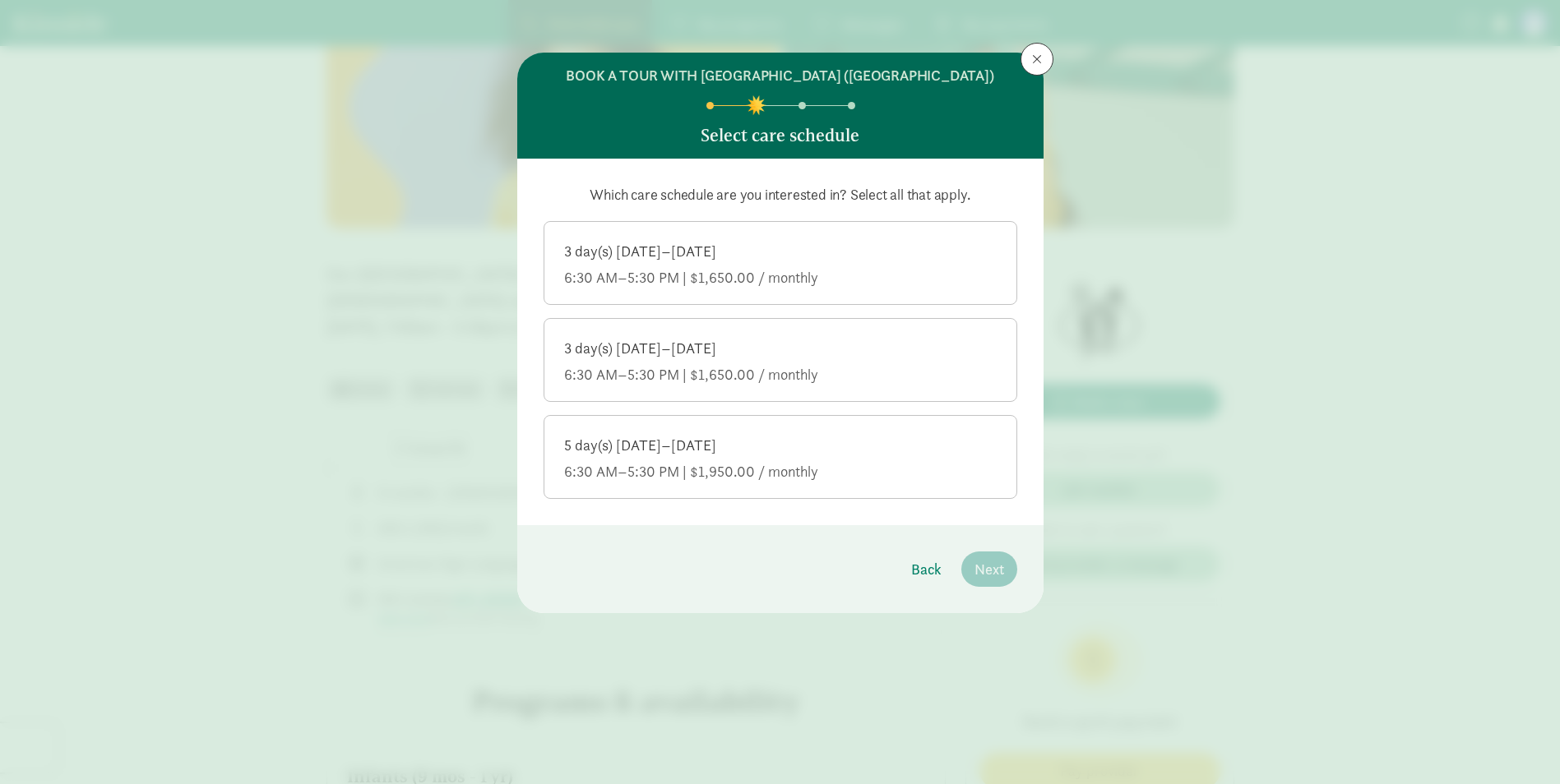
click at [791, 442] on label "5 day(s) [DATE]–[DATE] 6:30 AM–5:30 PM | $1,950.00 / monthly" at bounding box center [780, 455] width 472 height 79
click at [0, 0] on input "5 day(s) [DATE]–[DATE] 6:30 AM–5:30 PM | $1,950.00 / monthly" at bounding box center [0, 0] width 0 height 0
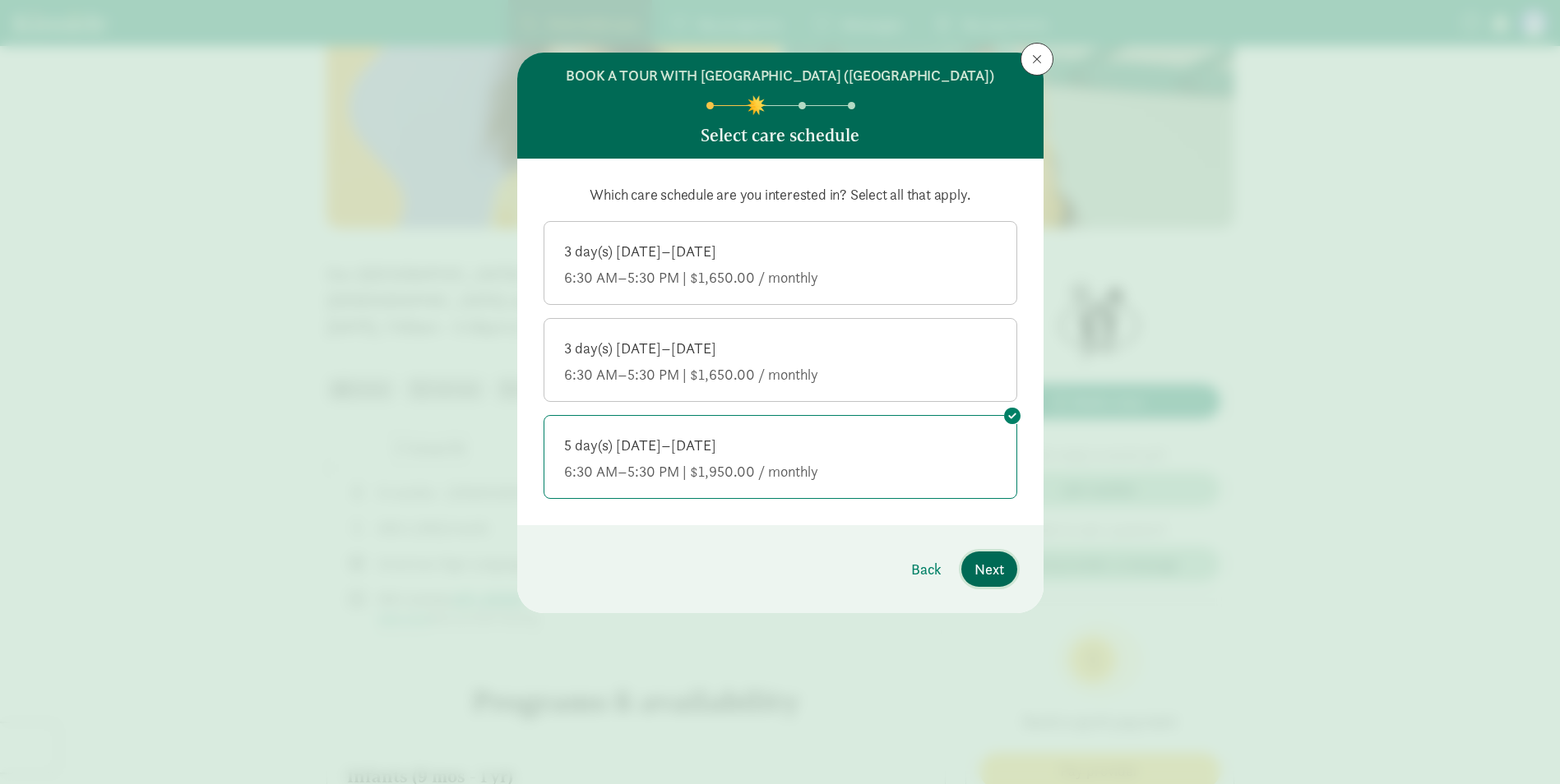
click at [980, 580] on span "Next" at bounding box center [988, 569] width 30 height 22
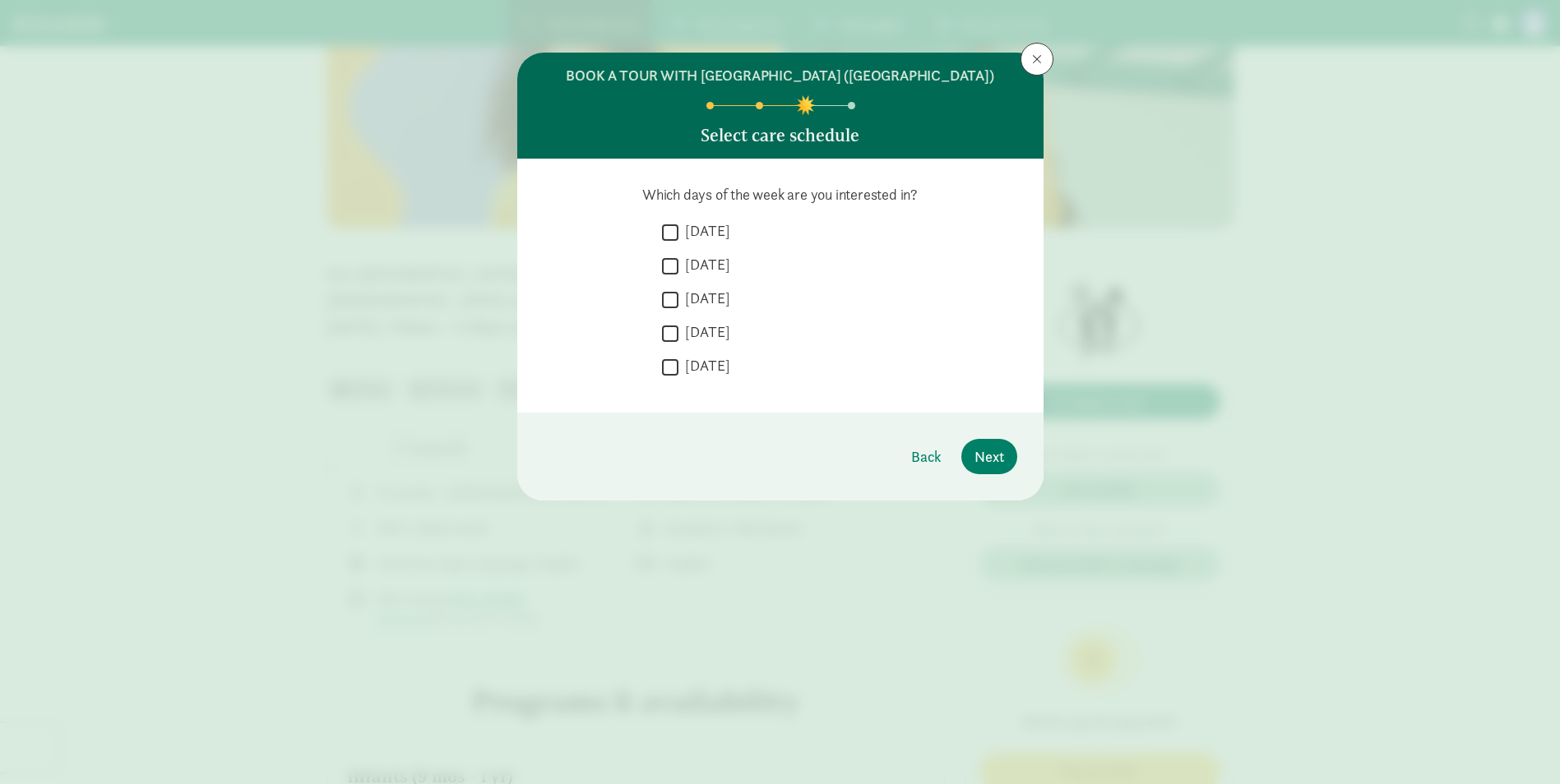
click at [669, 378] on input "[DATE]" at bounding box center [670, 367] width 16 height 22
checkbox input "true"
click at [677, 345] on input "[DATE]" at bounding box center [670, 333] width 16 height 22
checkbox input "true"
click at [669, 311] on input "[DATE]" at bounding box center [670, 299] width 16 height 22
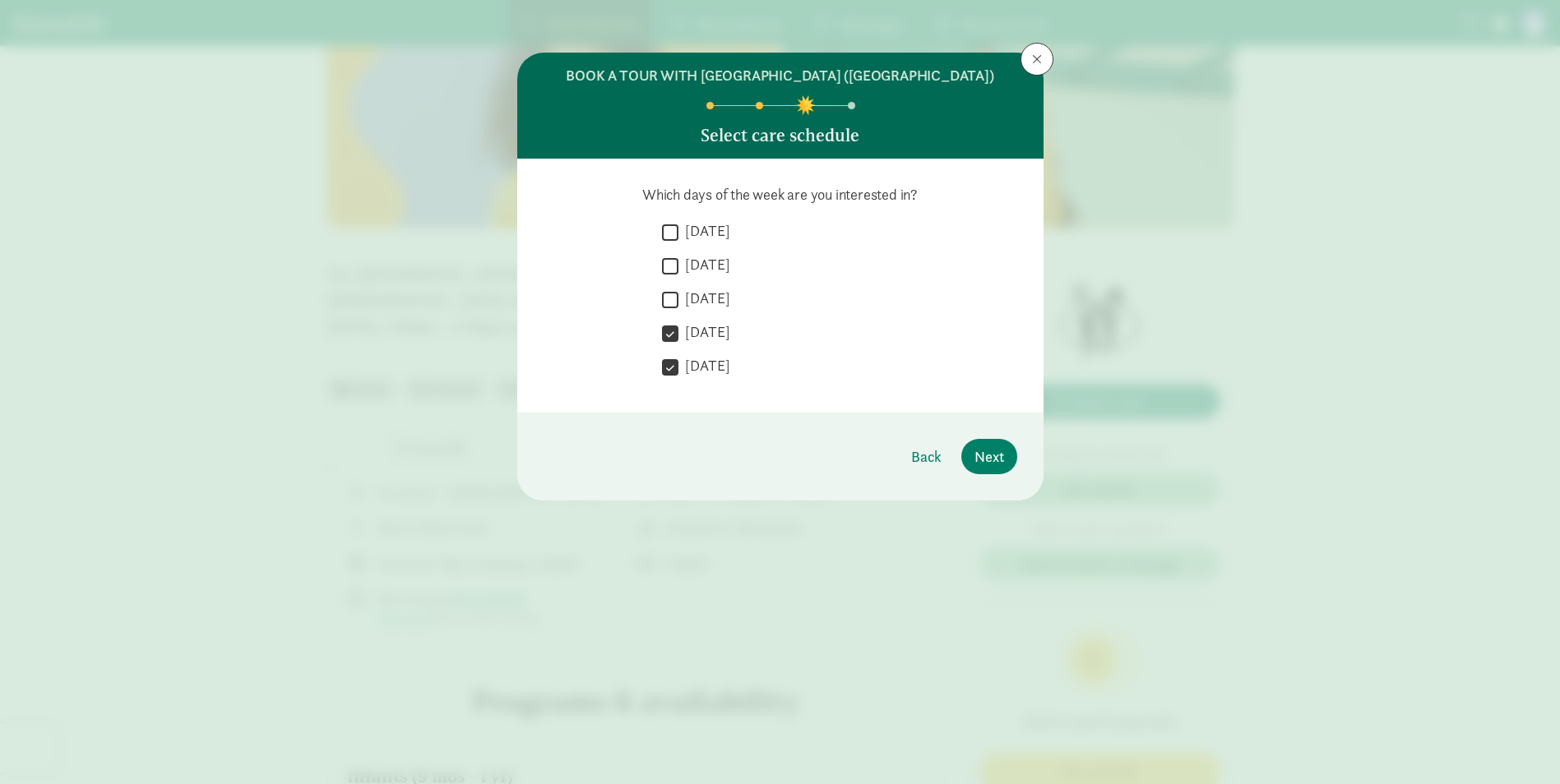
checkbox input "true"
click at [675, 277] on input "[DATE]" at bounding box center [670, 266] width 16 height 22
checkbox input "true"
drag, startPoint x: 670, startPoint y: 245, endPoint x: 837, endPoint y: 345, distance: 194.7
click at [674, 244] on input "[DATE]" at bounding box center [670, 232] width 16 height 22
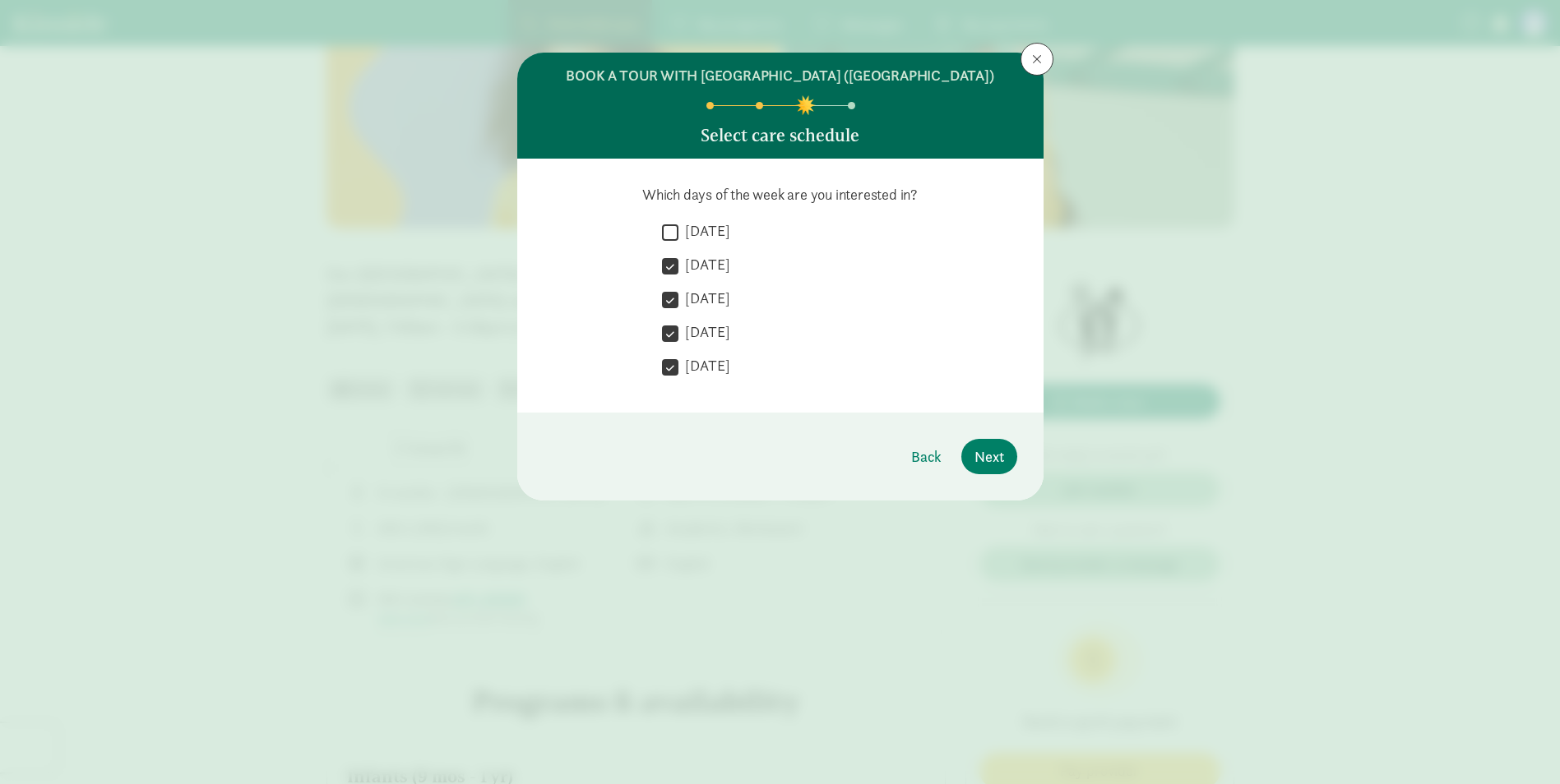
checkbox input "true"
click at [986, 468] on span "Next" at bounding box center [988, 456] width 30 height 22
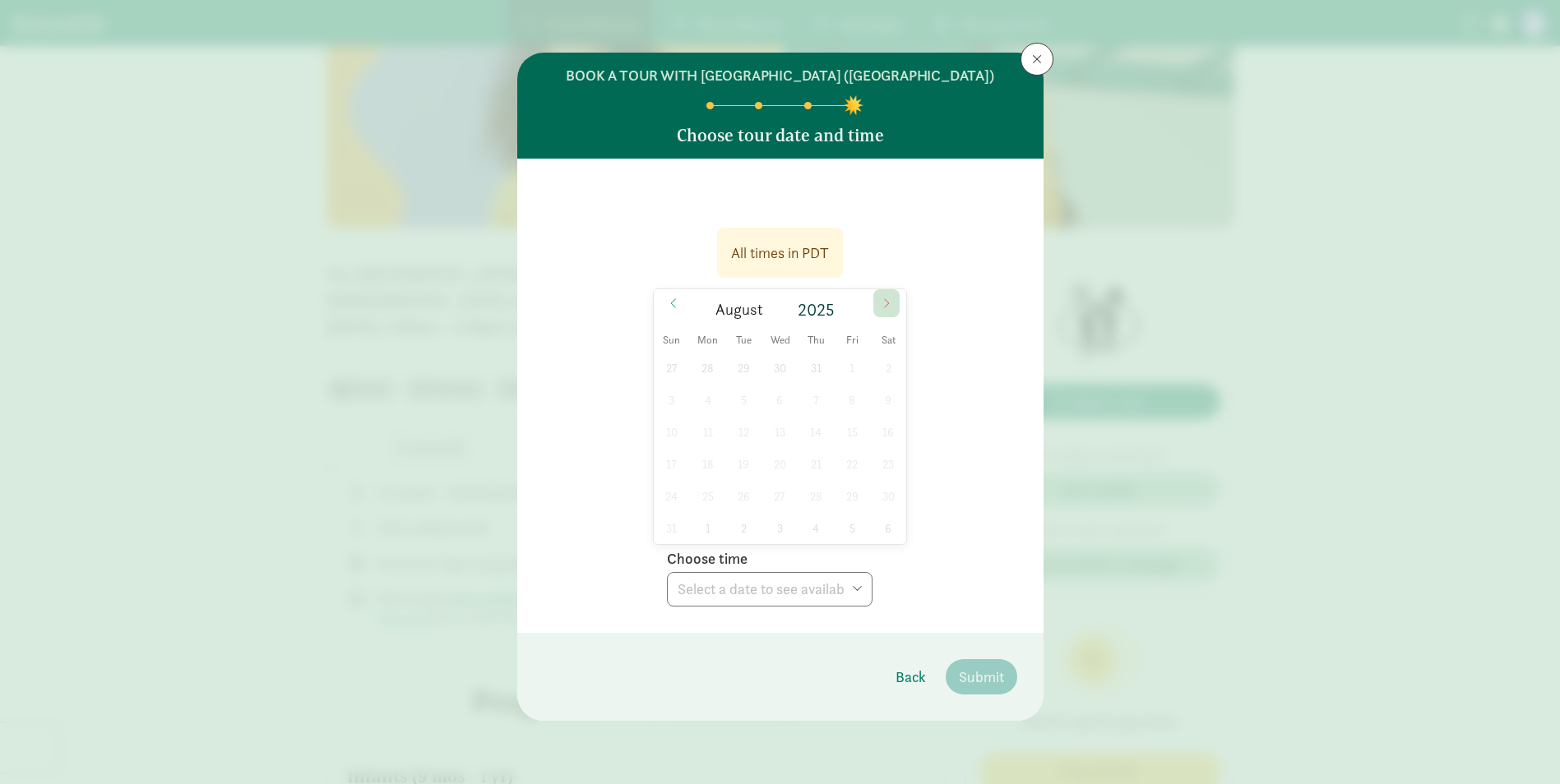
click at [885, 309] on icon at bounding box center [886, 303] width 10 height 12
drag, startPoint x: 885, startPoint y: 324, endPoint x: 889, endPoint y: 298, distance: 26.3
click at [889, 298] on div "All times in PDT October 2025 Sun Mon Tue Wed Thu Fri Sat 28 29 30 1 2 3 4 5 6 …" at bounding box center [780, 411] width 474 height 389
click at [884, 309] on icon at bounding box center [886, 303] width 10 height 12
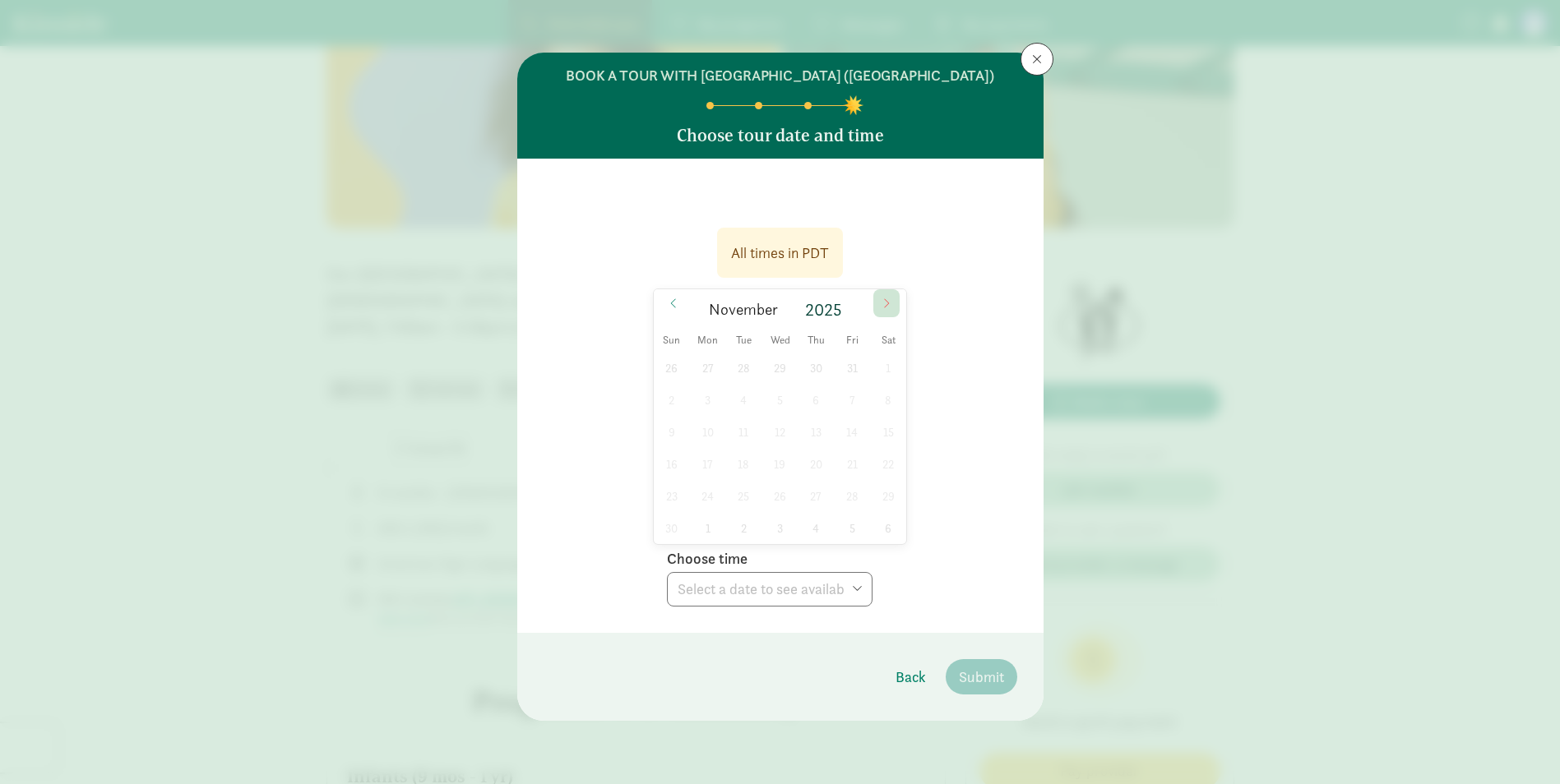
click at [884, 309] on icon at bounding box center [886, 303] width 10 height 12
type input "2026"
click at [873, 317] on span at bounding box center [885, 303] width 26 height 28
click at [917, 321] on div "All times in PDT February 2026 Sun Mon Tue Wed Thu Fri Sat 1 2 3 4 5 6 7 8 9 10…" at bounding box center [780, 411] width 474 height 389
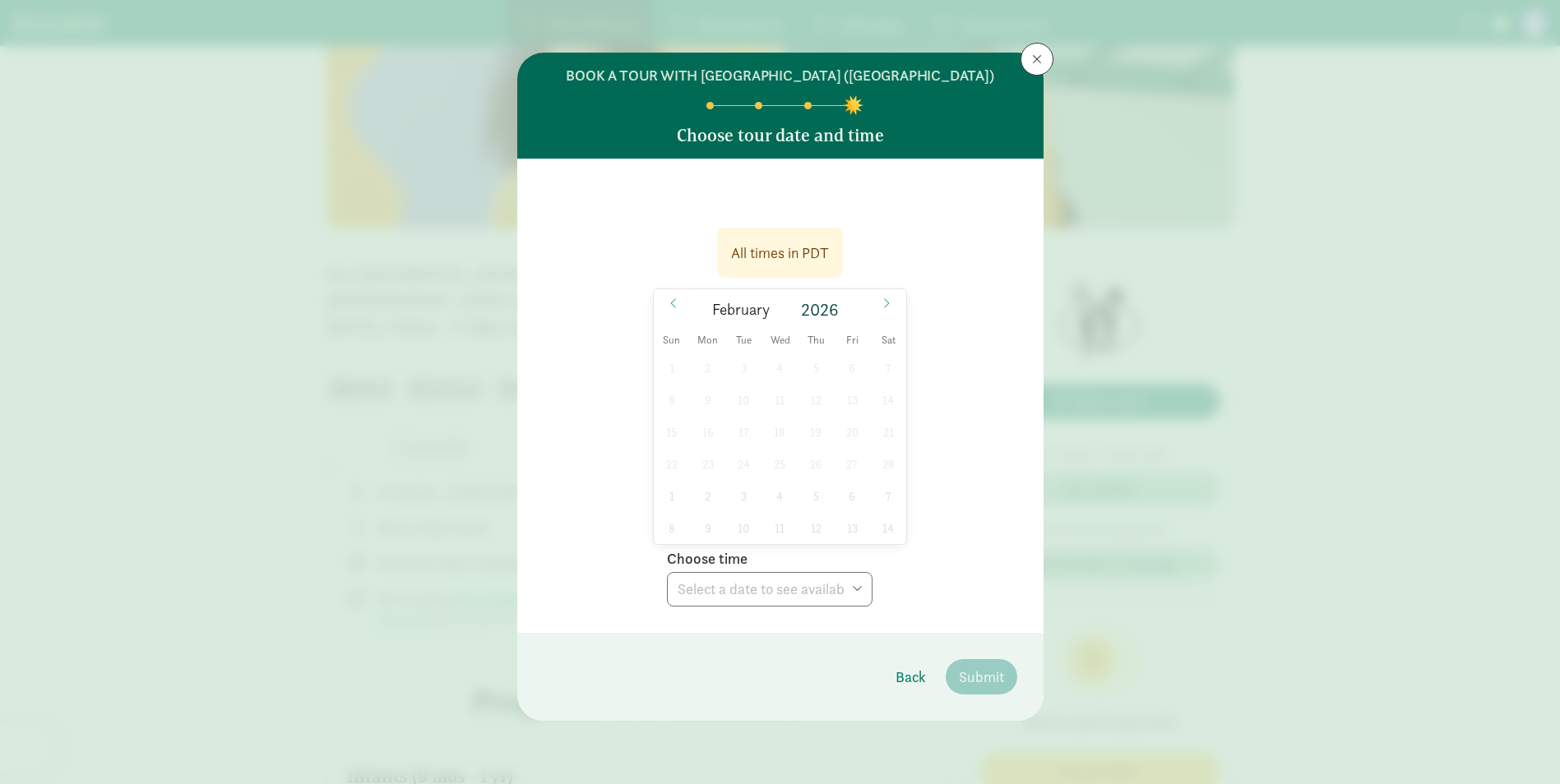
click at [1013, 65] on header "BOOK A TOUR WITH NORTH TACOMA MONTESSORI CENTER (34TH STREET) Choose tour date …" at bounding box center [780, 105] width 526 height 106
click at [1022, 55] on button at bounding box center [1036, 59] width 33 height 33
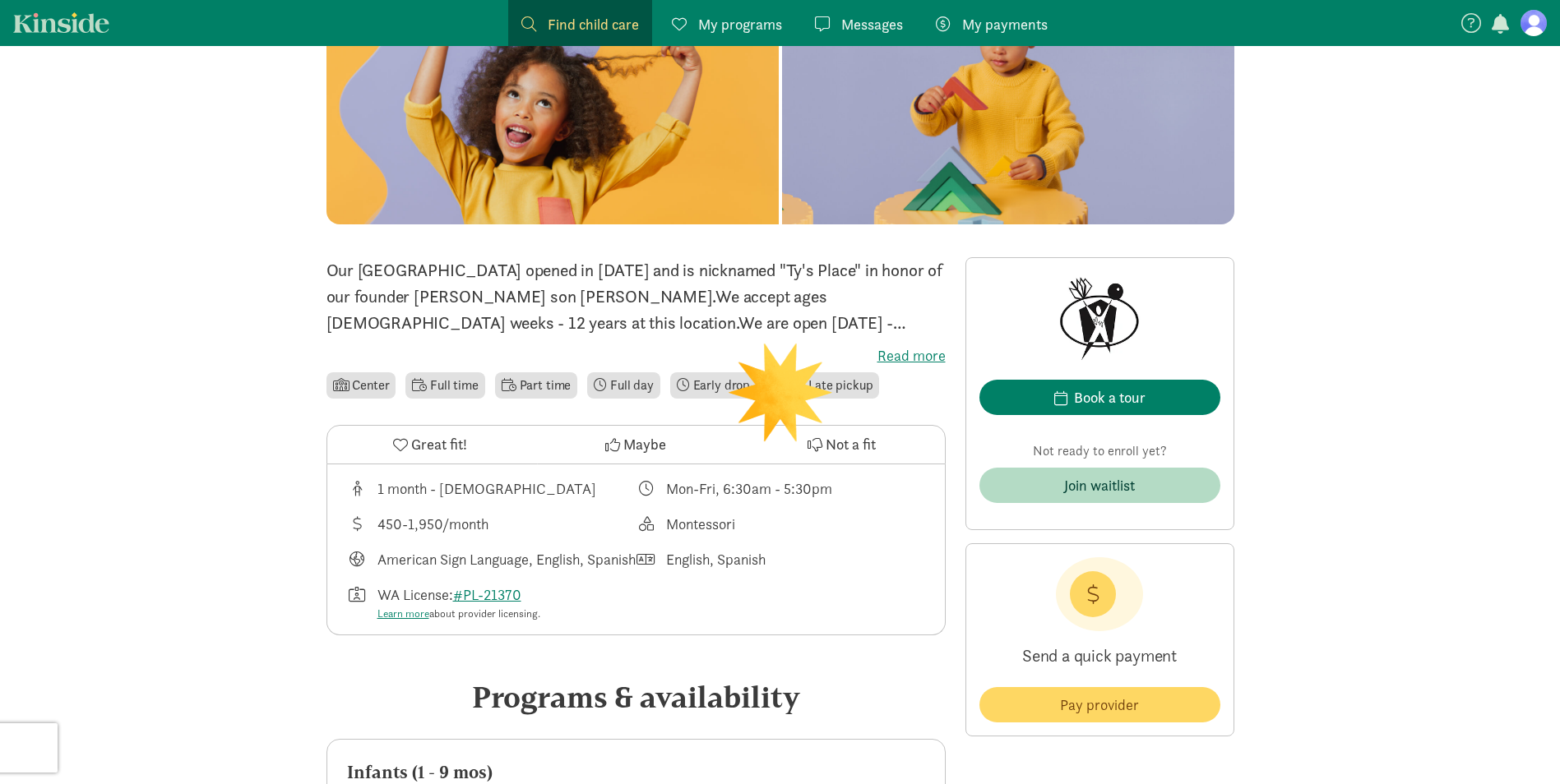
scroll to position [329, 0]
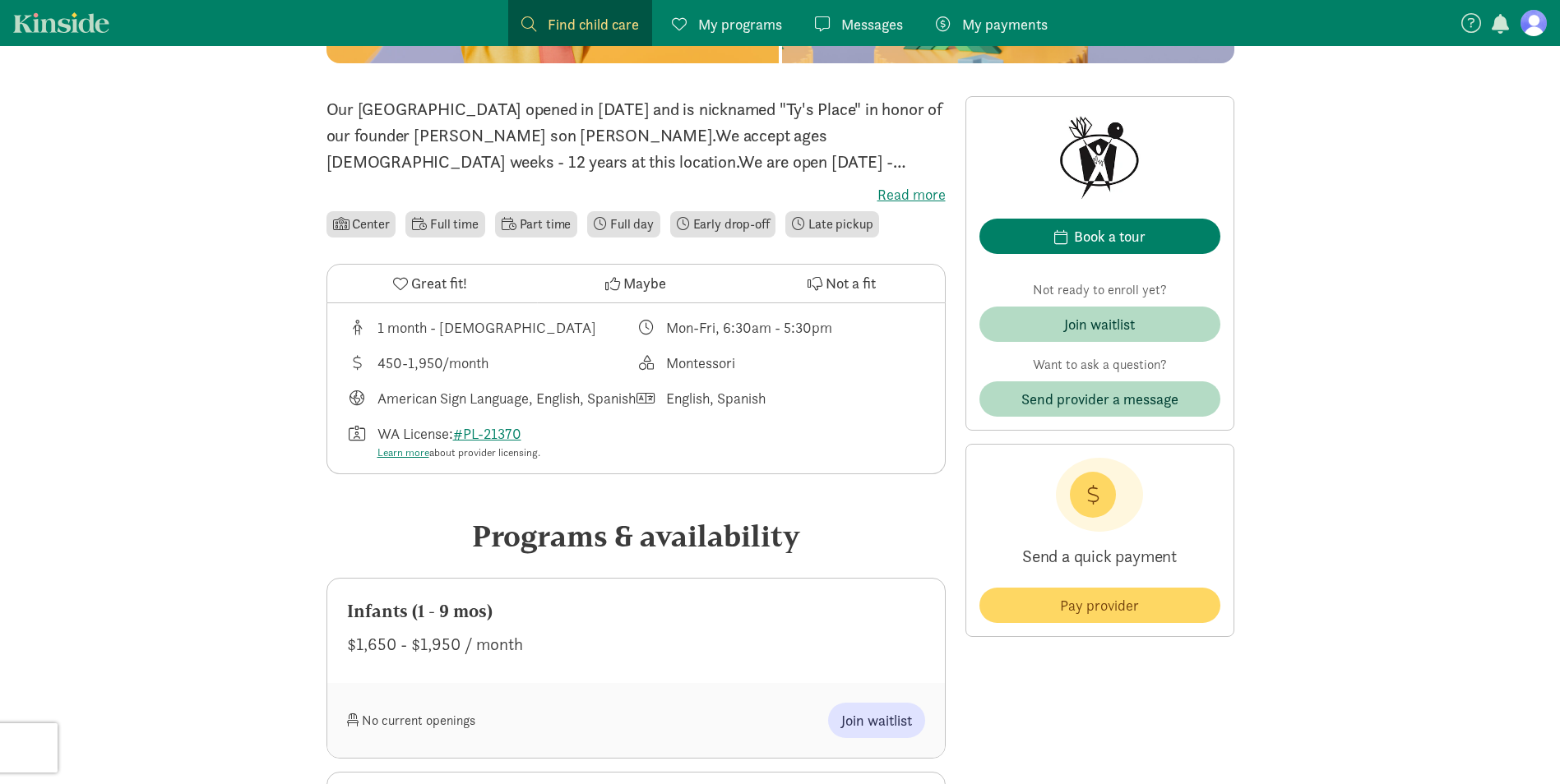
scroll to position [411, 0]
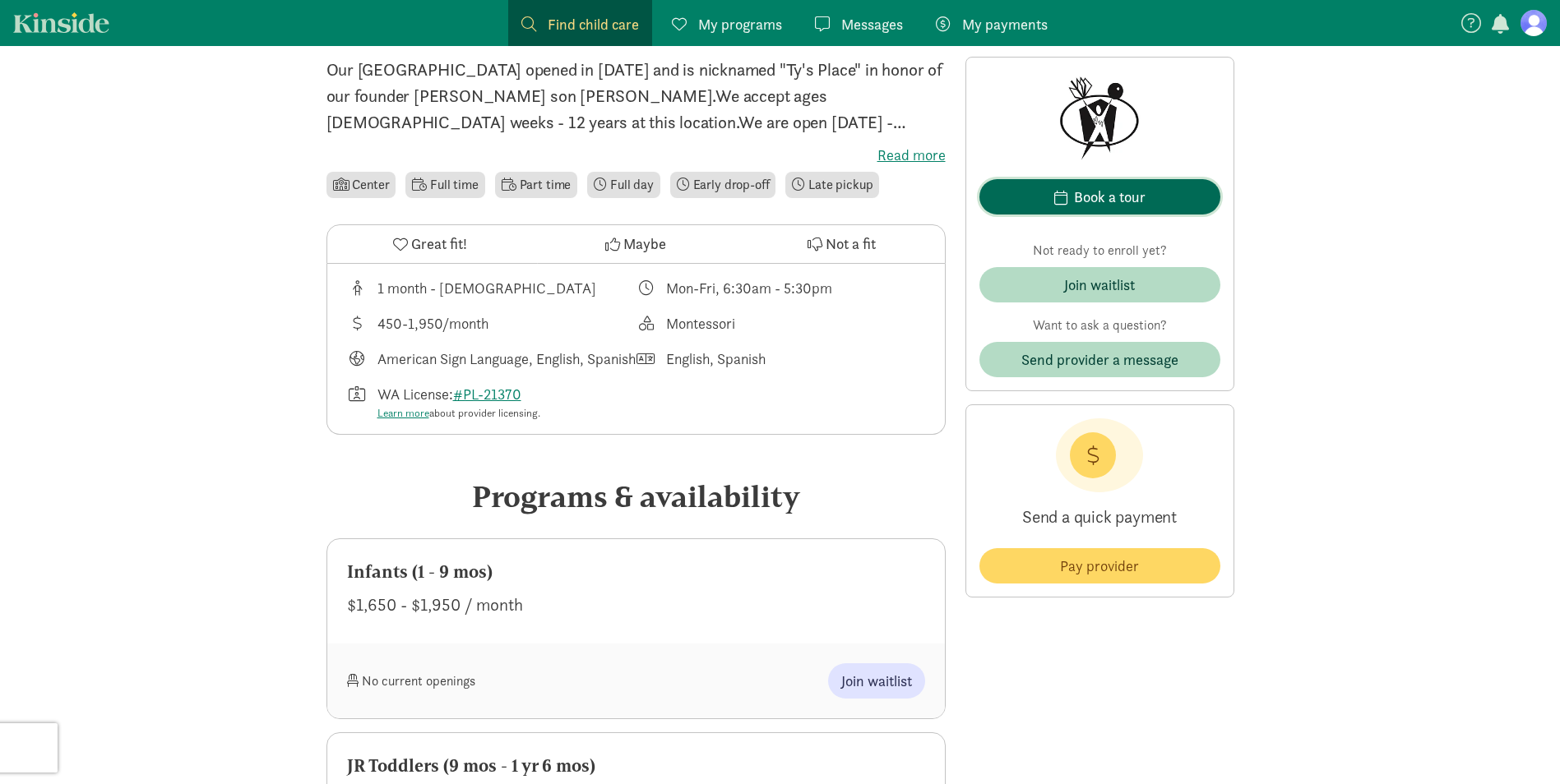
click at [1136, 196] on div "Book a tour" at bounding box center [1109, 196] width 72 height 22
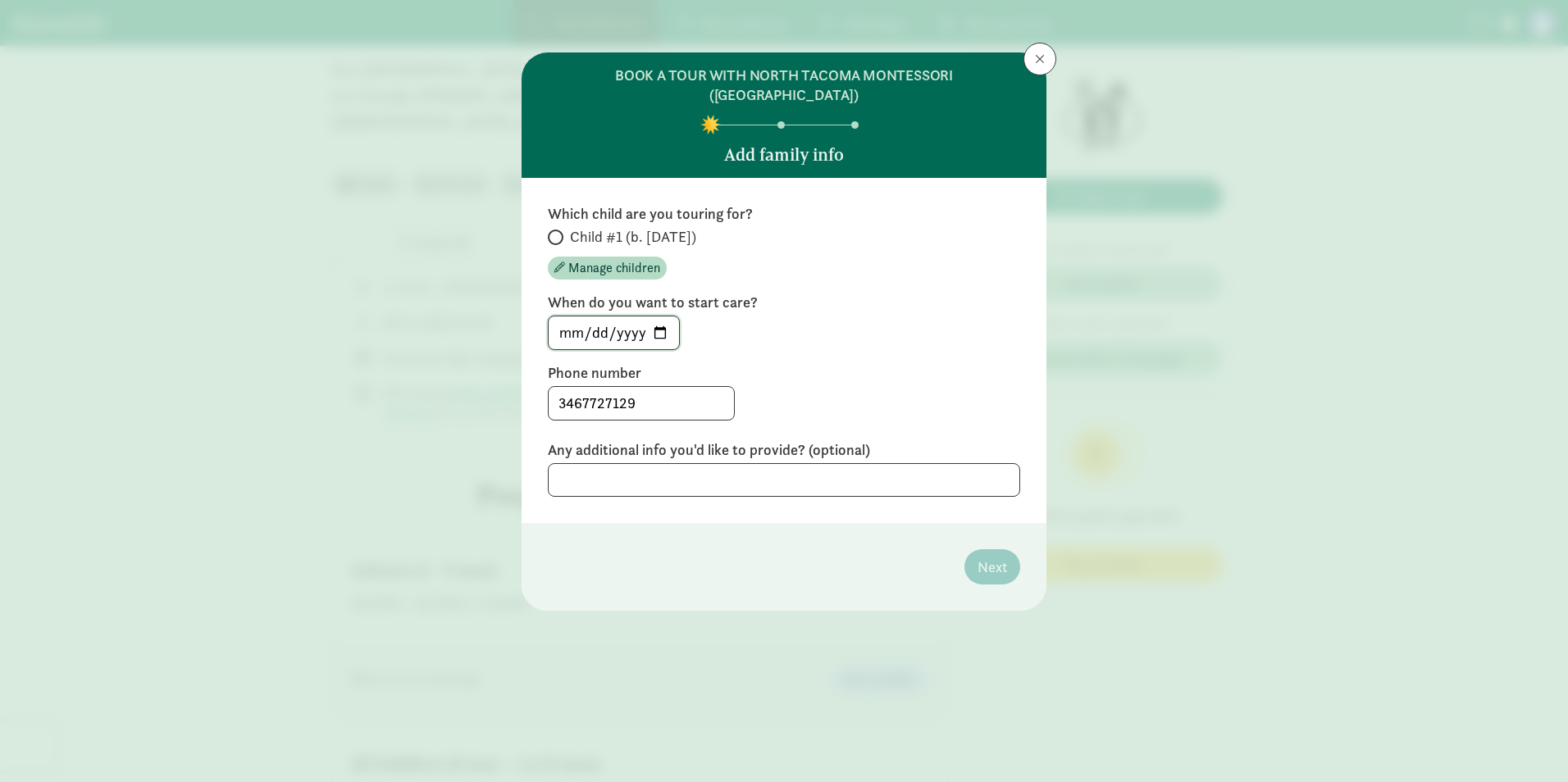
click at [660, 316] on input "[DATE]" at bounding box center [613, 332] width 130 height 33
click at [739, 315] on div "[DATE]" at bounding box center [784, 332] width 473 height 34
click at [597, 227] on span "Child #1 (b. [DATE])" at bounding box center [633, 236] width 126 height 19
click at [559, 232] on input "Child #1 (b. [DATE])" at bounding box center [553, 237] width 11 height 11
radio input "true"
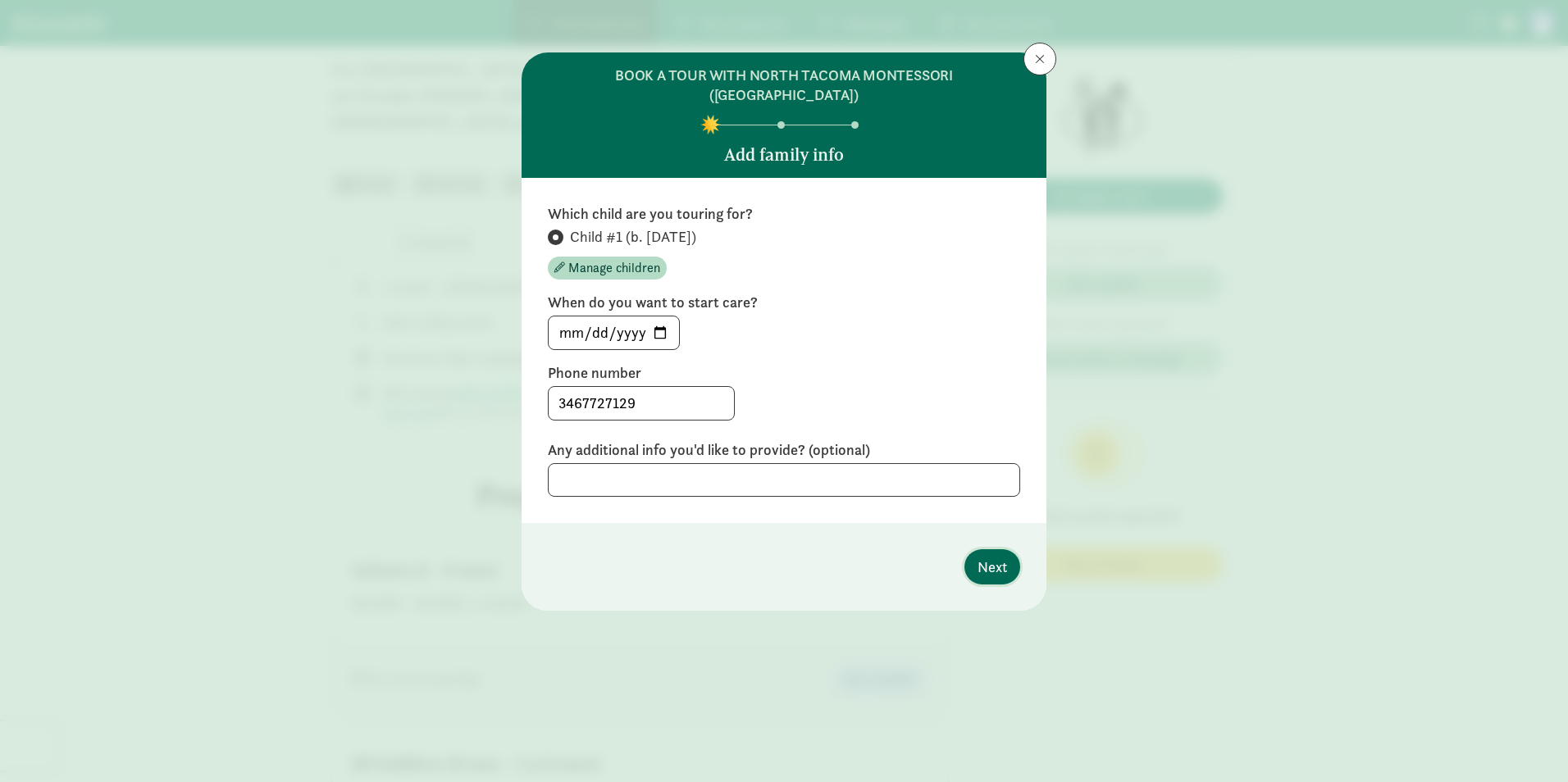
click at [984, 556] on span "Next" at bounding box center [992, 567] width 29 height 22
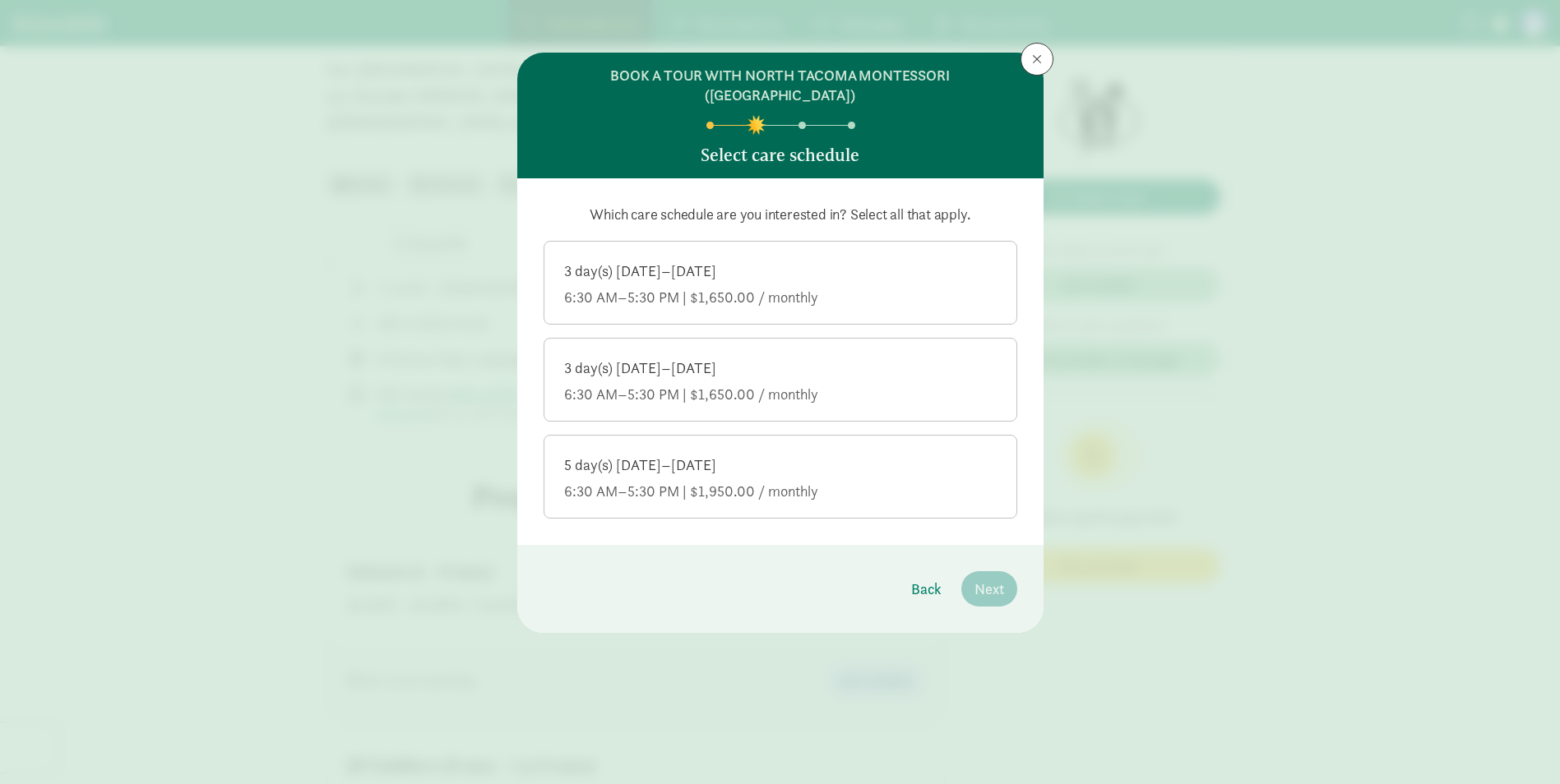
click at [921, 481] on div "6:30 AM–5:30 PM | $1,950.00 / monthly" at bounding box center [780, 491] width 433 height 19
click at [0, 0] on input "5 day(s) [DATE]–[DATE] 6:30 AM–5:30 PM | $1,950.00 / monthly" at bounding box center [0, 0] width 0 height 0
click at [998, 577] on span "Next" at bounding box center [988, 588] width 30 height 22
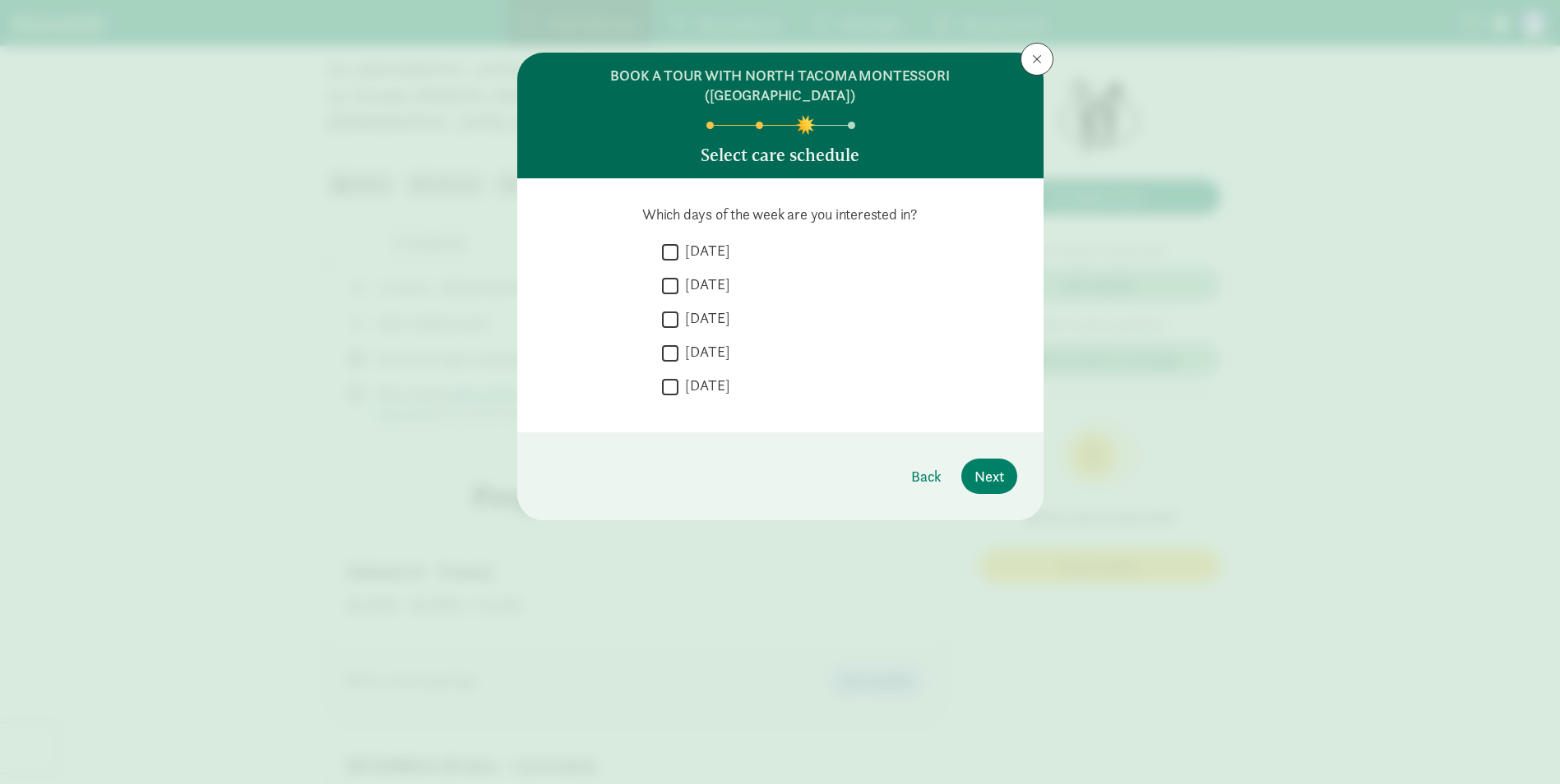
click at [677, 241] on input "[DATE]" at bounding box center [670, 252] width 16 height 22
checkbox input "true"
click at [680, 275] on label "[DATE]" at bounding box center [703, 284] width 51 height 19
click at [678, 275] on input "[DATE]" at bounding box center [670, 286] width 16 height 22
checkbox input "true"
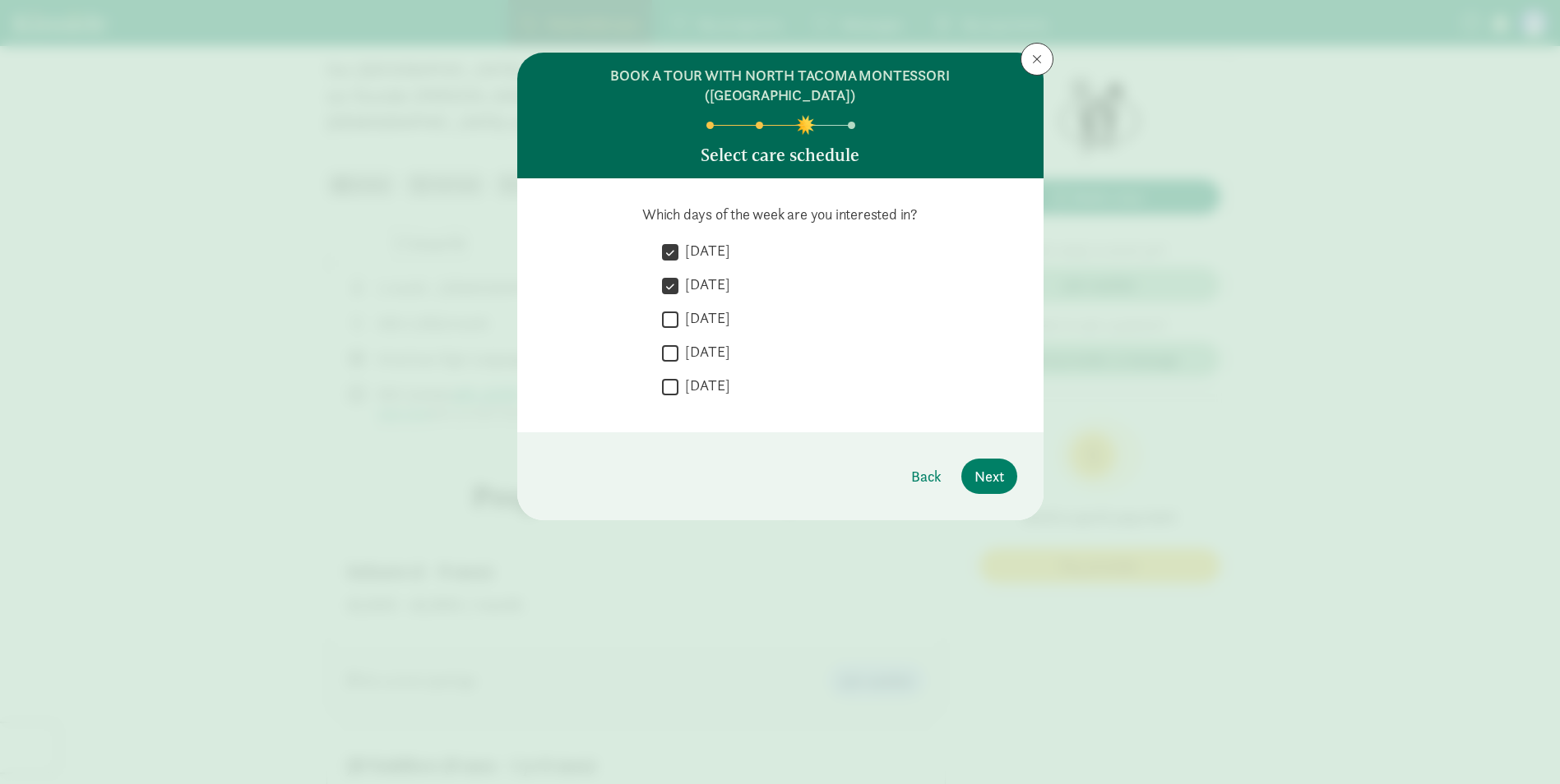
click at [679, 309] on label "[DATE]" at bounding box center [703, 318] width 51 height 19
click at [678, 309] on input "[DATE]" at bounding box center [670, 320] width 16 height 22
checkbox input "true"
click at [674, 342] on input "[DATE]" at bounding box center [670, 353] width 16 height 22
checkbox input "true"
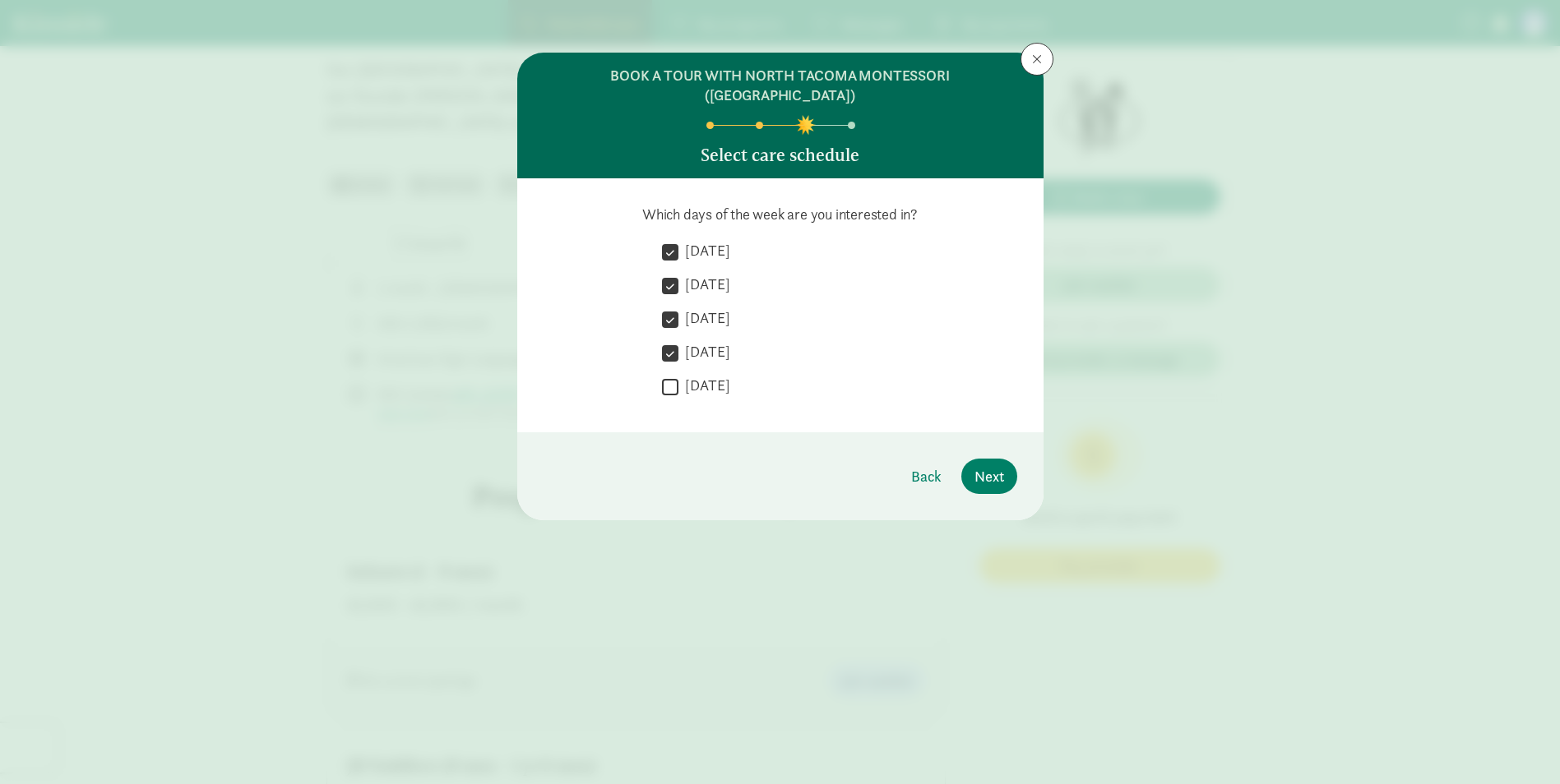
click at [674, 376] on input "[DATE]" at bounding box center [670, 387] width 16 height 22
checkbox input "true"
click at [993, 465] on span "Next" at bounding box center [988, 476] width 30 height 22
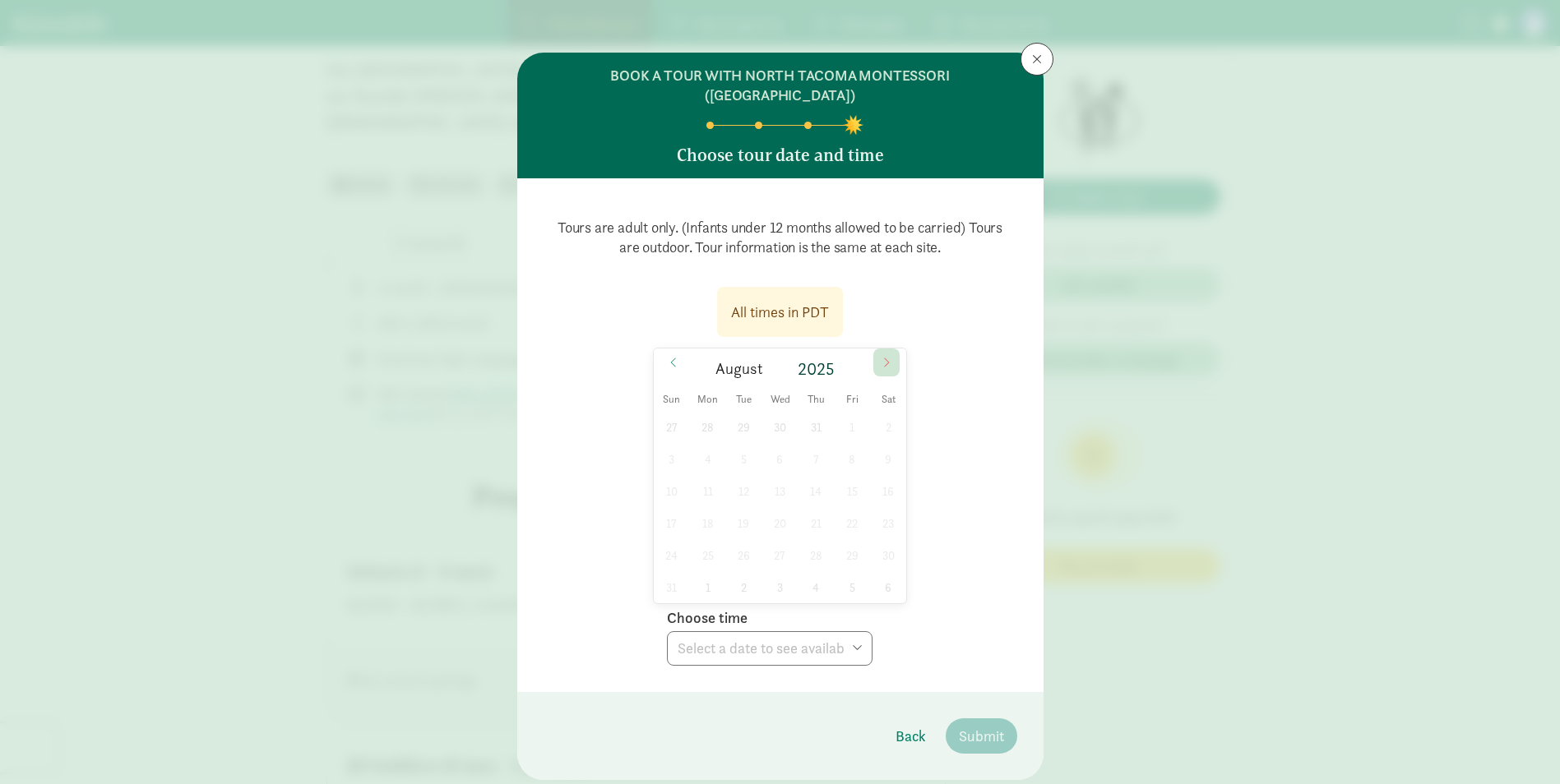
click at [889, 348] on span at bounding box center [885, 362] width 26 height 28
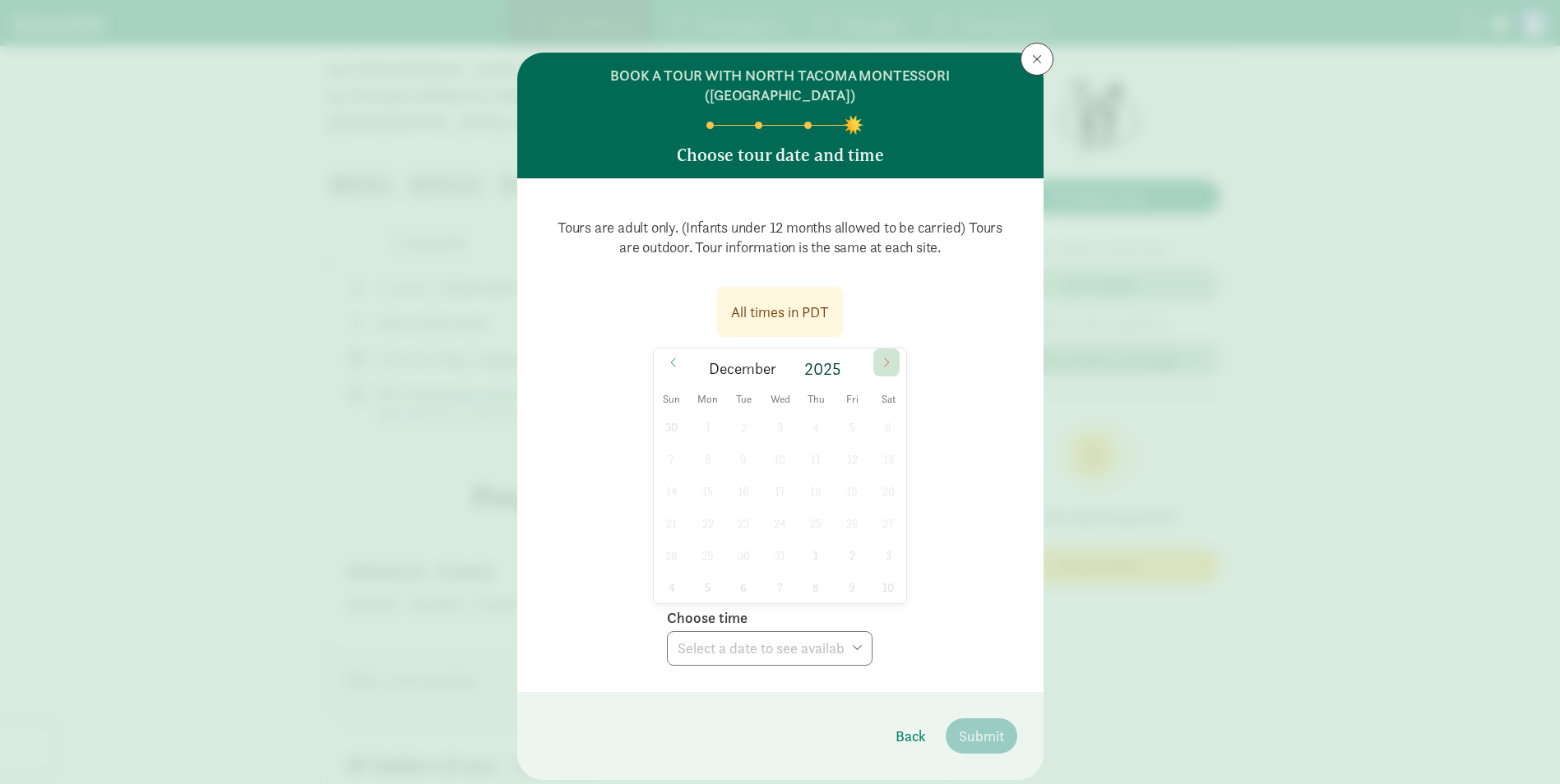
type input "2026"
click at [1032, 64] on span at bounding box center [1037, 59] width 10 height 13
